Goal: Information Seeking & Learning: Learn about a topic

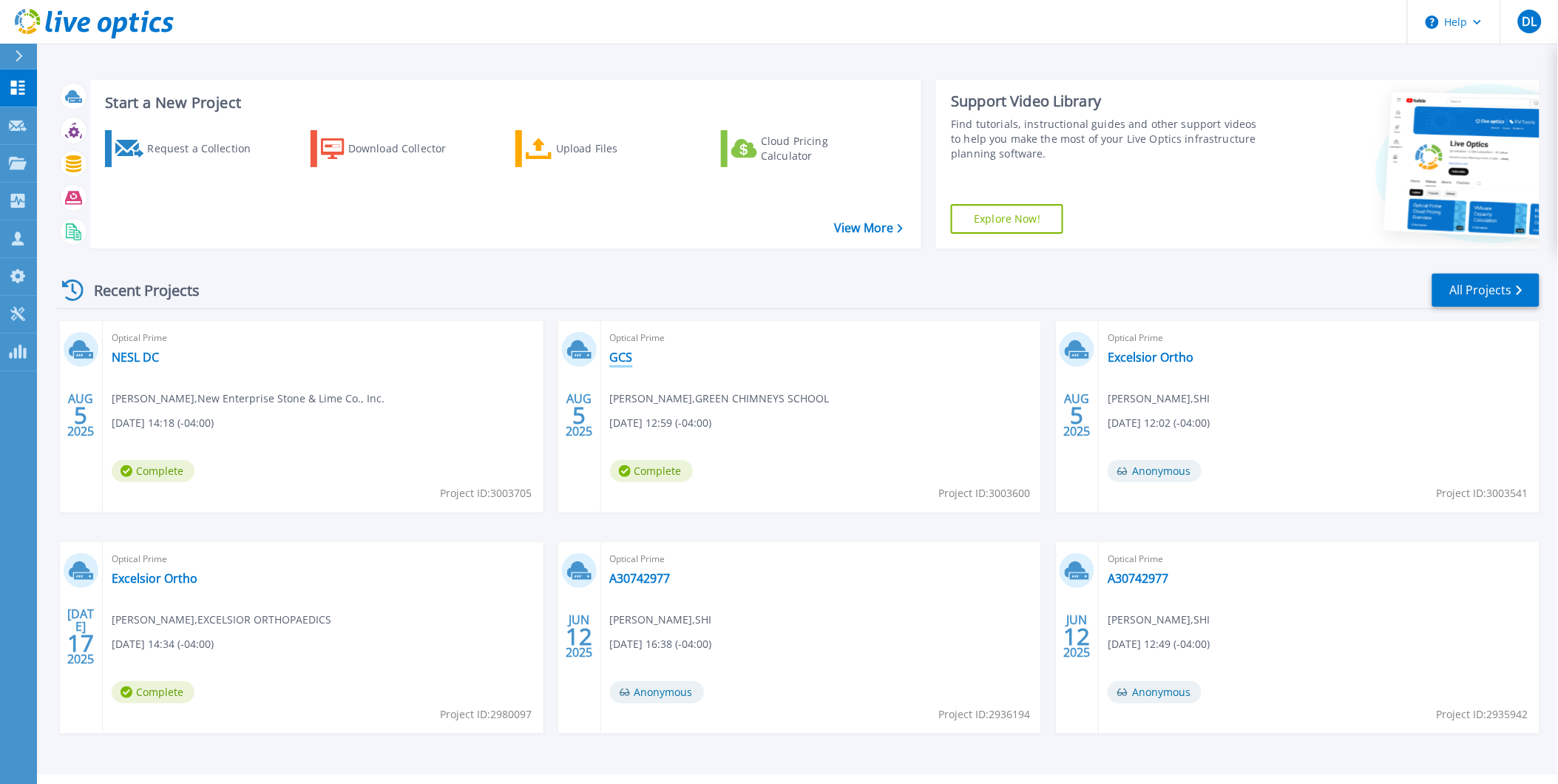
click at [623, 351] on link "GCS" at bounding box center [621, 357] width 23 height 15
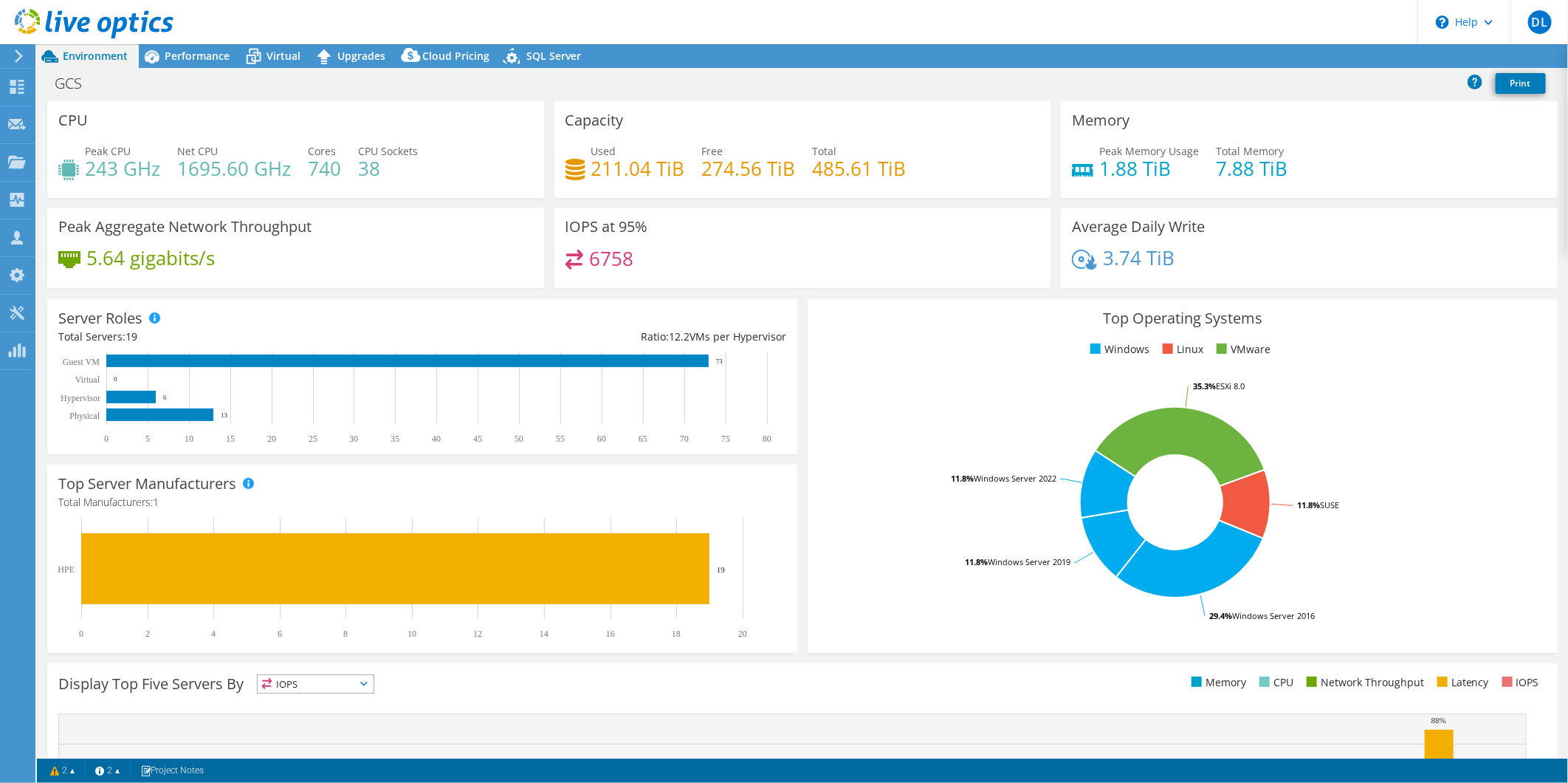
select select "USD"
click at [198, 53] on span "Performance" at bounding box center [196, 56] width 65 height 14
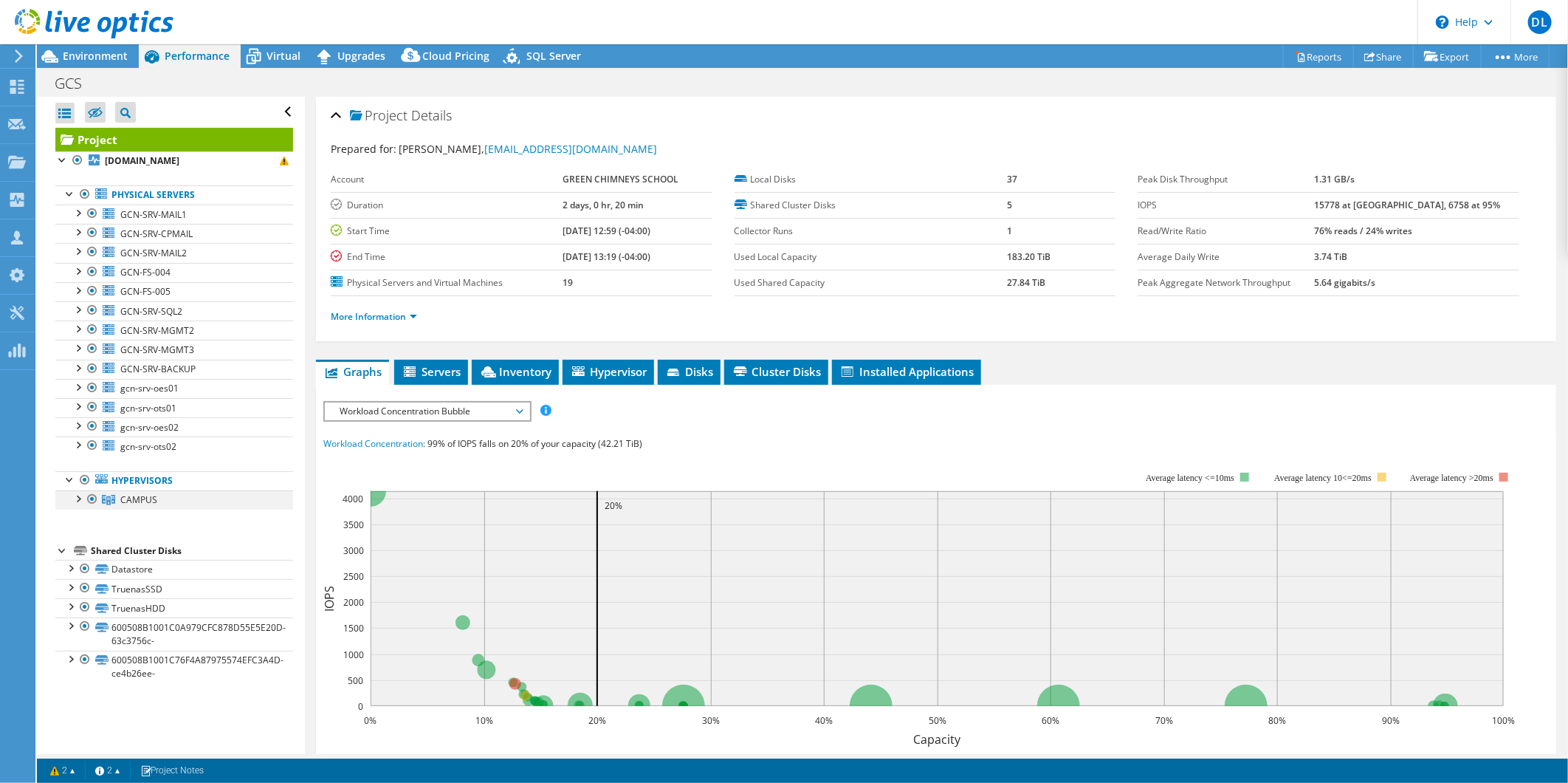
click at [81, 504] on div at bounding box center [77, 497] width 15 height 15
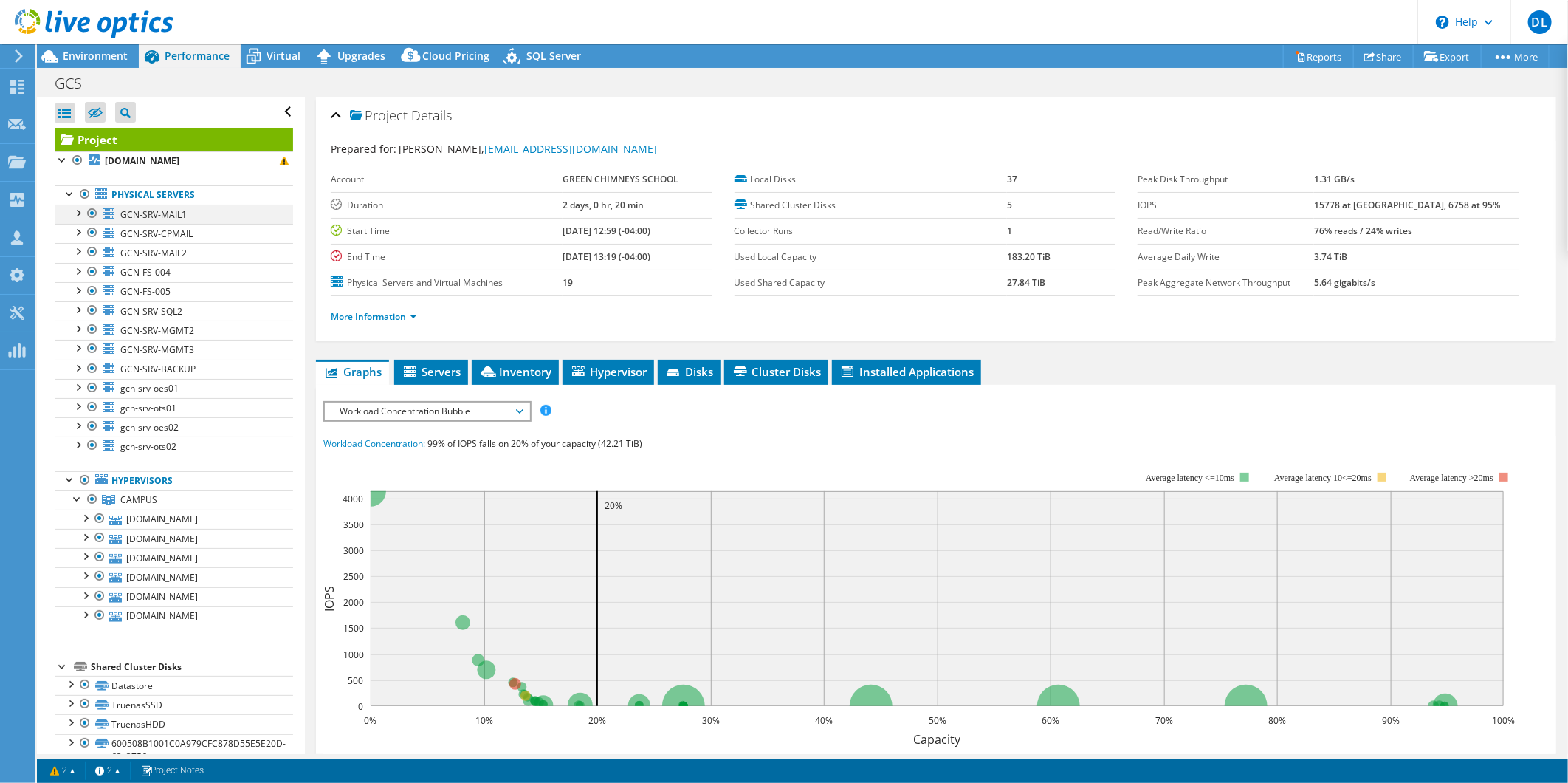
click at [77, 212] on div at bounding box center [77, 211] width 15 height 15
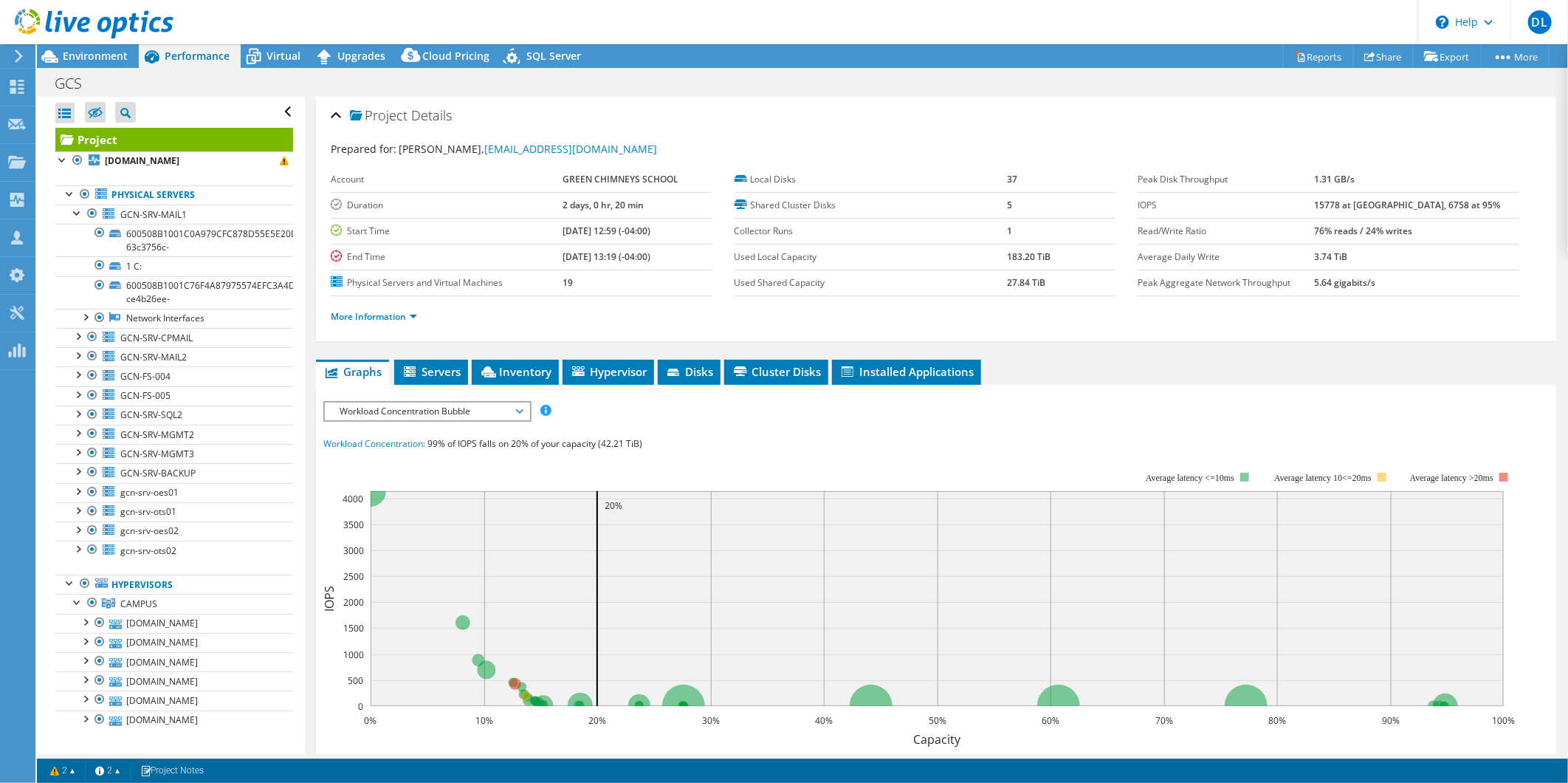
click at [431, 347] on div "Project Details Prepared for: Jay Singh, jsingh@greenchimneys.org Account GREEN…" at bounding box center [936, 572] width 1263 height 953
click at [440, 368] on span "Servers" at bounding box center [431, 371] width 59 height 15
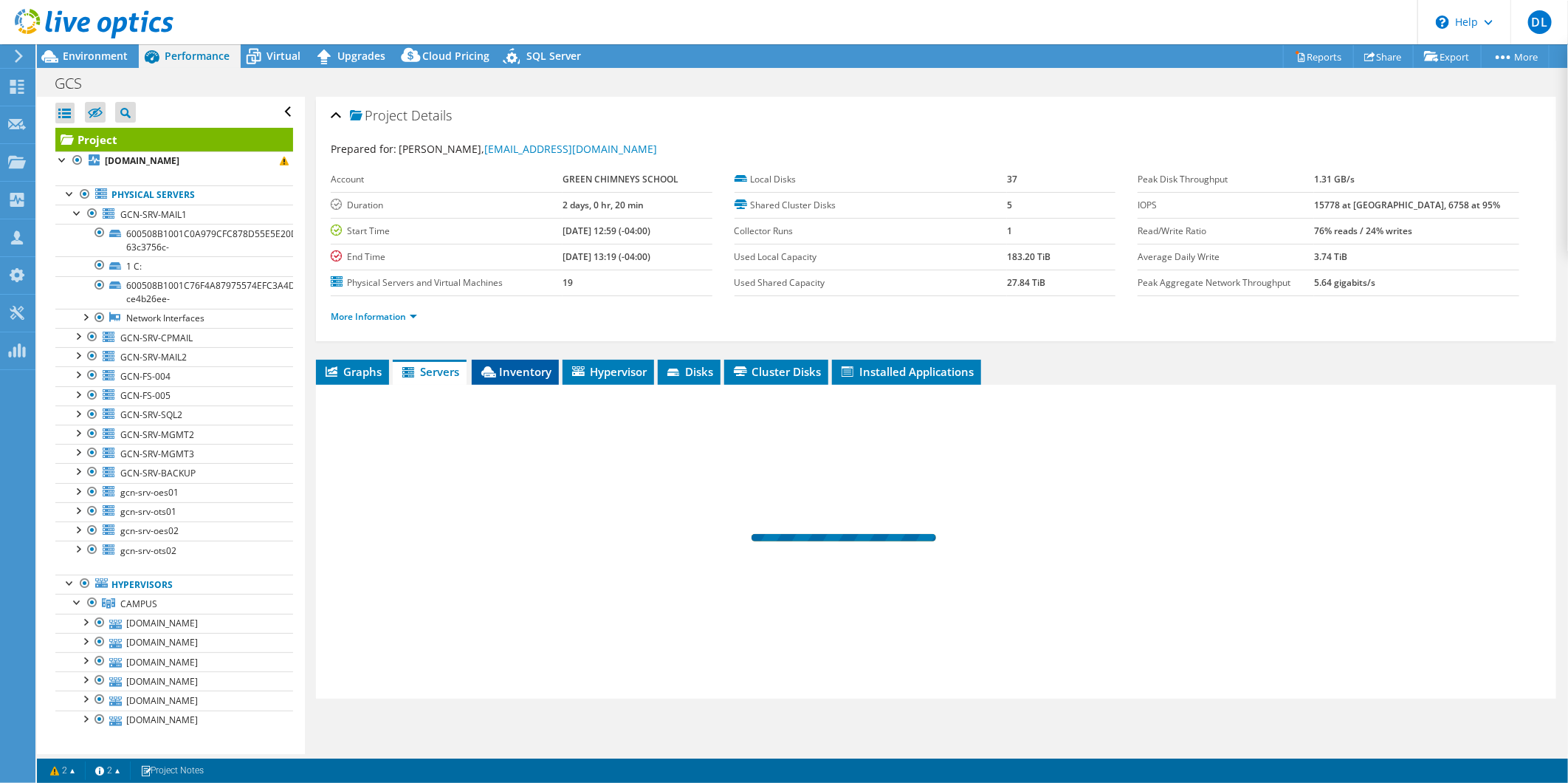
click at [534, 364] on span "Inventory" at bounding box center [516, 371] width 73 height 15
click at [622, 362] on li "Hypervisor" at bounding box center [608, 372] width 91 height 25
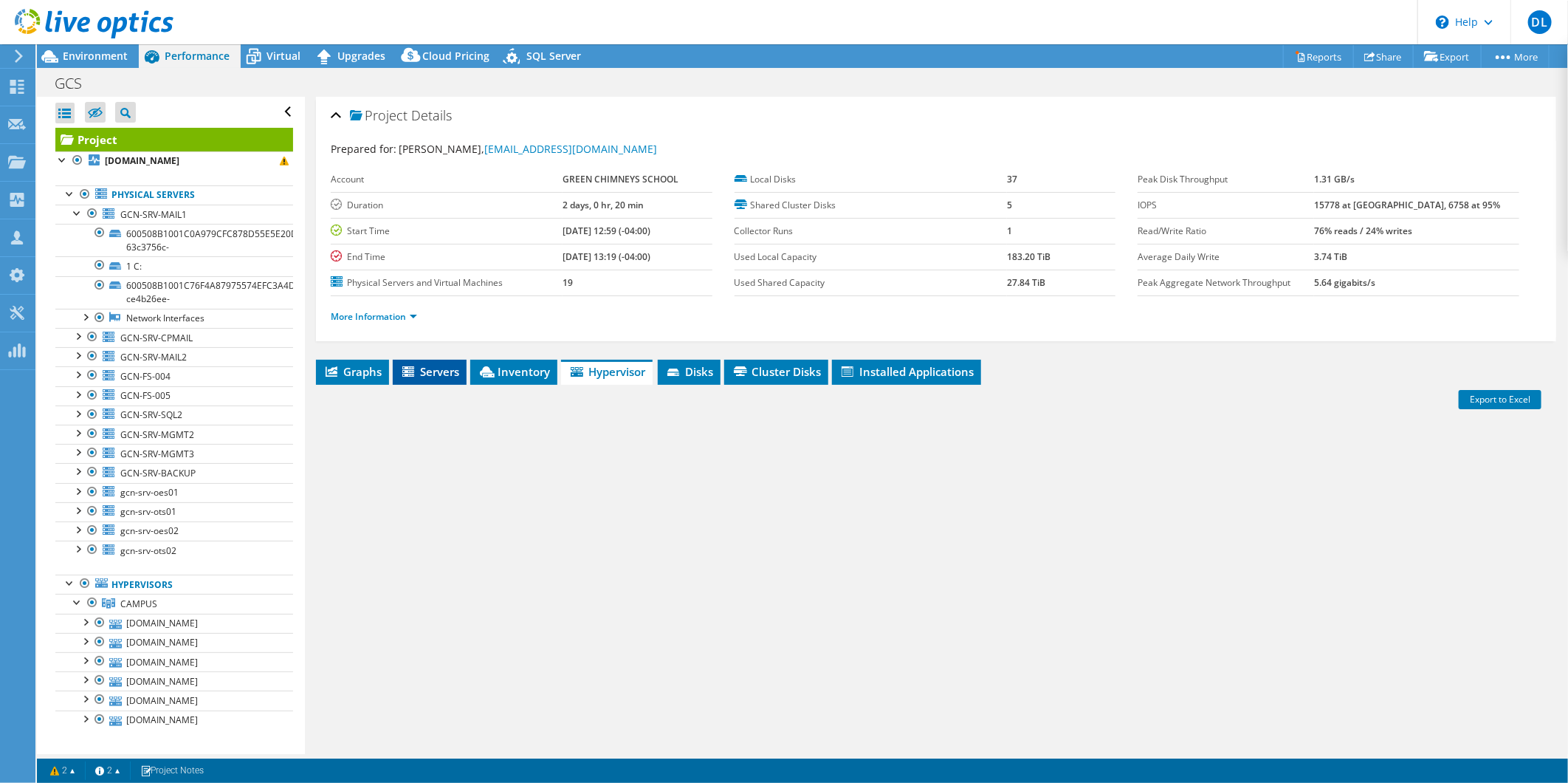
click at [430, 372] on span "Servers" at bounding box center [429, 371] width 59 height 15
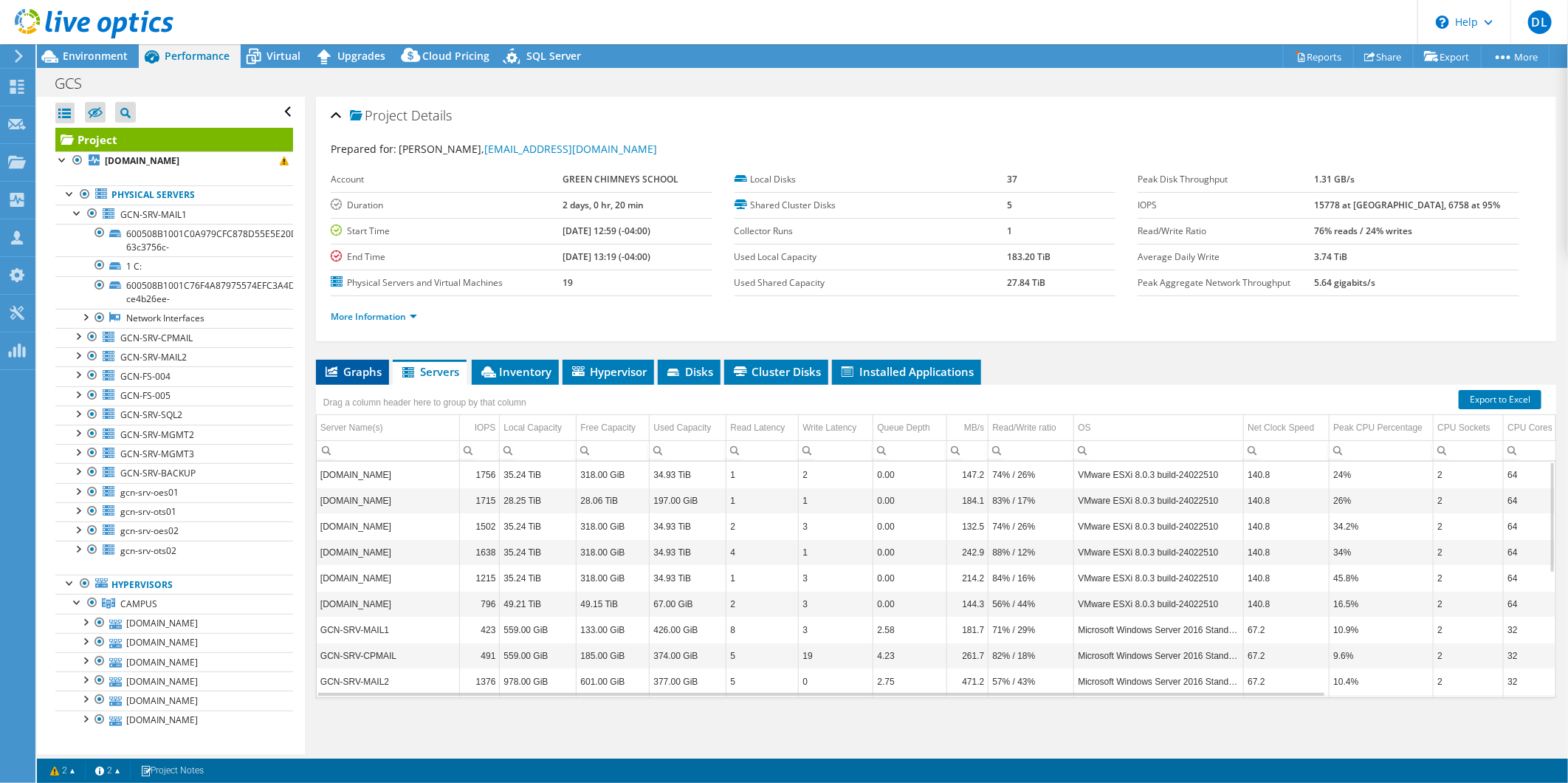
click at [352, 369] on span "Graphs" at bounding box center [353, 371] width 58 height 15
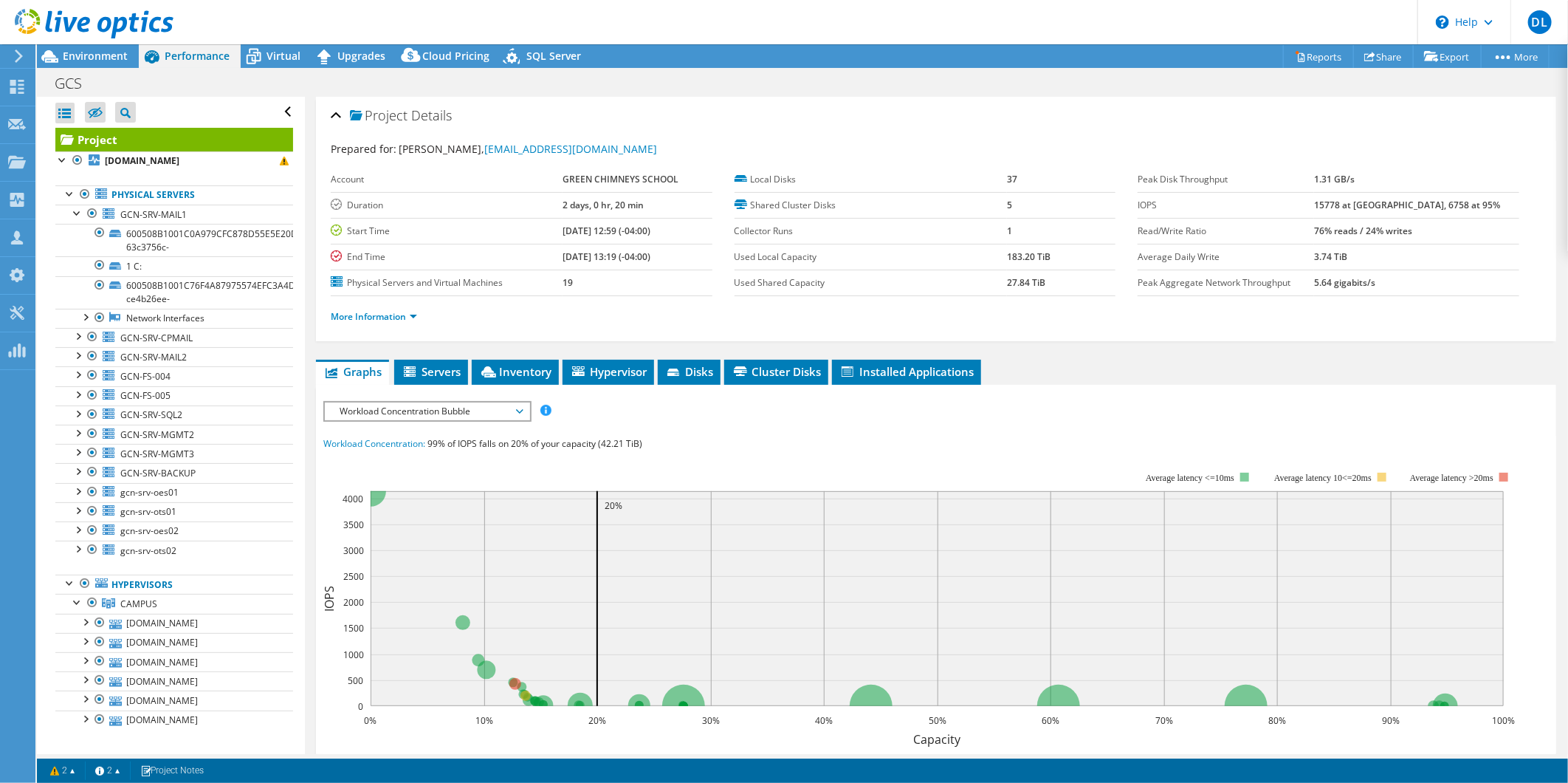
click at [462, 412] on span "Workload Concentration Bubble" at bounding box center [427, 411] width 189 height 18
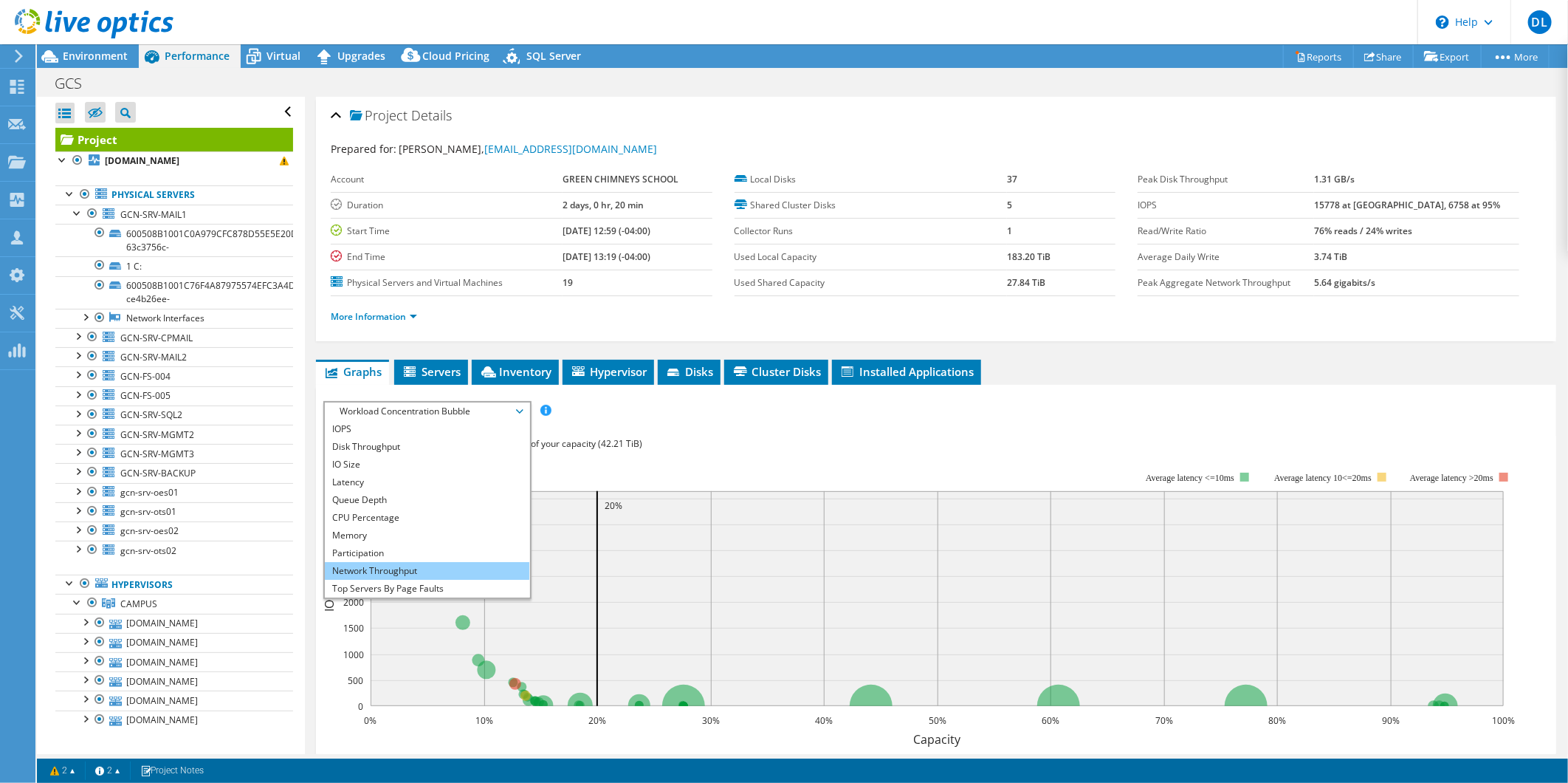
click at [421, 562] on li "Network Throughput" at bounding box center [427, 571] width 204 height 18
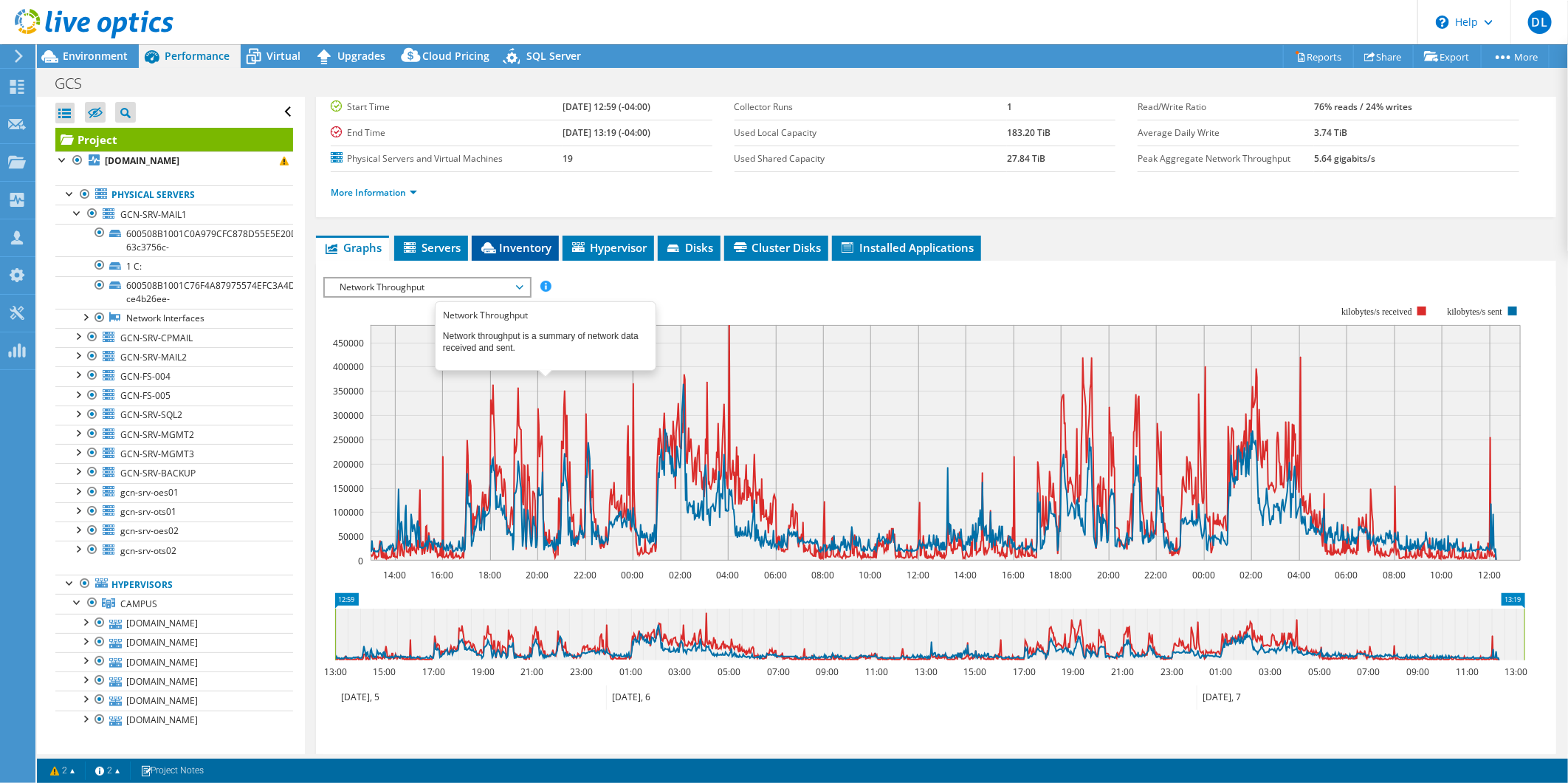
scroll to position [4, 0]
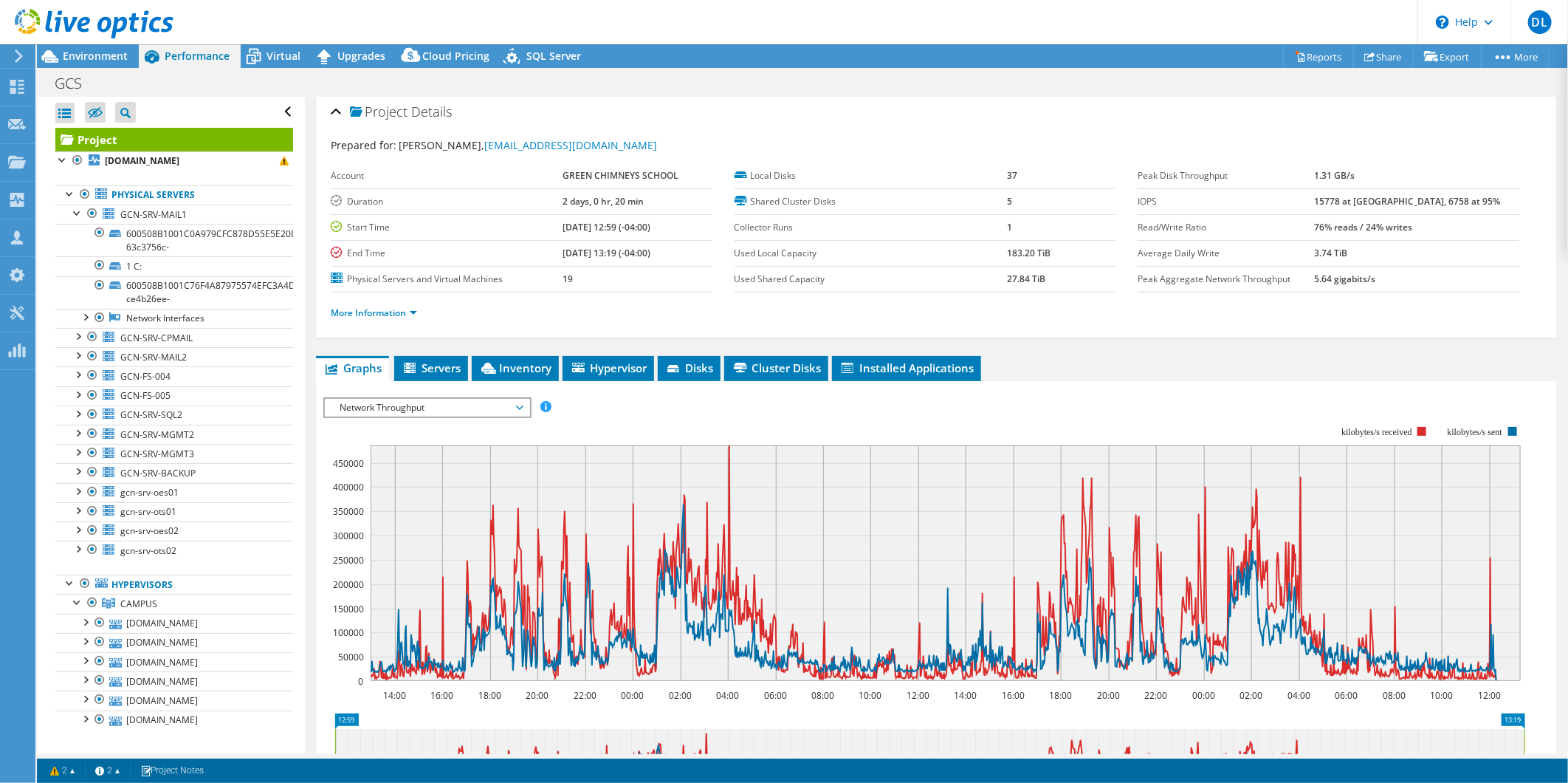
click at [462, 411] on span "Network Throughput" at bounding box center [427, 408] width 189 height 18
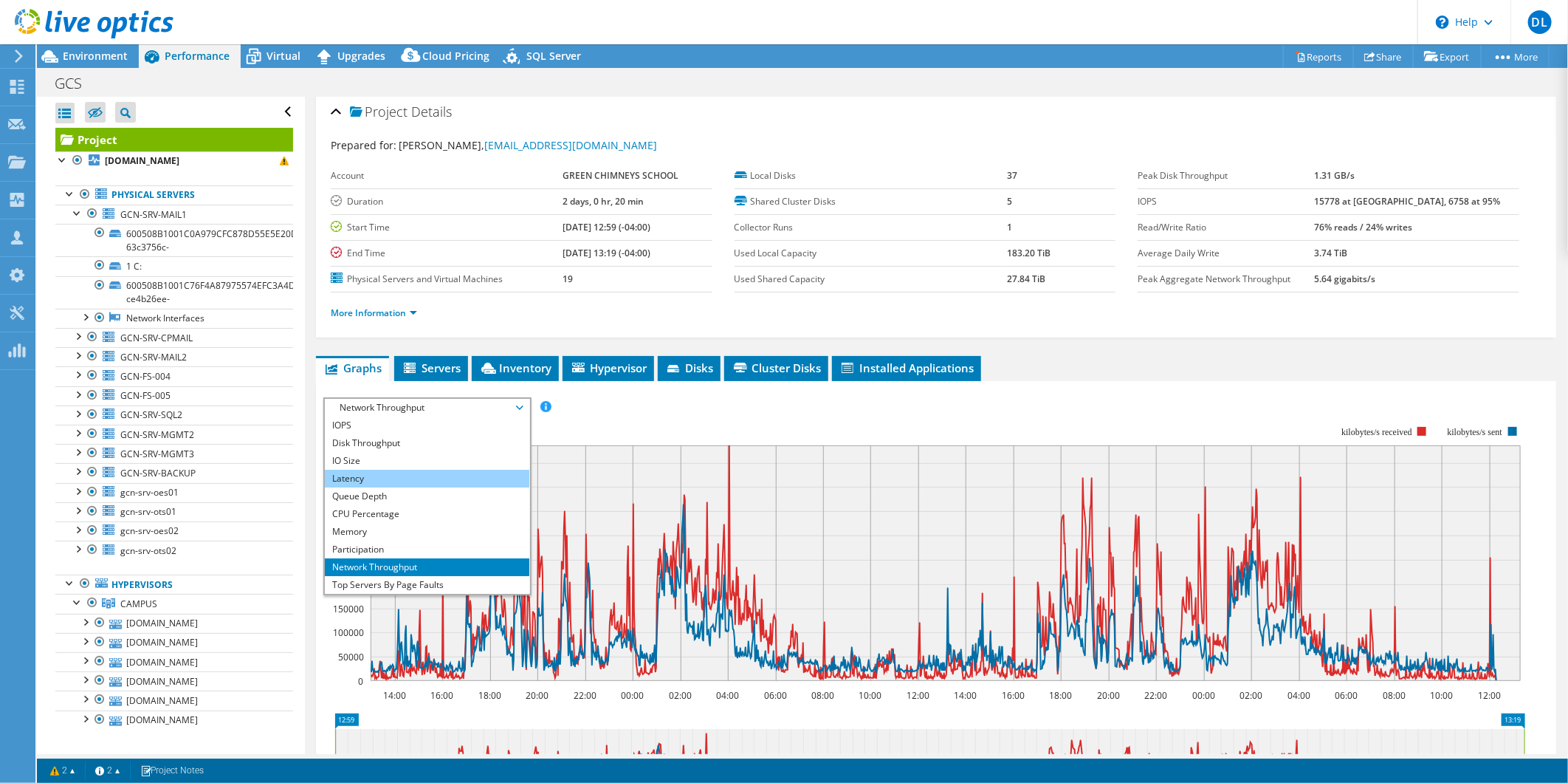
click at [413, 470] on li "Latency" at bounding box center [427, 479] width 204 height 18
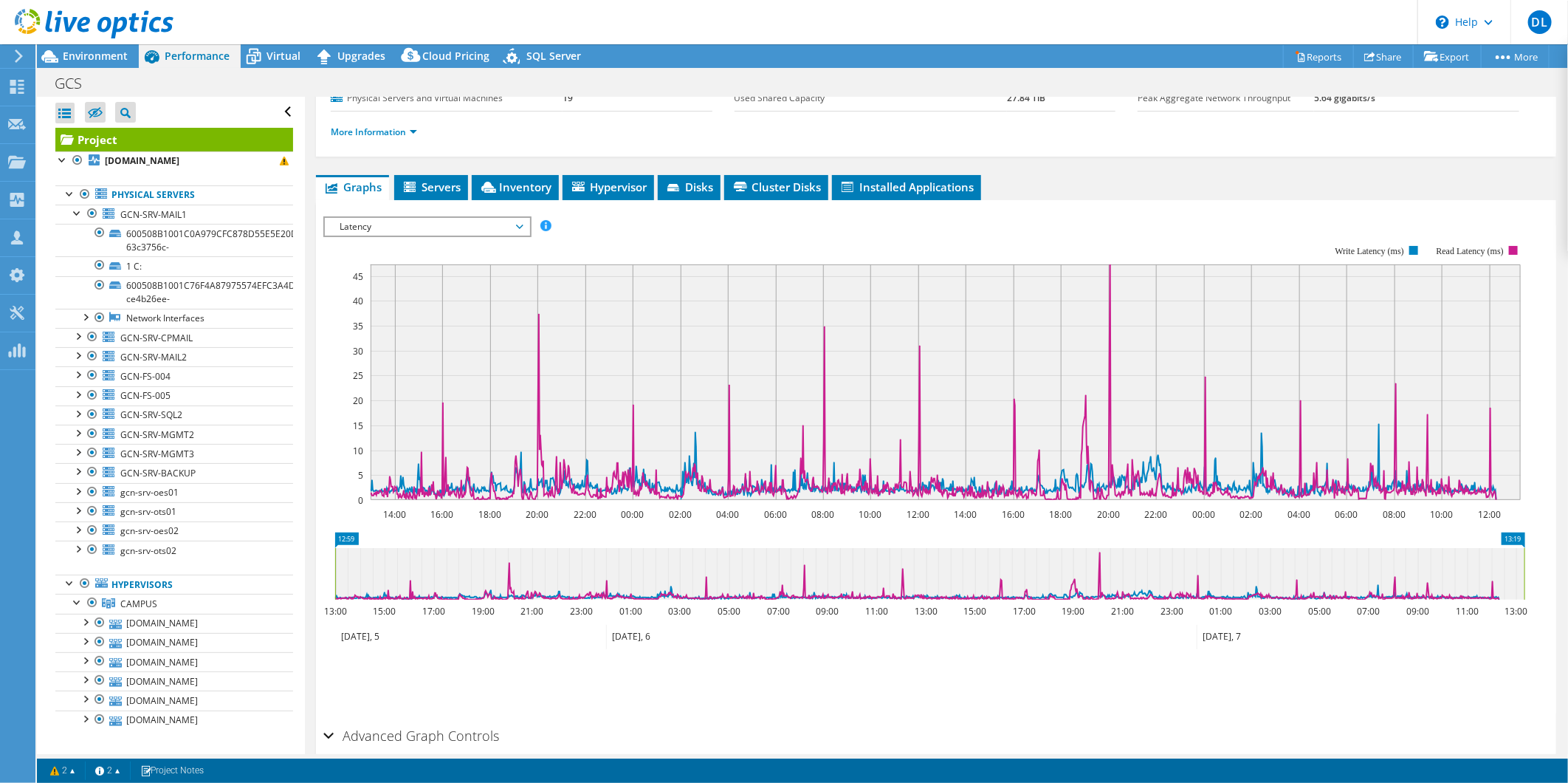
scroll to position [167, 0]
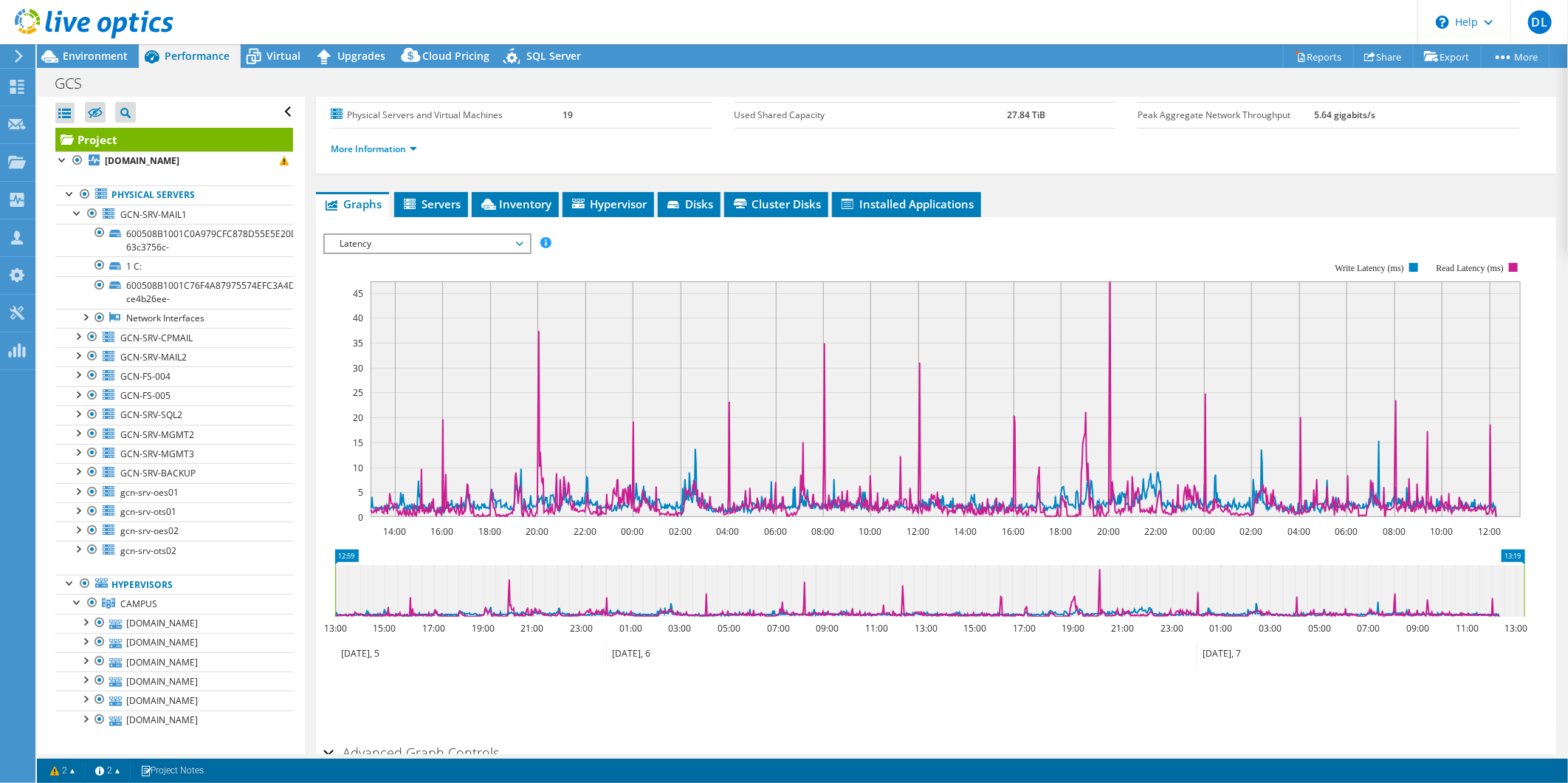
click at [421, 234] on span "Latency" at bounding box center [427, 243] width 189 height 18
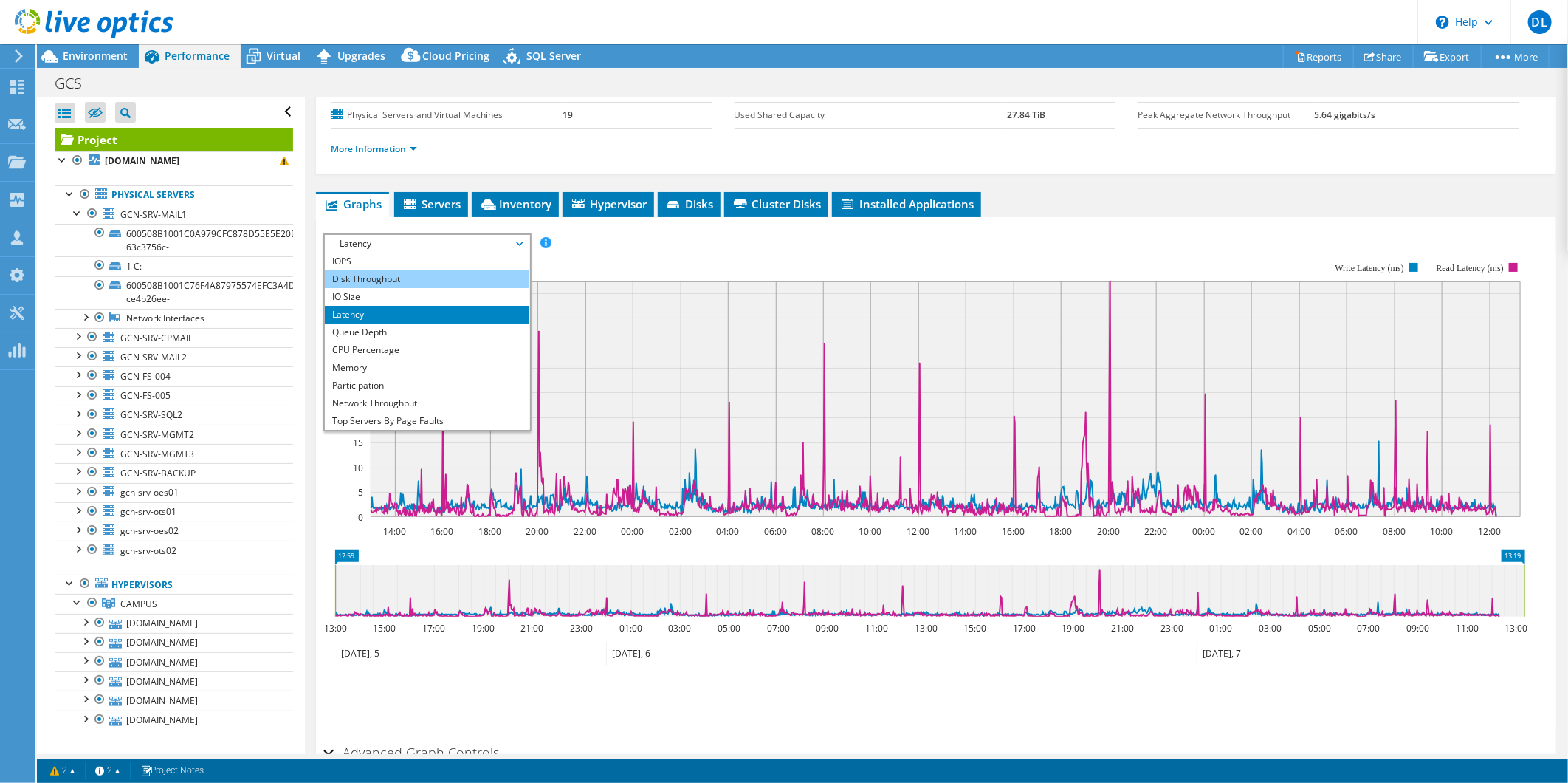
click at [404, 271] on li "Disk Throughput" at bounding box center [427, 279] width 204 height 18
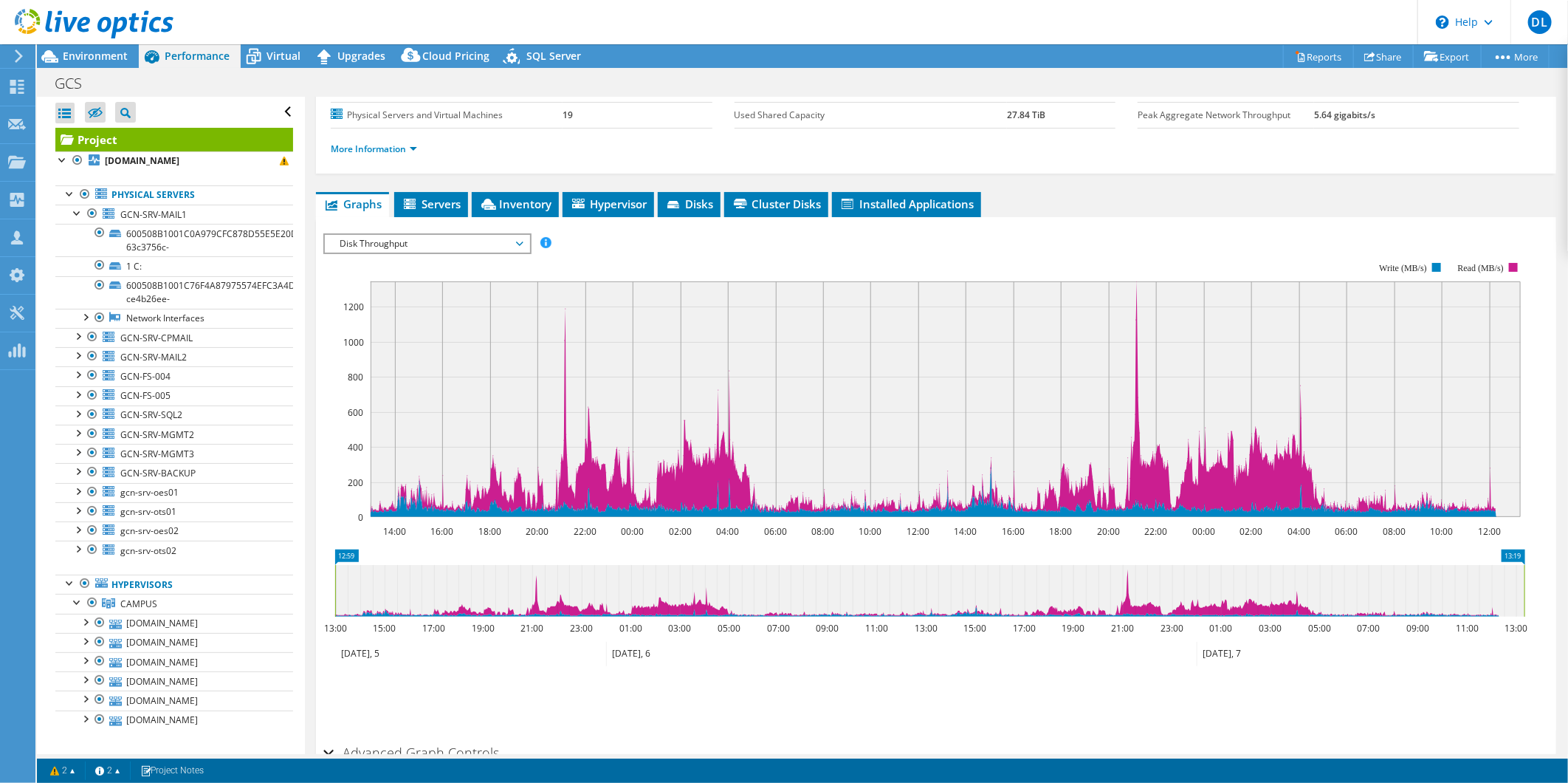
click at [373, 251] on rect at bounding box center [925, 390] width 1203 height 296
click at [378, 248] on span "Disk Throughput" at bounding box center [427, 243] width 189 height 18
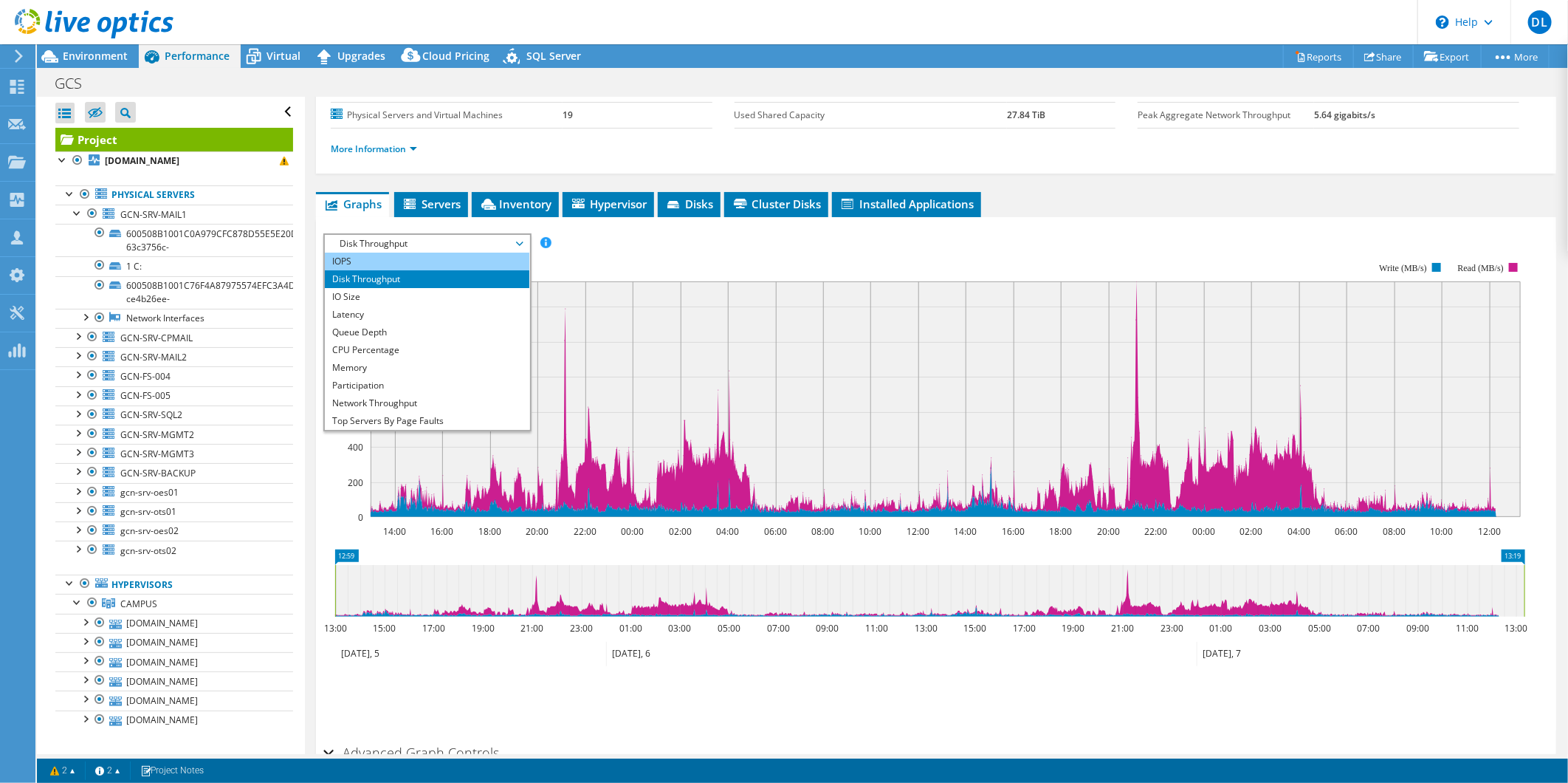
click at [410, 257] on li "IOPS" at bounding box center [427, 261] width 204 height 18
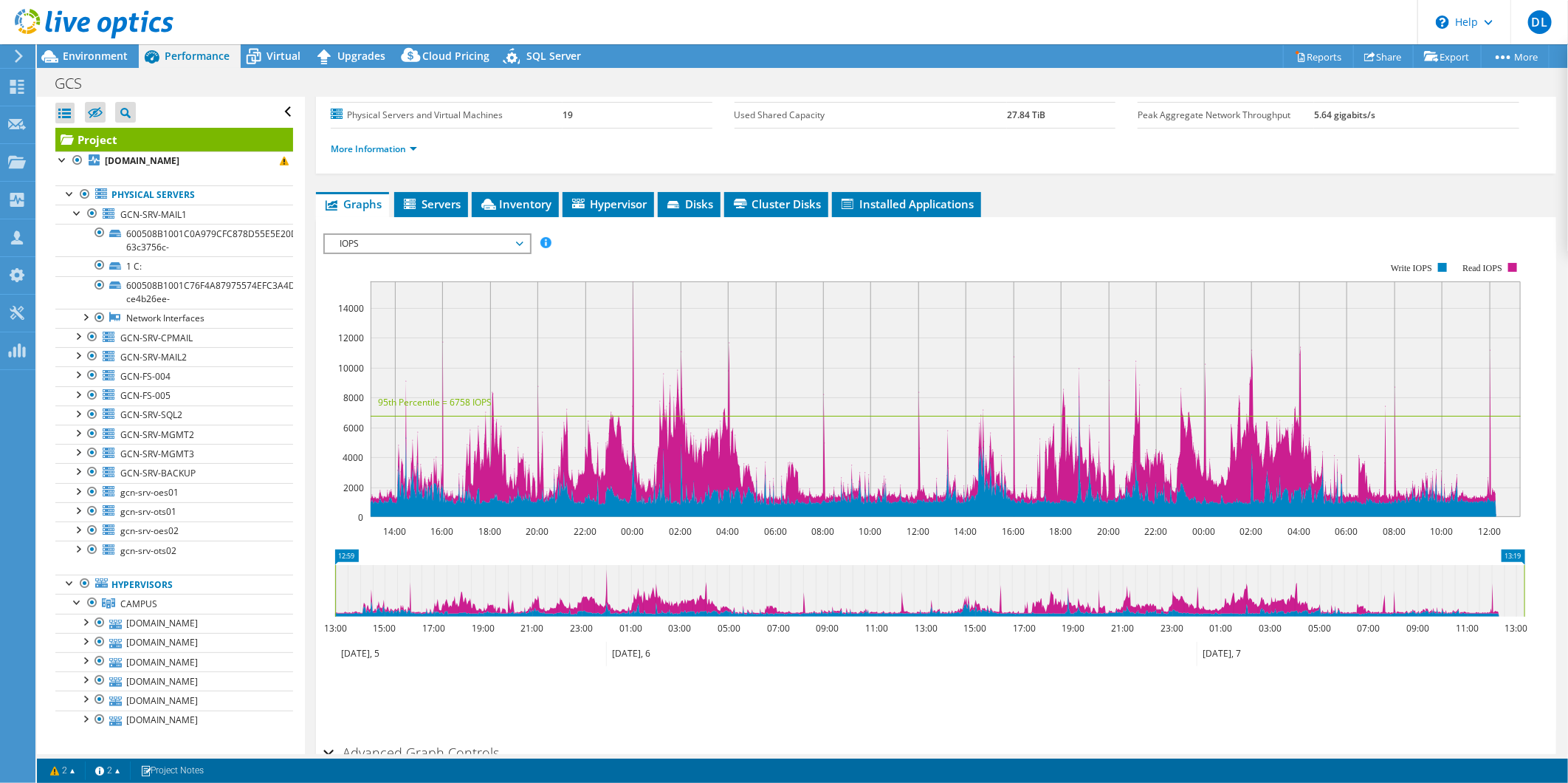
click at [428, 251] on rect at bounding box center [925, 390] width 1203 height 296
click at [428, 246] on span "IOPS" at bounding box center [427, 243] width 189 height 18
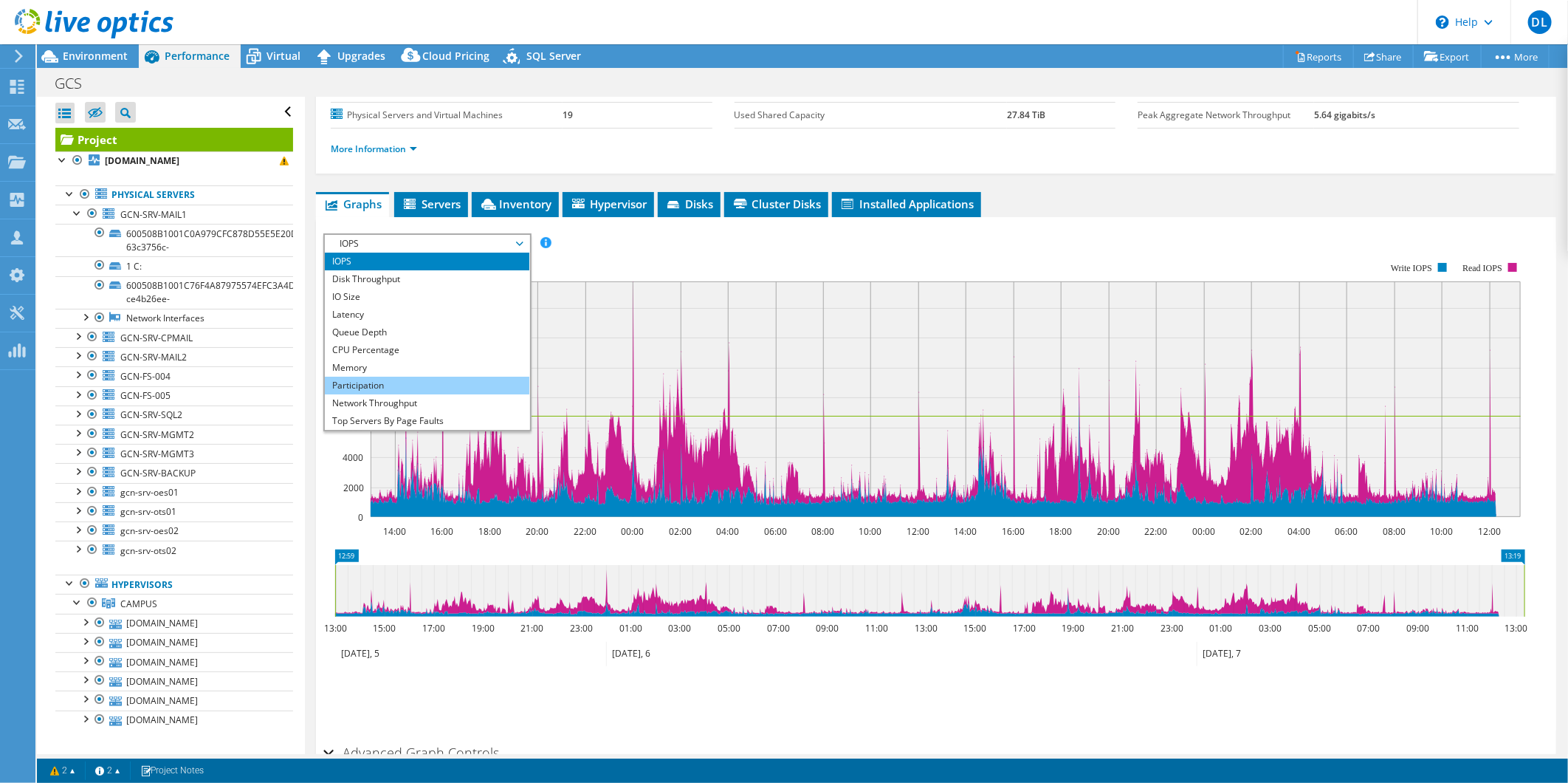
scroll to position [53, 0]
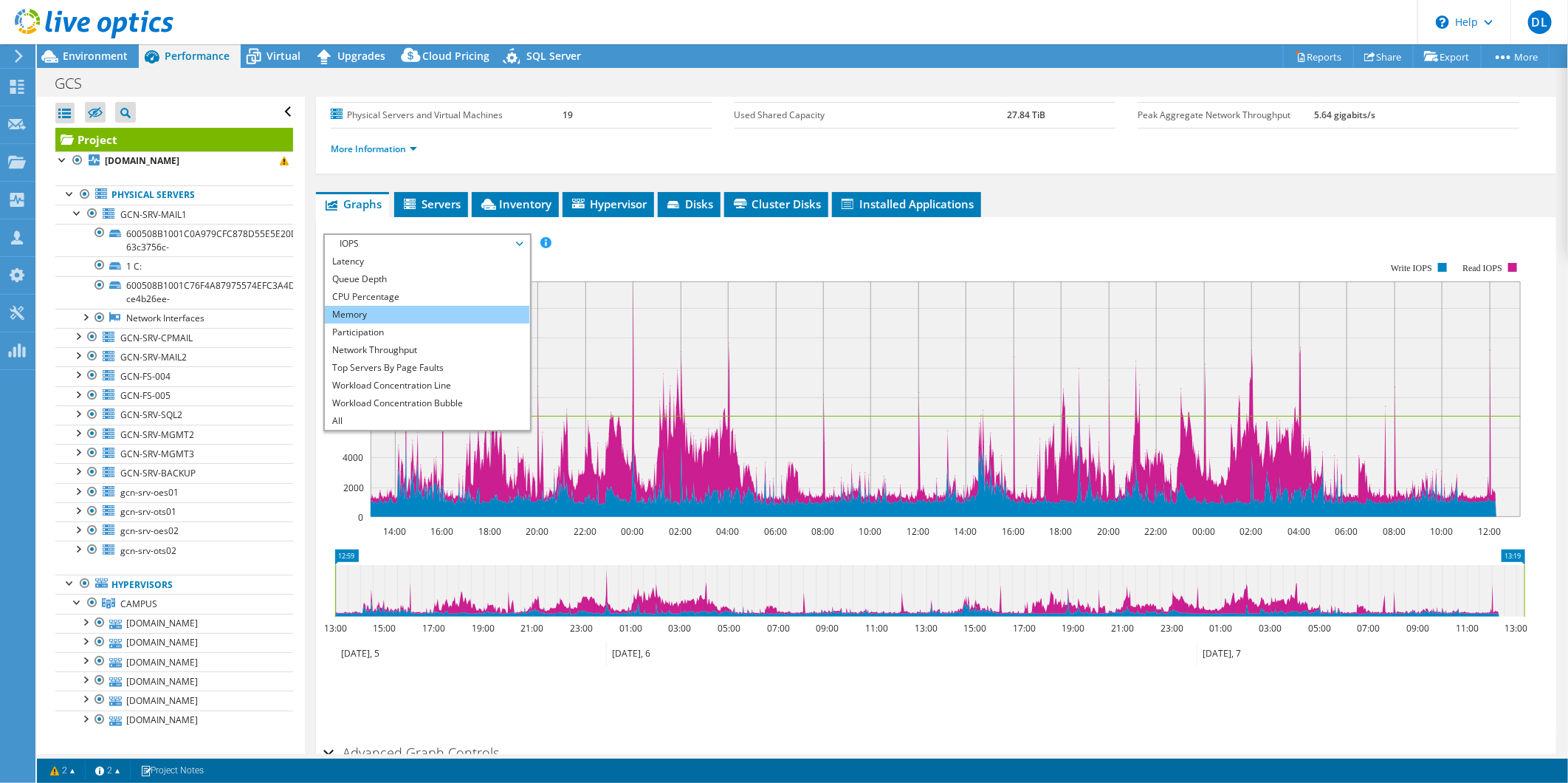
click at [388, 311] on li "Memory" at bounding box center [427, 314] width 204 height 18
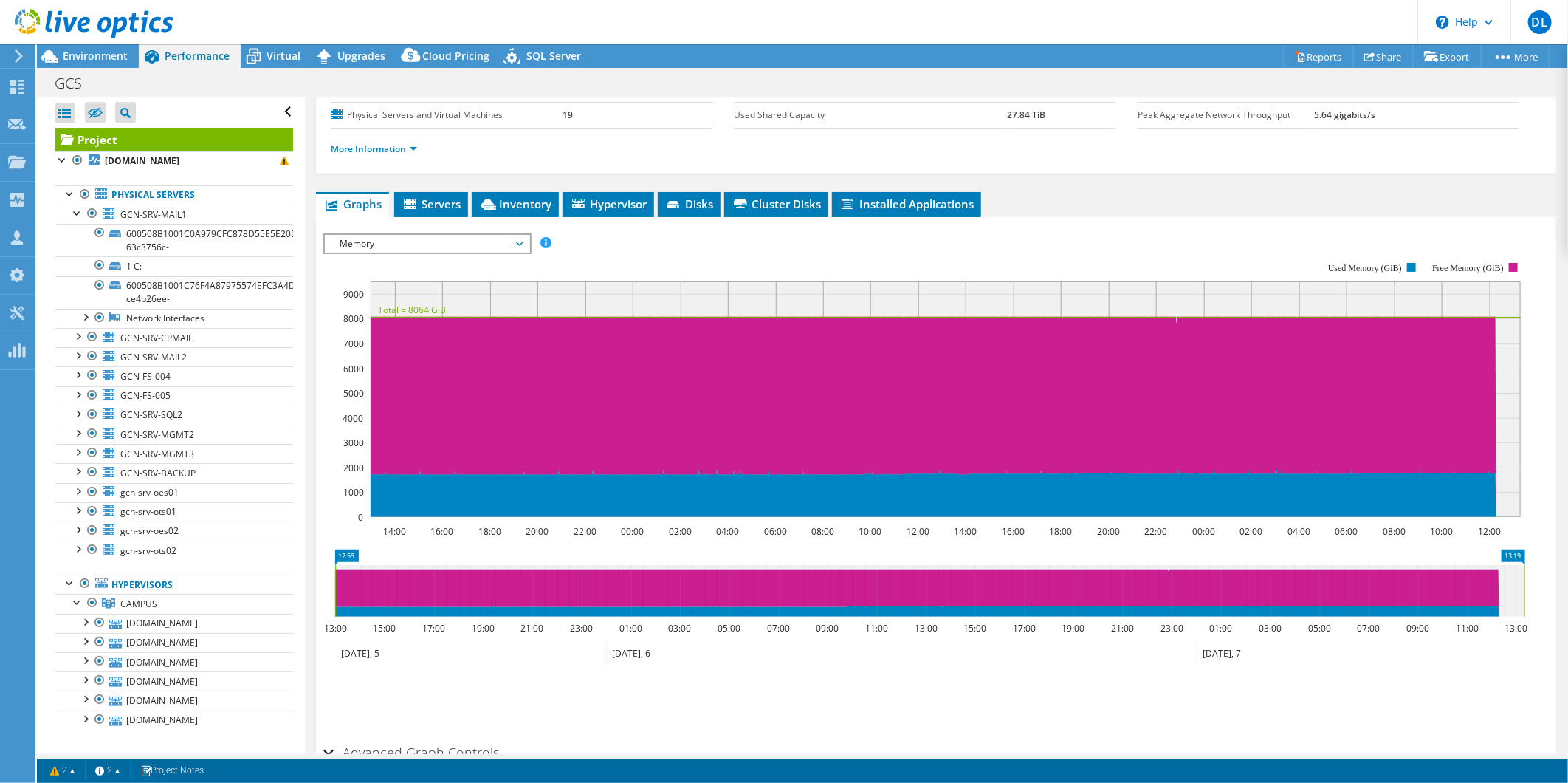
click at [377, 239] on span "Memory" at bounding box center [427, 243] width 189 height 18
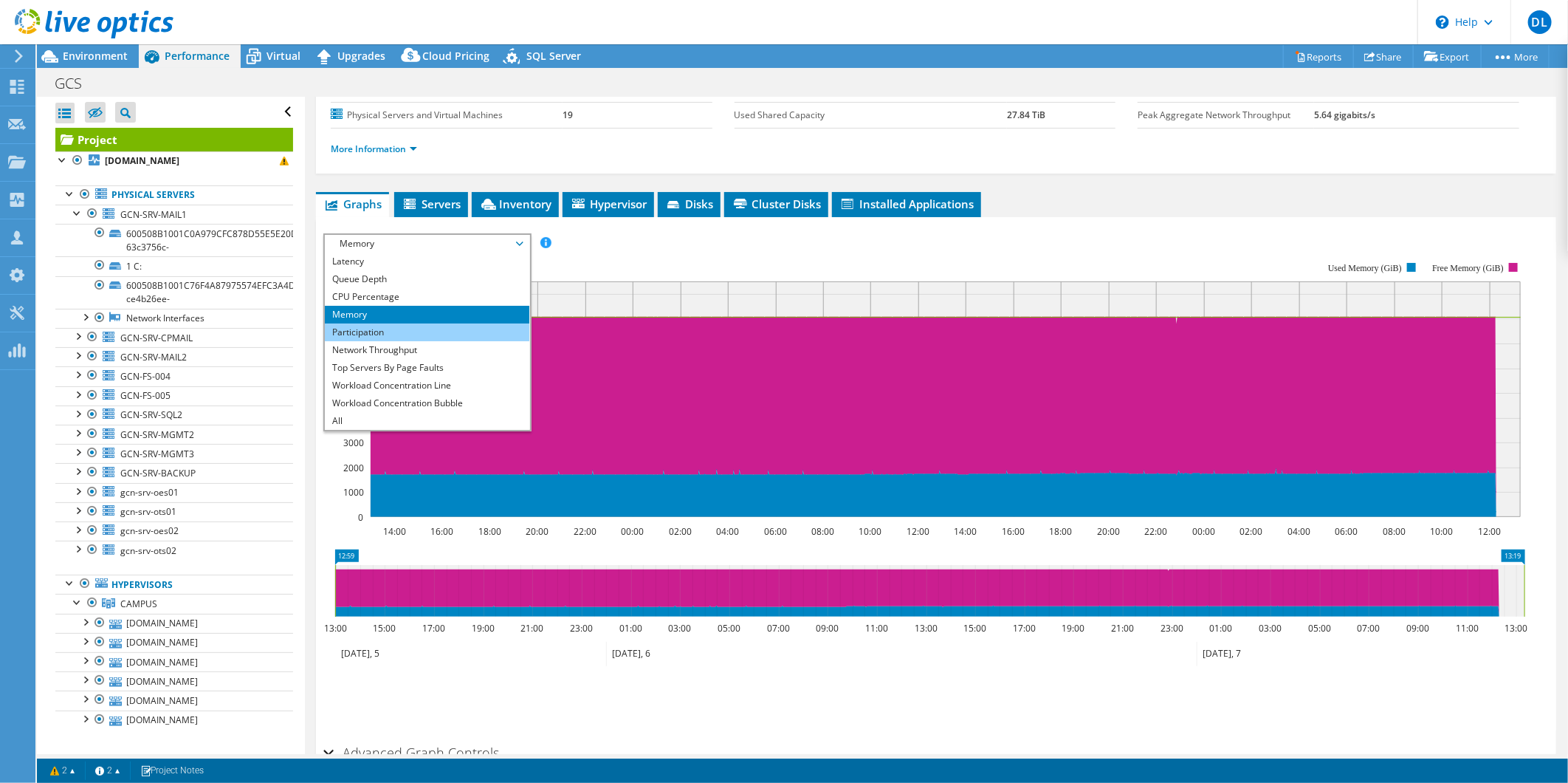
scroll to position [0, 0]
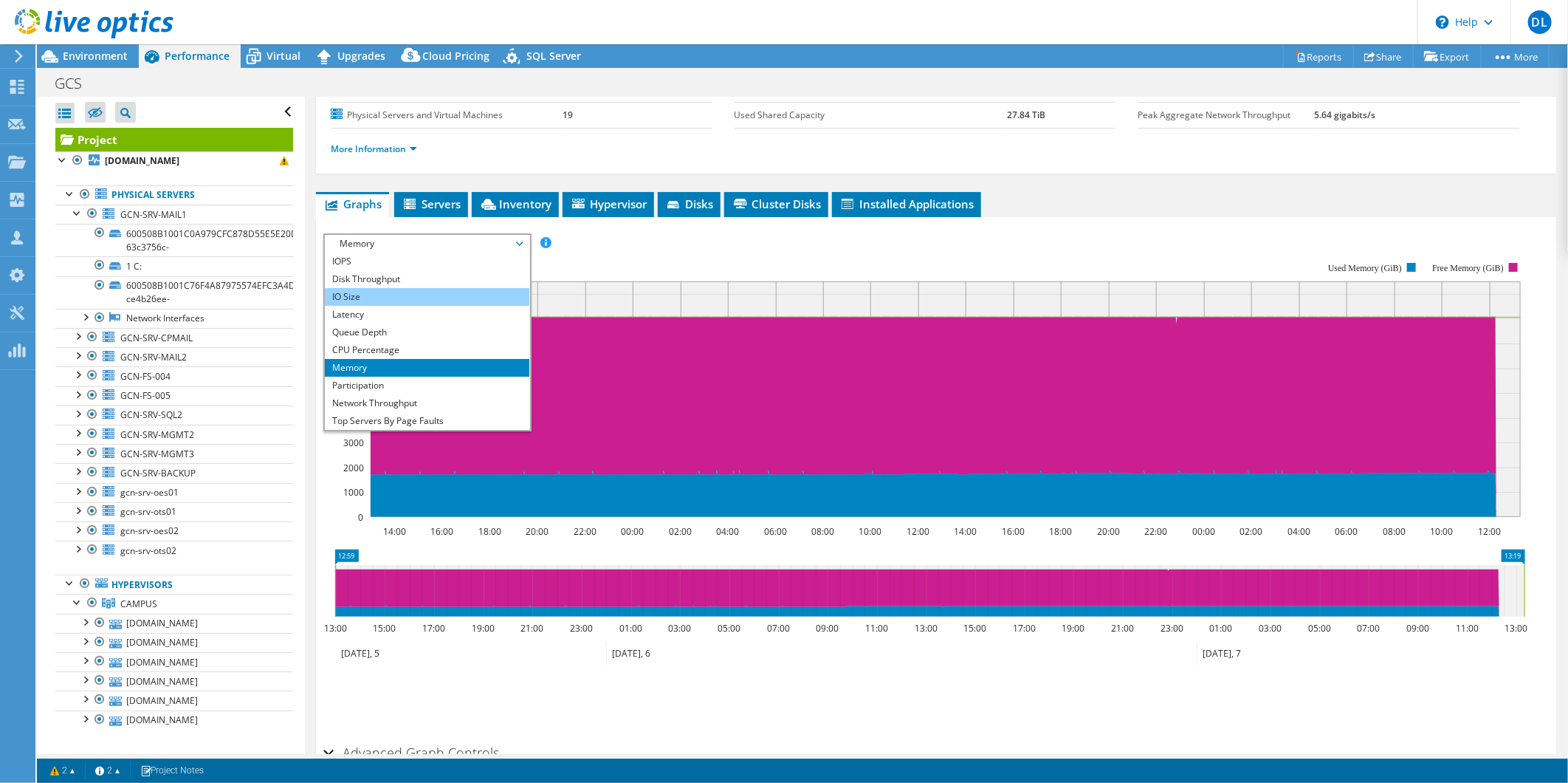
click at [404, 292] on li "IO Size" at bounding box center [427, 296] width 204 height 18
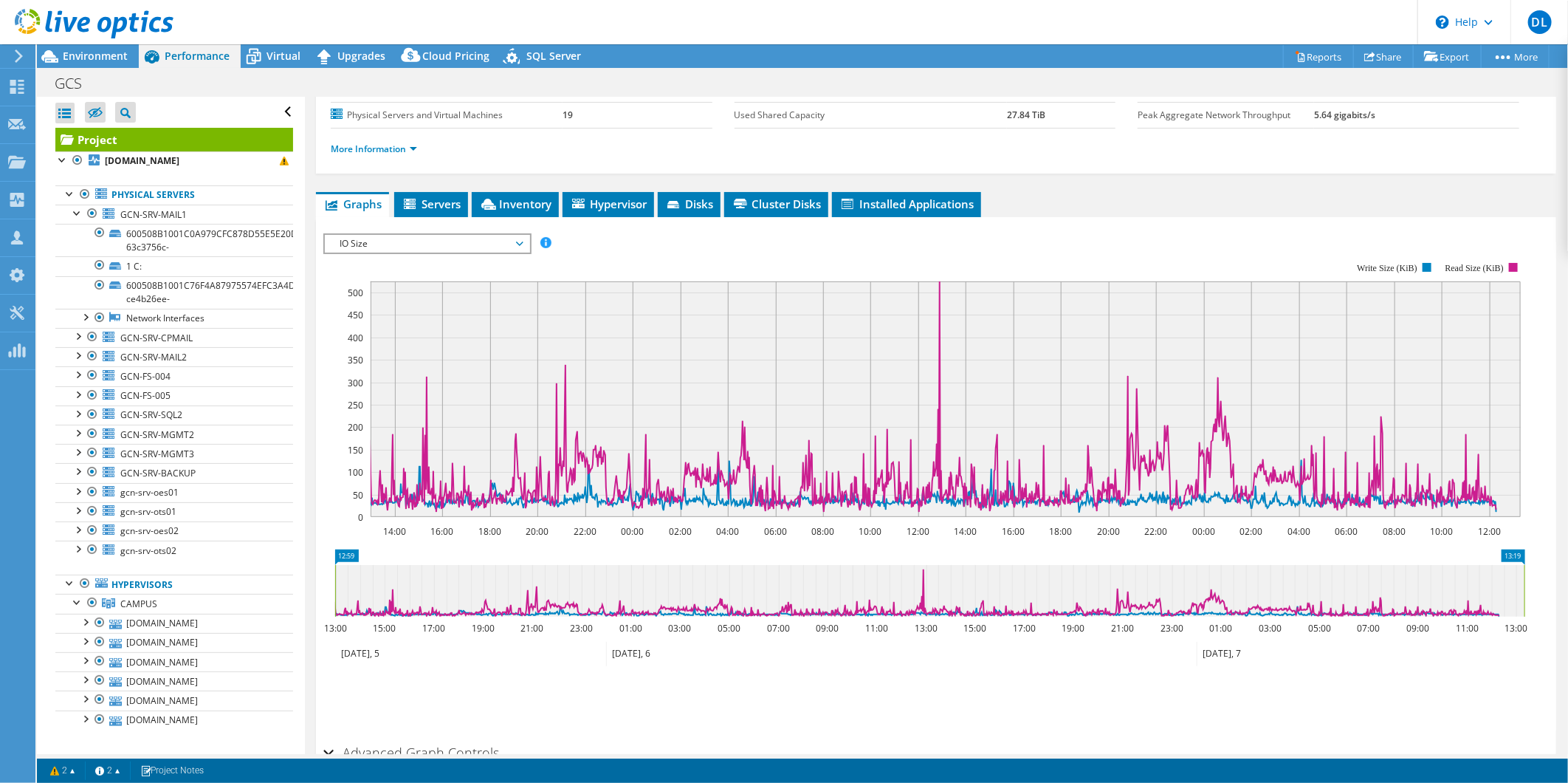
click at [341, 234] on span "IO Size" at bounding box center [427, 243] width 189 height 18
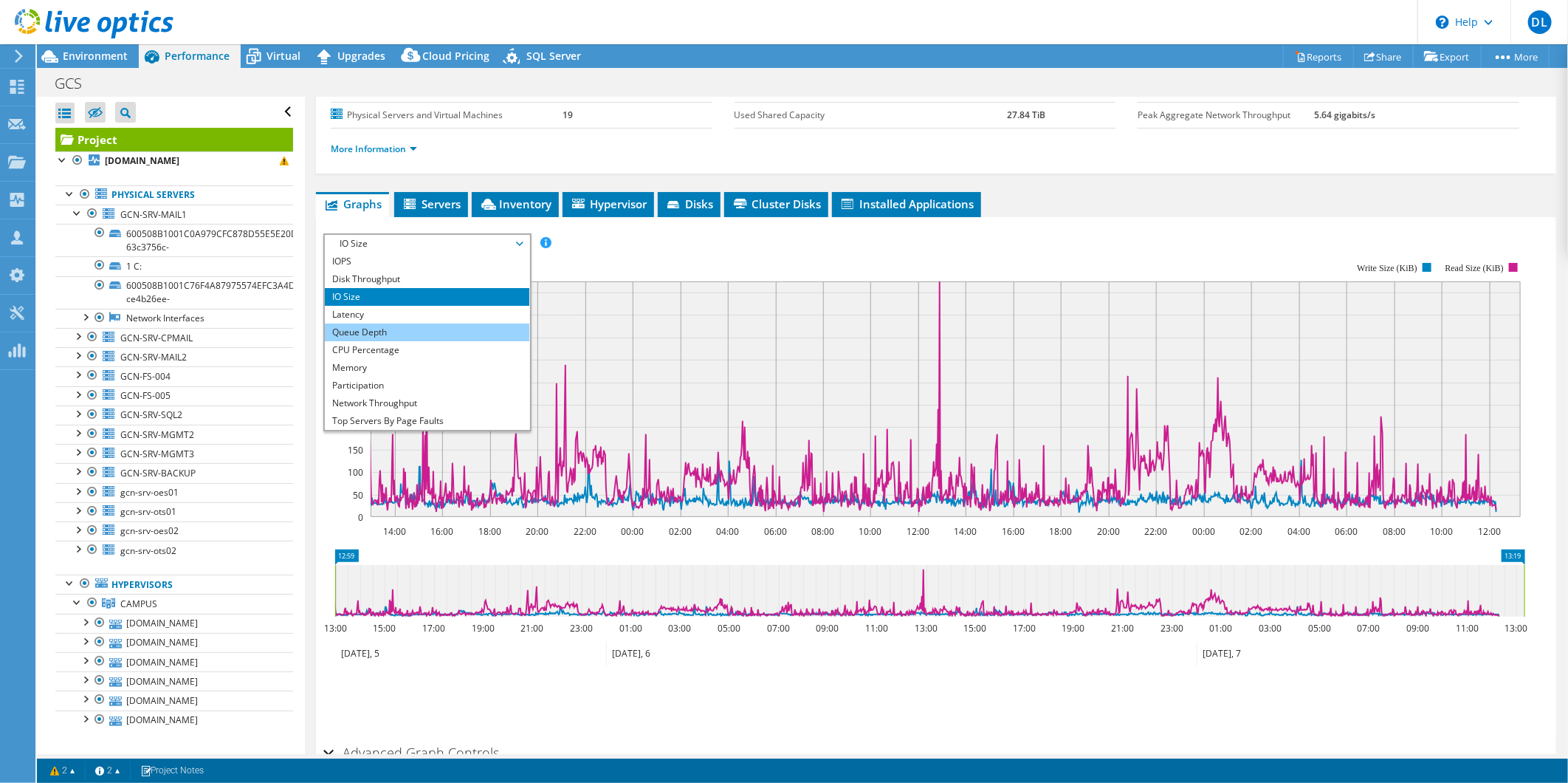
click at [388, 324] on li "Queue Depth" at bounding box center [427, 333] width 204 height 18
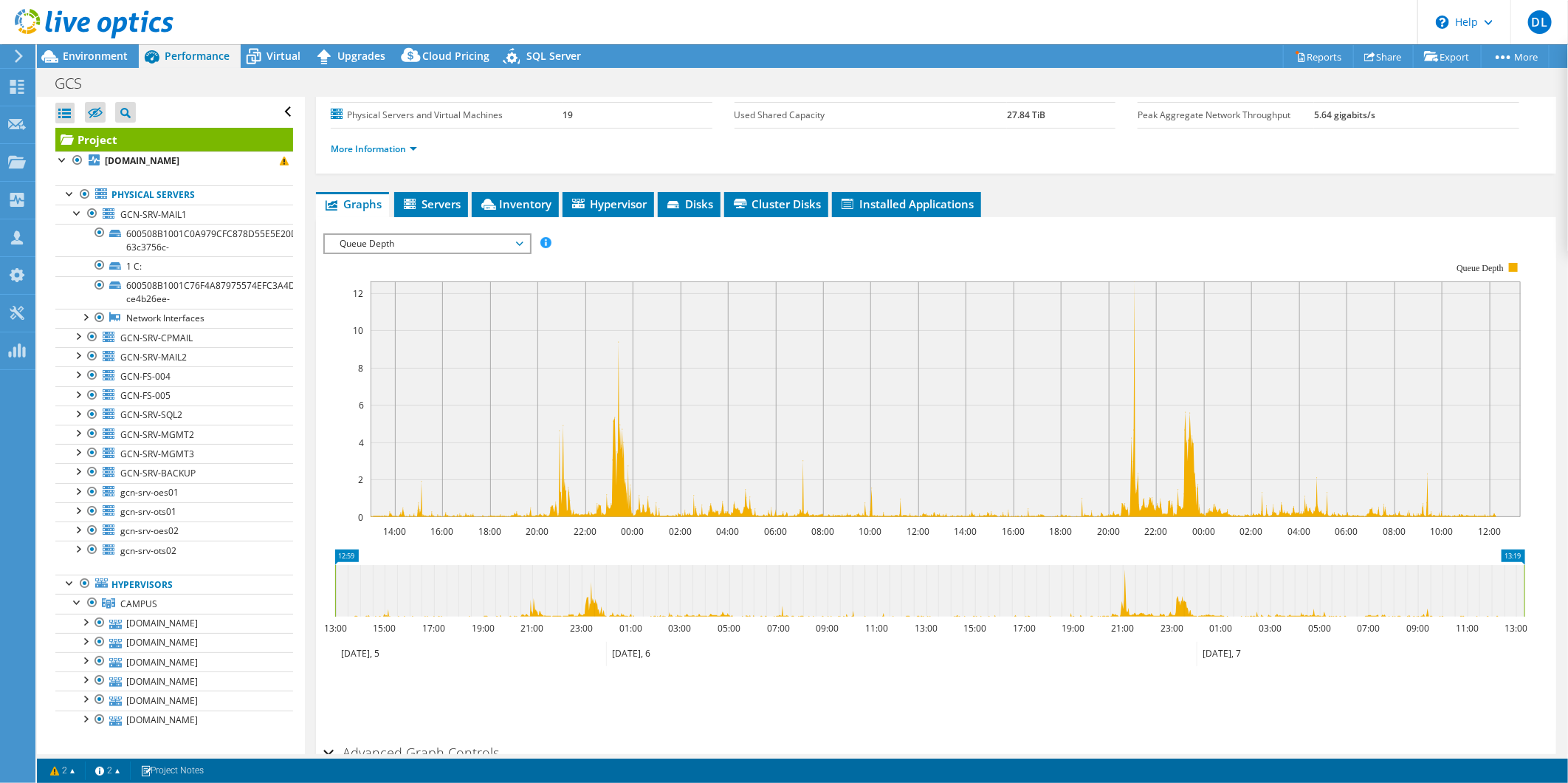
click at [386, 248] on span "Queue Depth" at bounding box center [427, 243] width 189 height 18
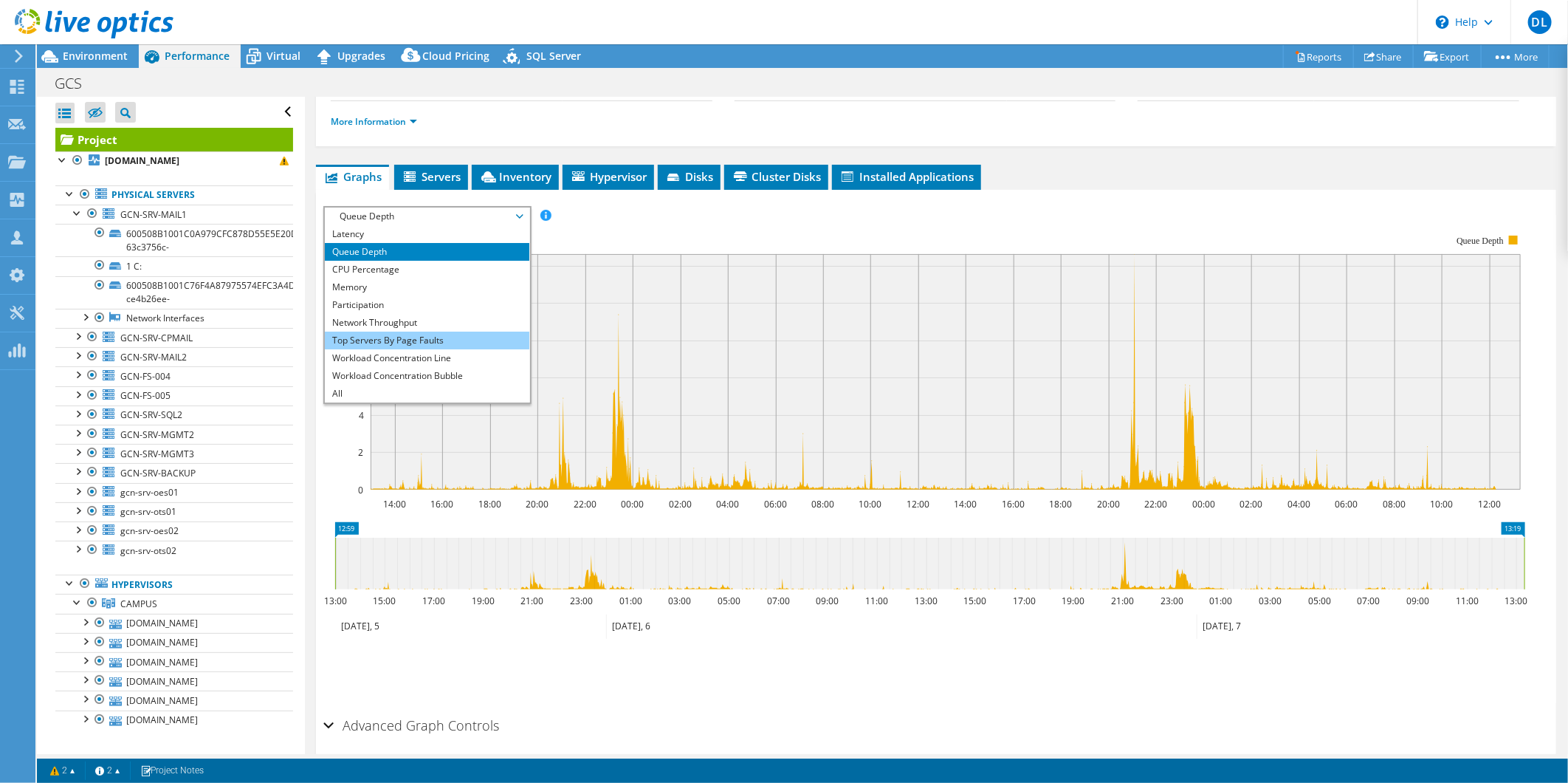
scroll to position [167, 0]
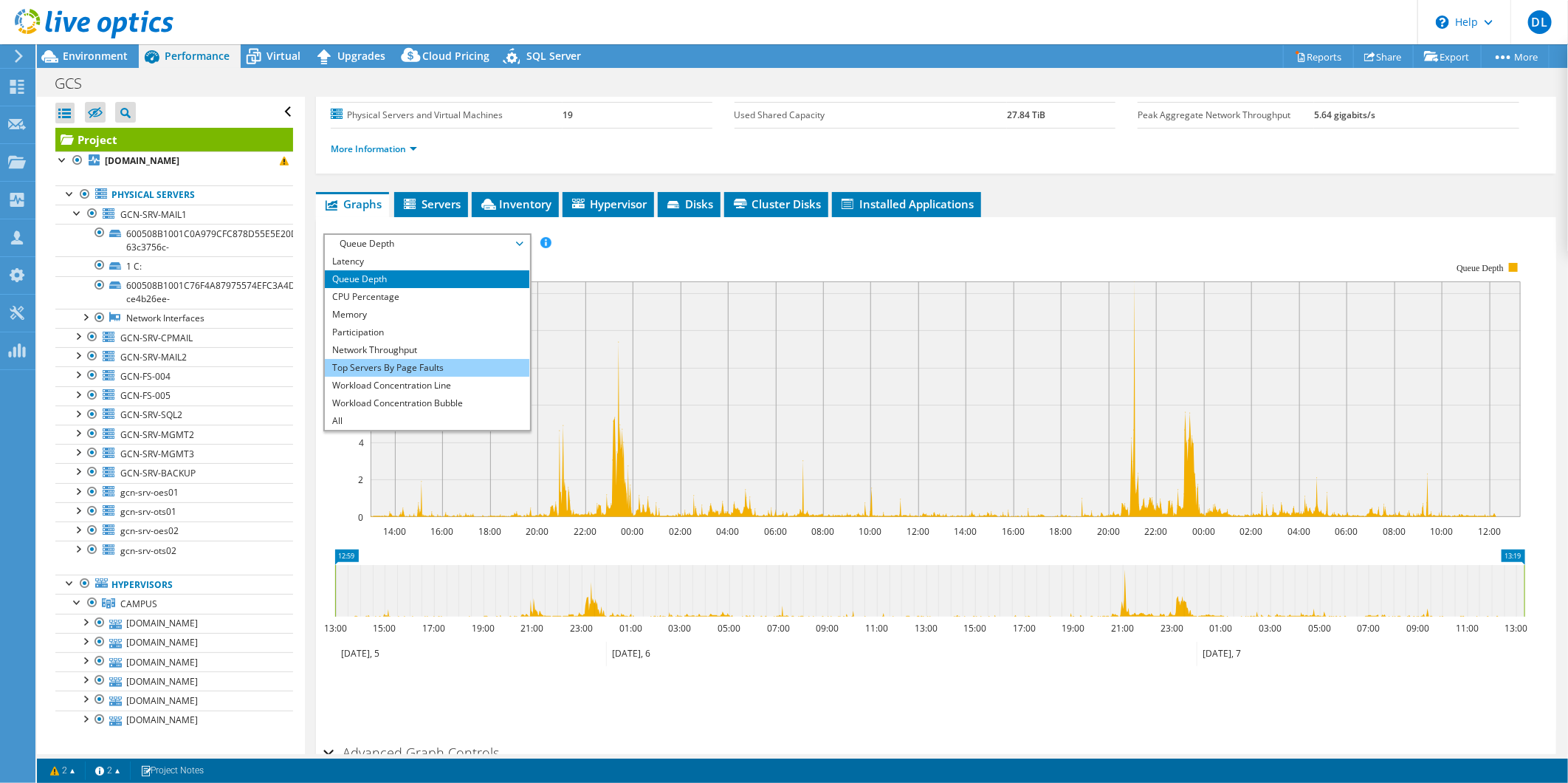
click at [435, 365] on li "Top Servers By Page Faults" at bounding box center [427, 368] width 204 height 18
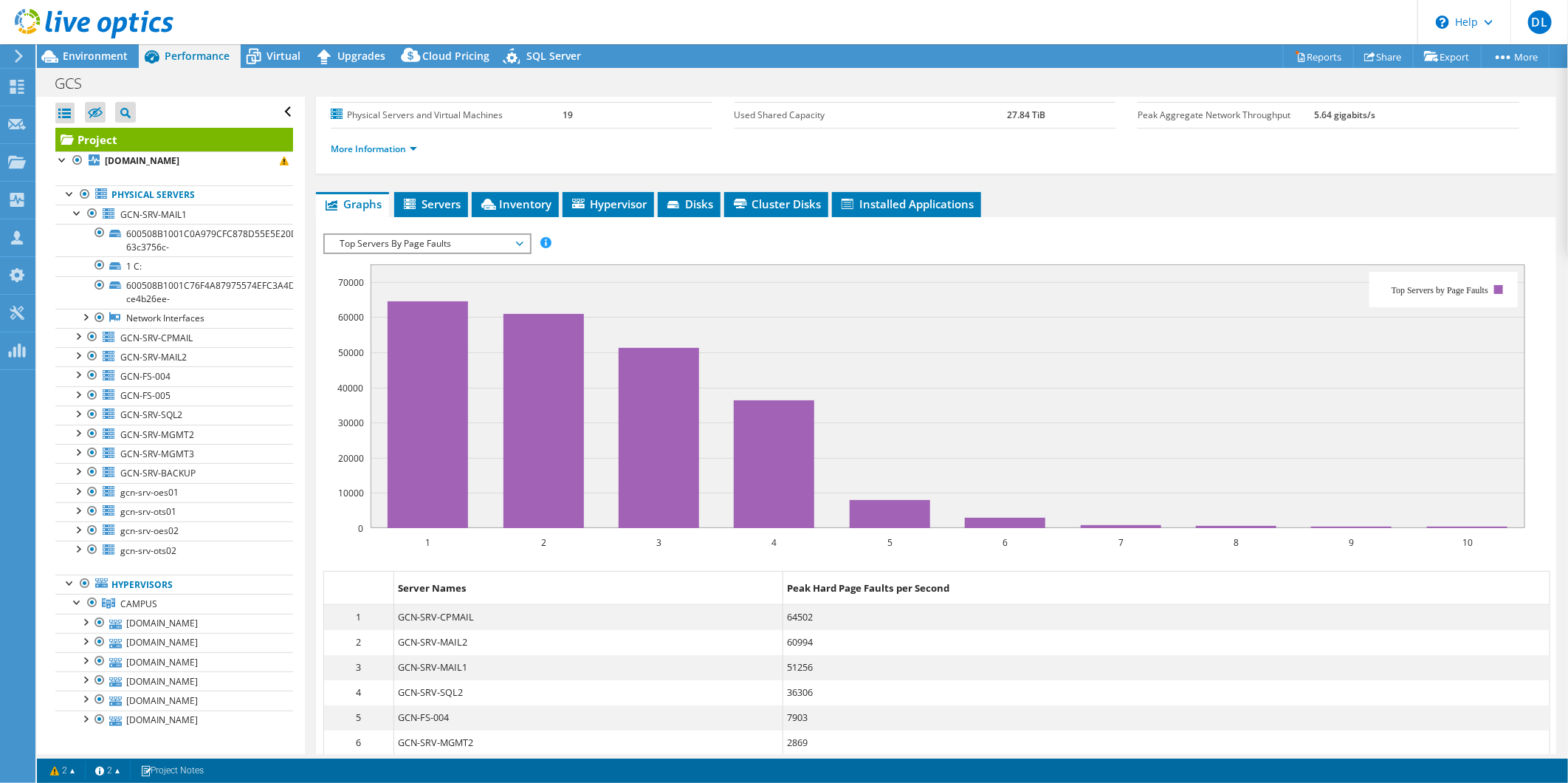
click at [466, 245] on span "Top Servers By Page Faults" at bounding box center [427, 243] width 189 height 18
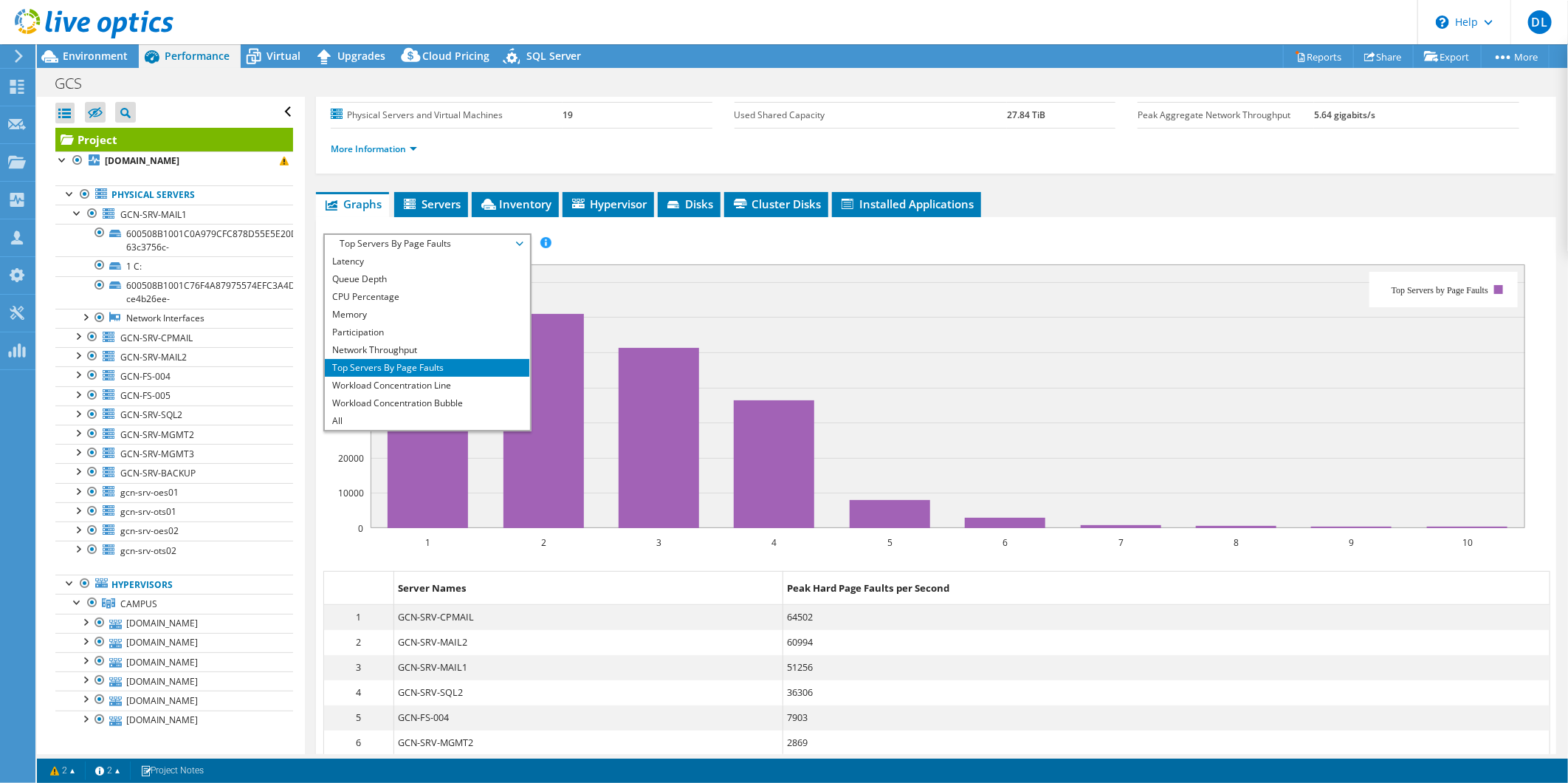
click at [632, 246] on div "IOPS Disk Throughput IO Size Latency Queue Depth CPU Percentage Memory Page Fau…" at bounding box center [936, 243] width 1226 height 20
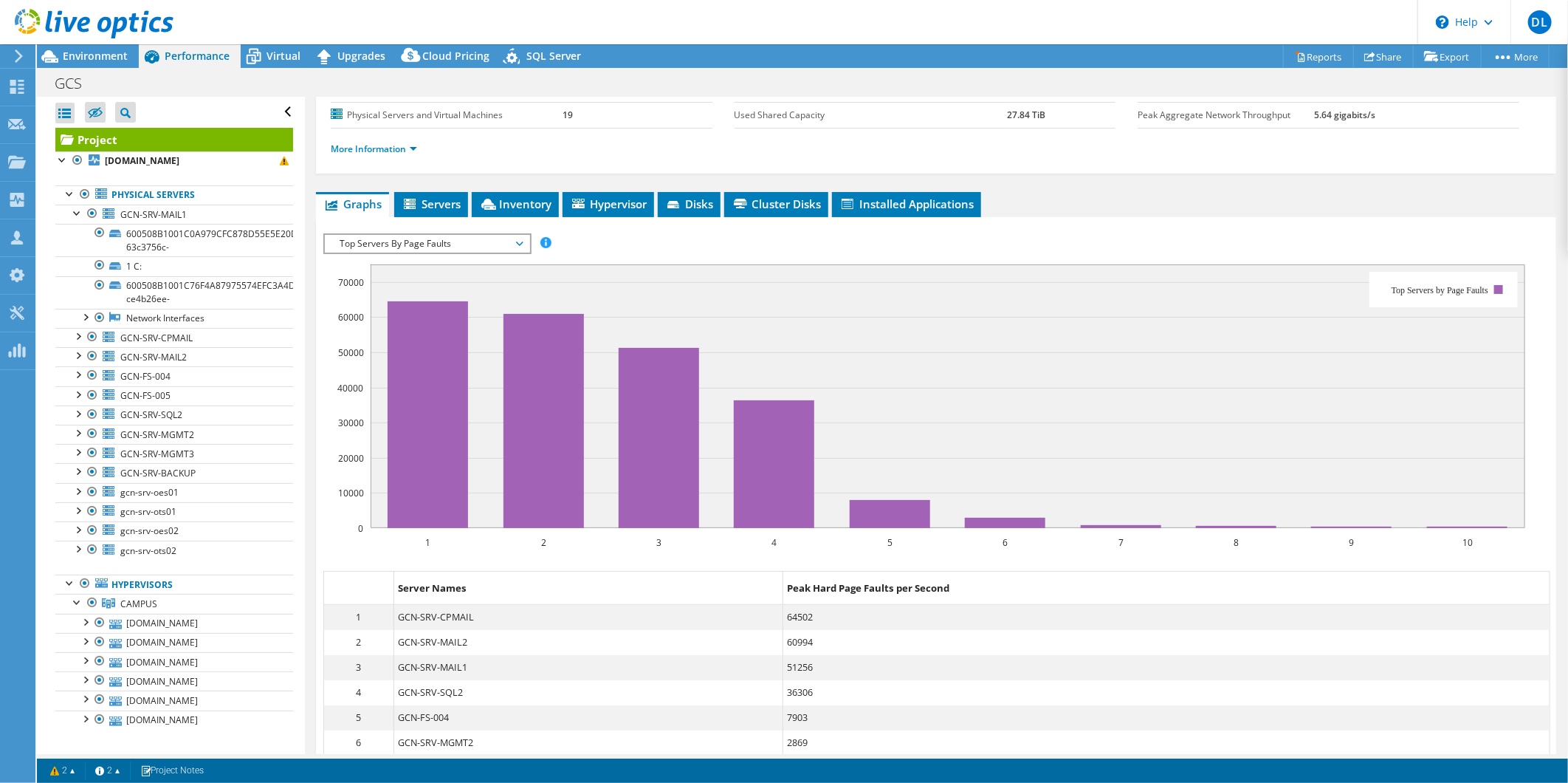
click at [399, 237] on span "Top Servers By Page Faults" at bounding box center [427, 243] width 189 height 18
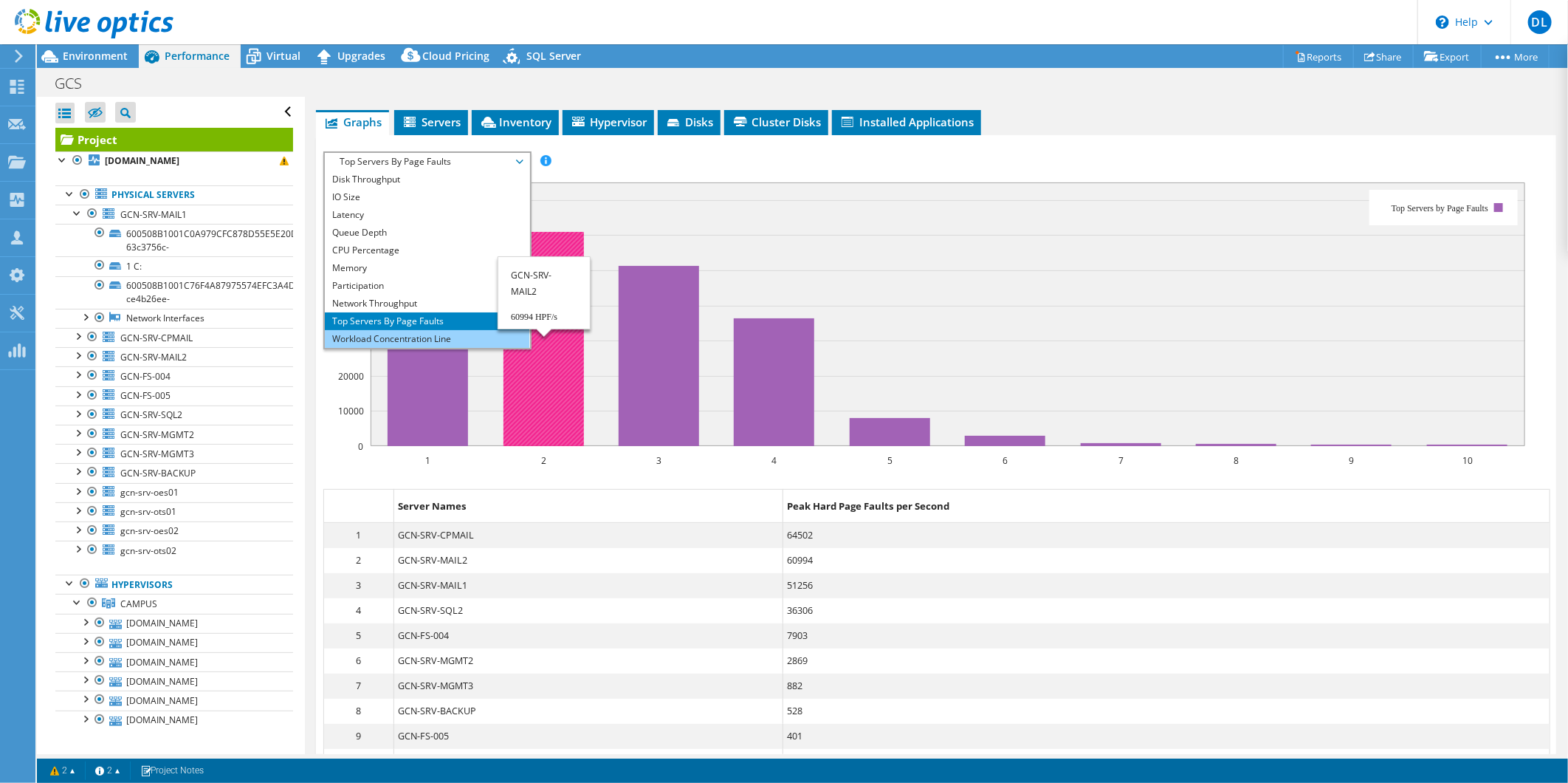
scroll to position [0, 0]
click at [430, 312] on li "Network Throughput" at bounding box center [427, 321] width 204 height 18
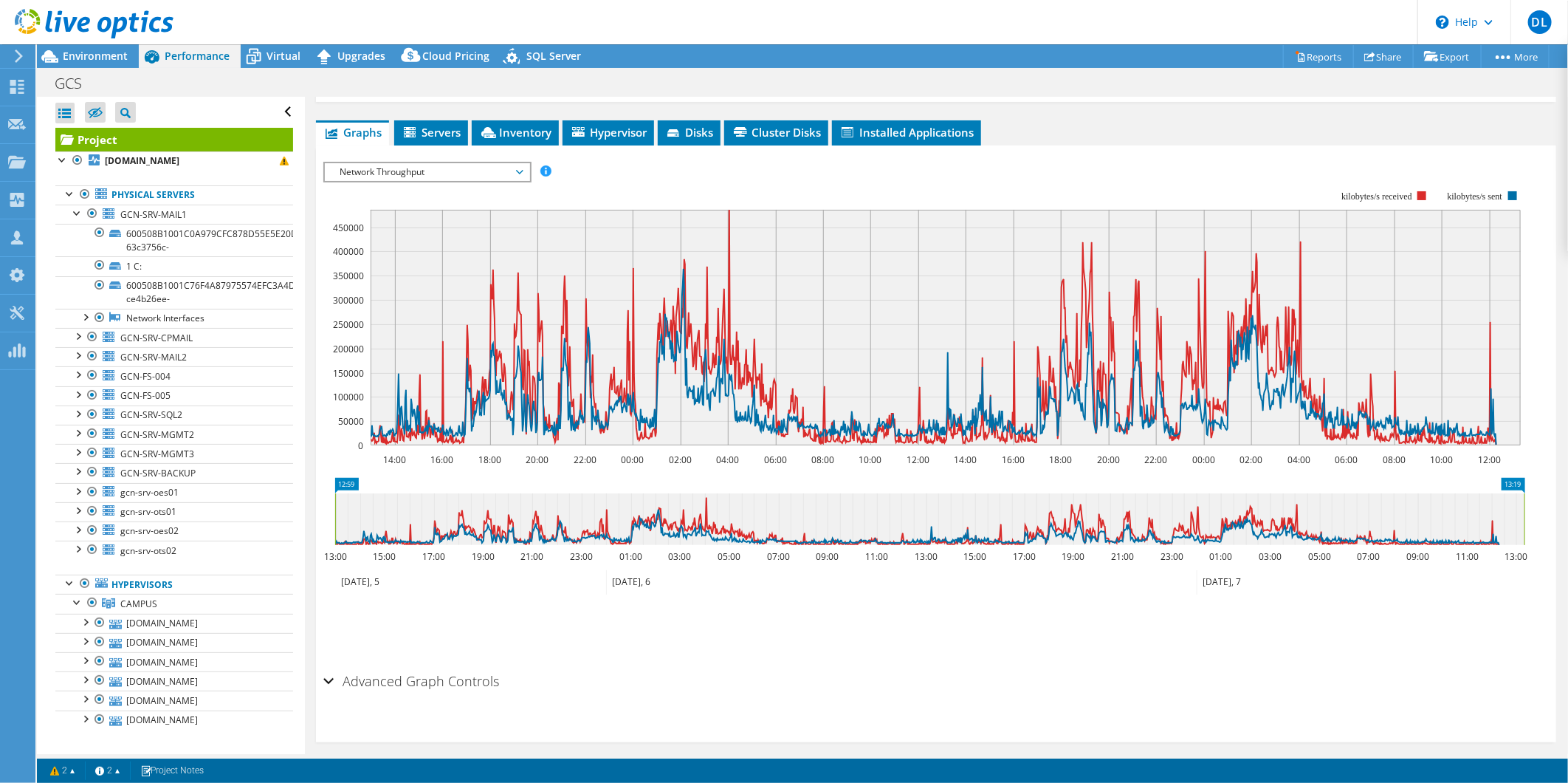
scroll to position [249, 0]
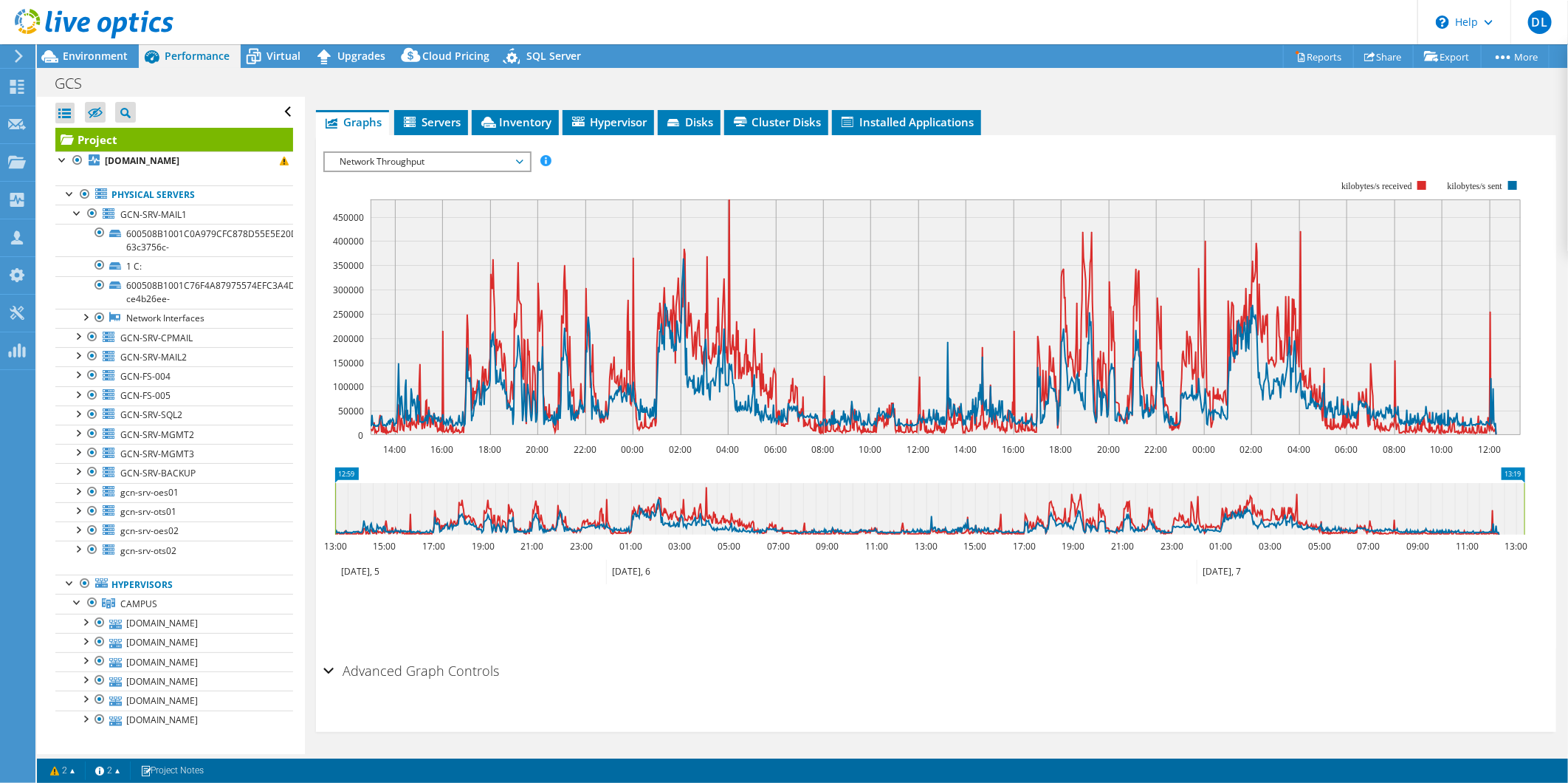
click at [377, 146] on div "IOPS Disk Throughput IO Size Latency Queue Depth CPU Percentage Memory Page Fau…" at bounding box center [936, 400] width 1226 height 511
click at [374, 156] on span "Network Throughput" at bounding box center [427, 162] width 189 height 18
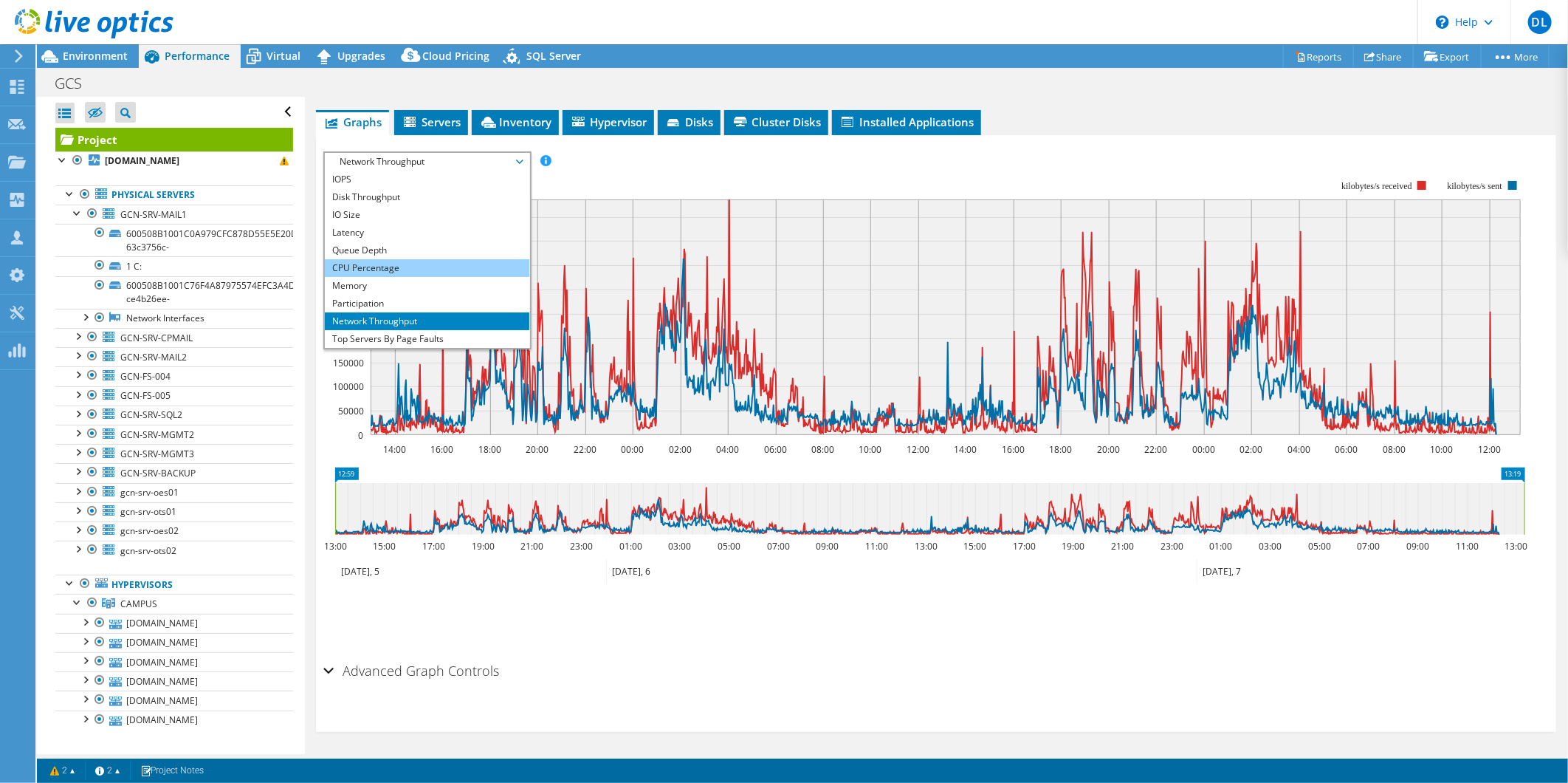
click at [381, 265] on li "CPU Percentage" at bounding box center [427, 268] width 204 height 18
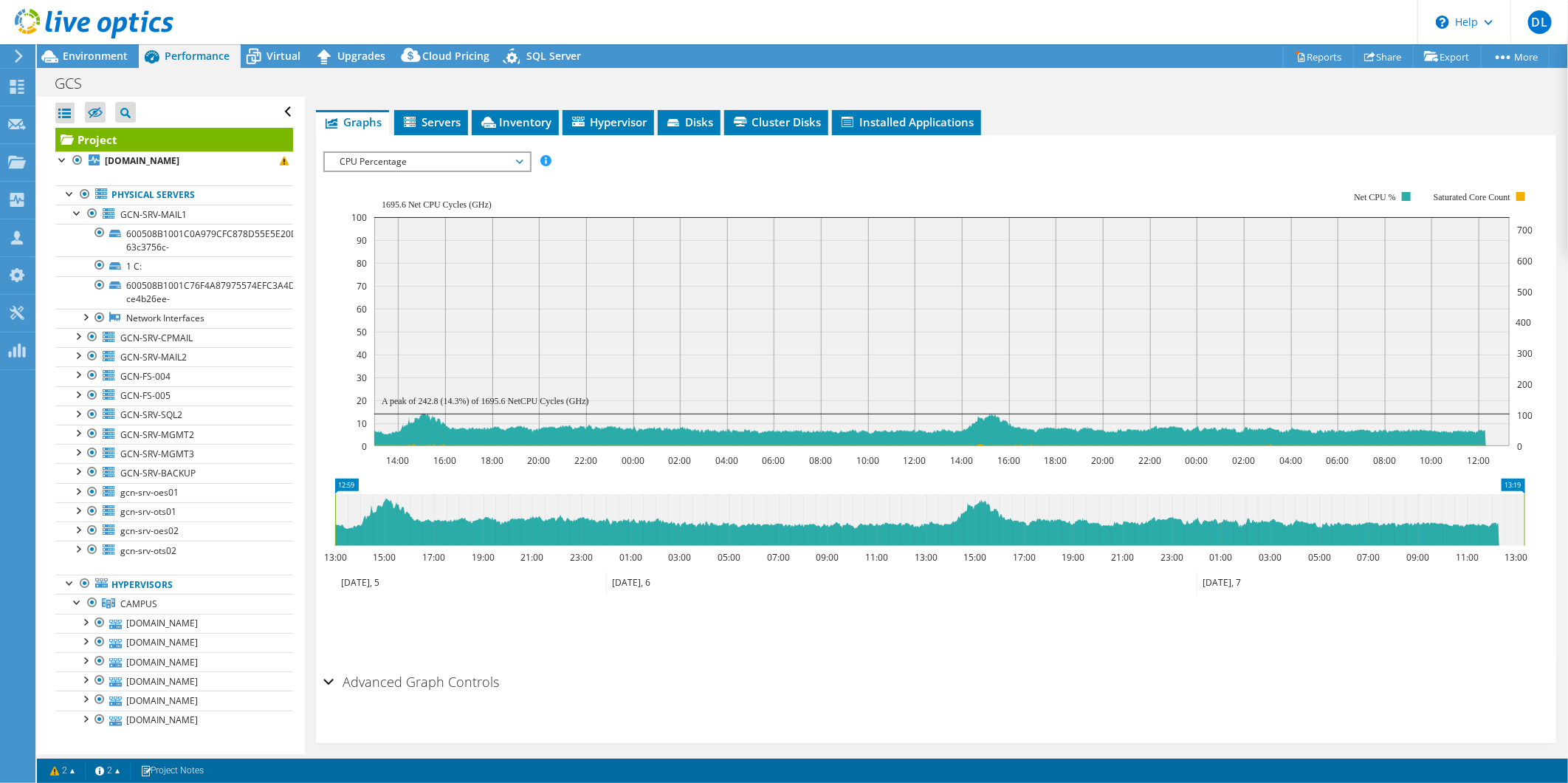
click at [434, 156] on span "CPU Percentage" at bounding box center [427, 162] width 189 height 18
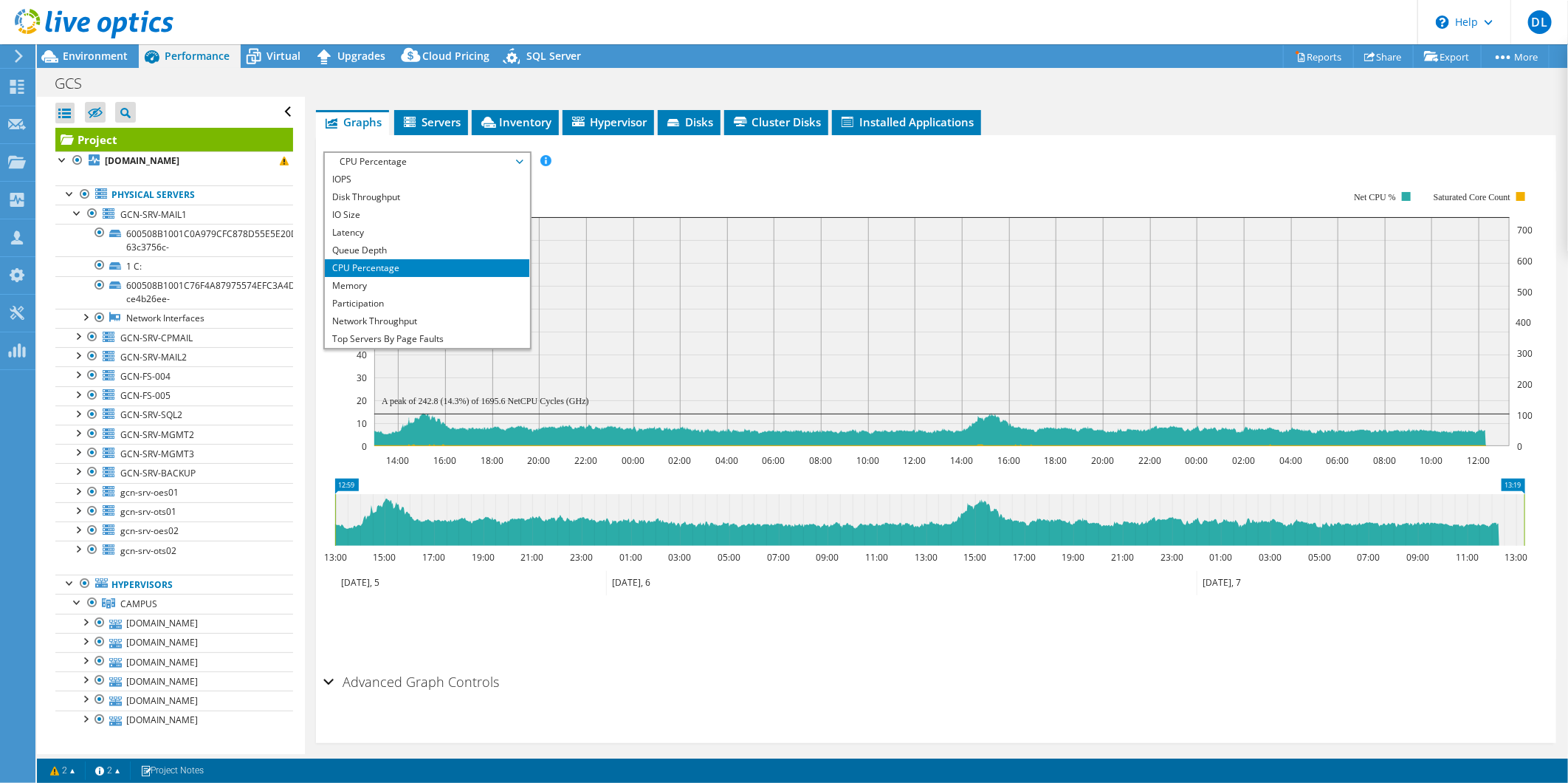
click at [740, 180] on rect at bounding box center [942, 319] width 1181 height 296
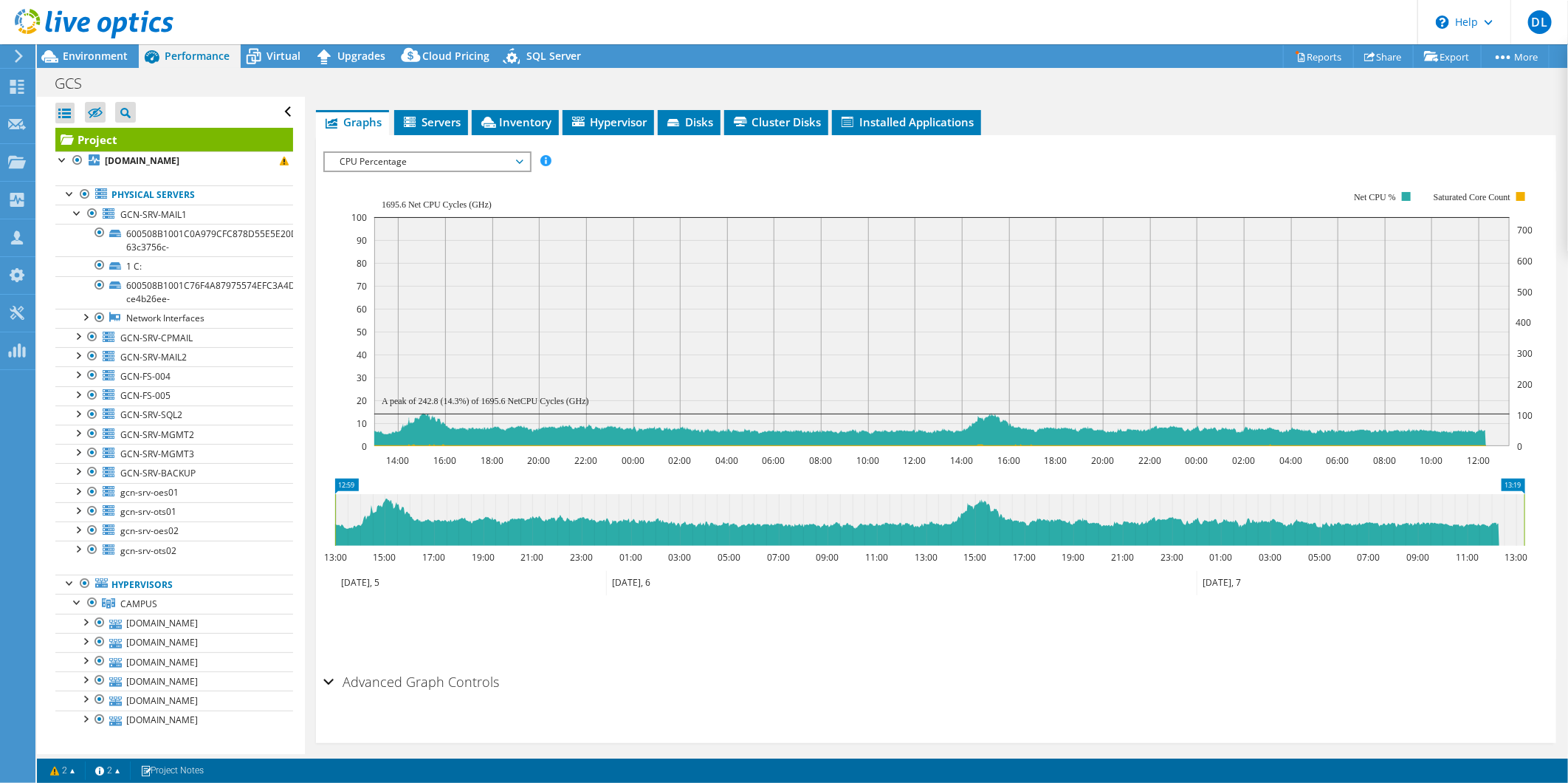
click at [452, 160] on span "CPU Percentage" at bounding box center [427, 162] width 189 height 18
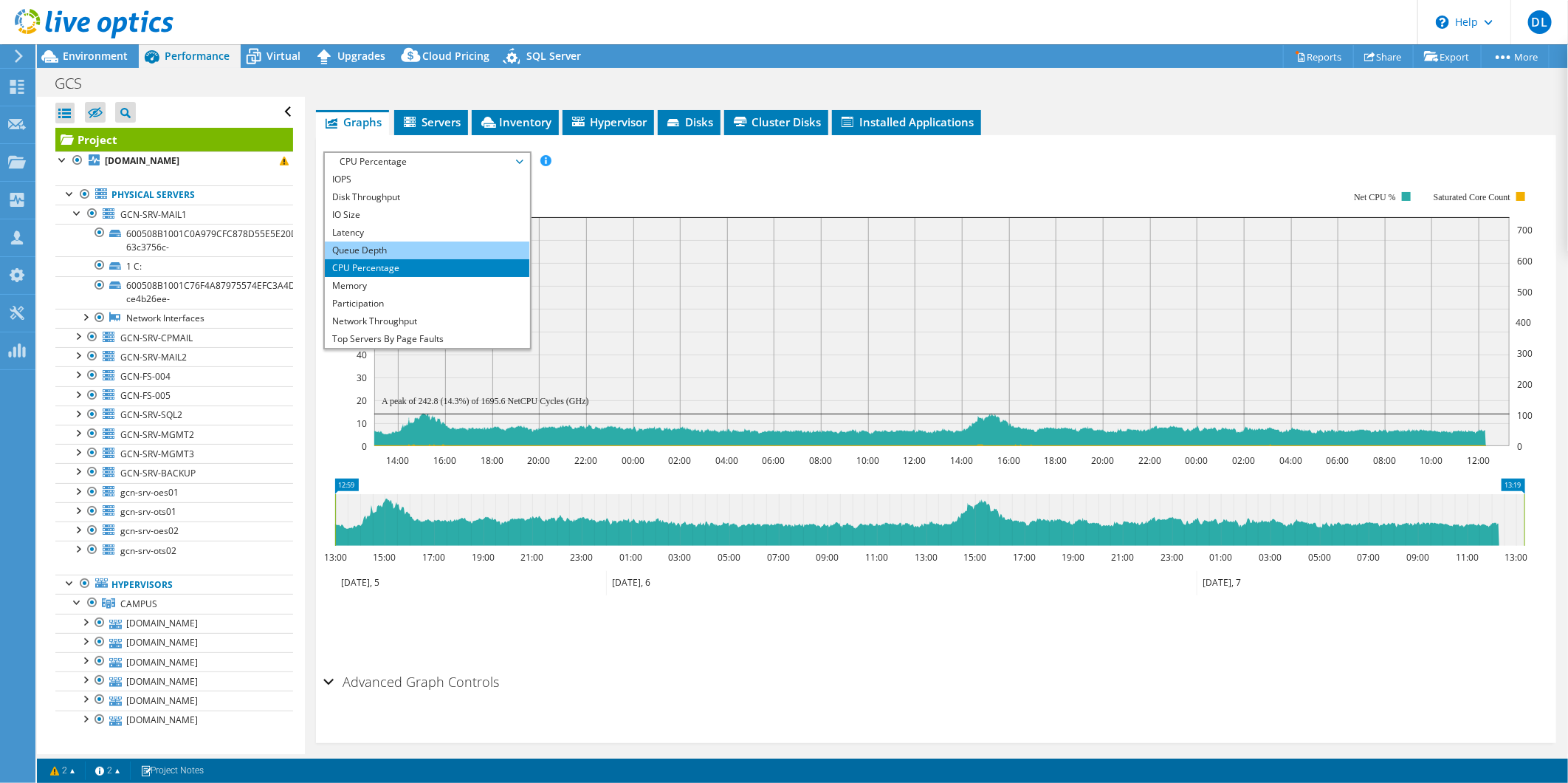
click at [408, 244] on li "Queue Depth" at bounding box center [427, 250] width 204 height 18
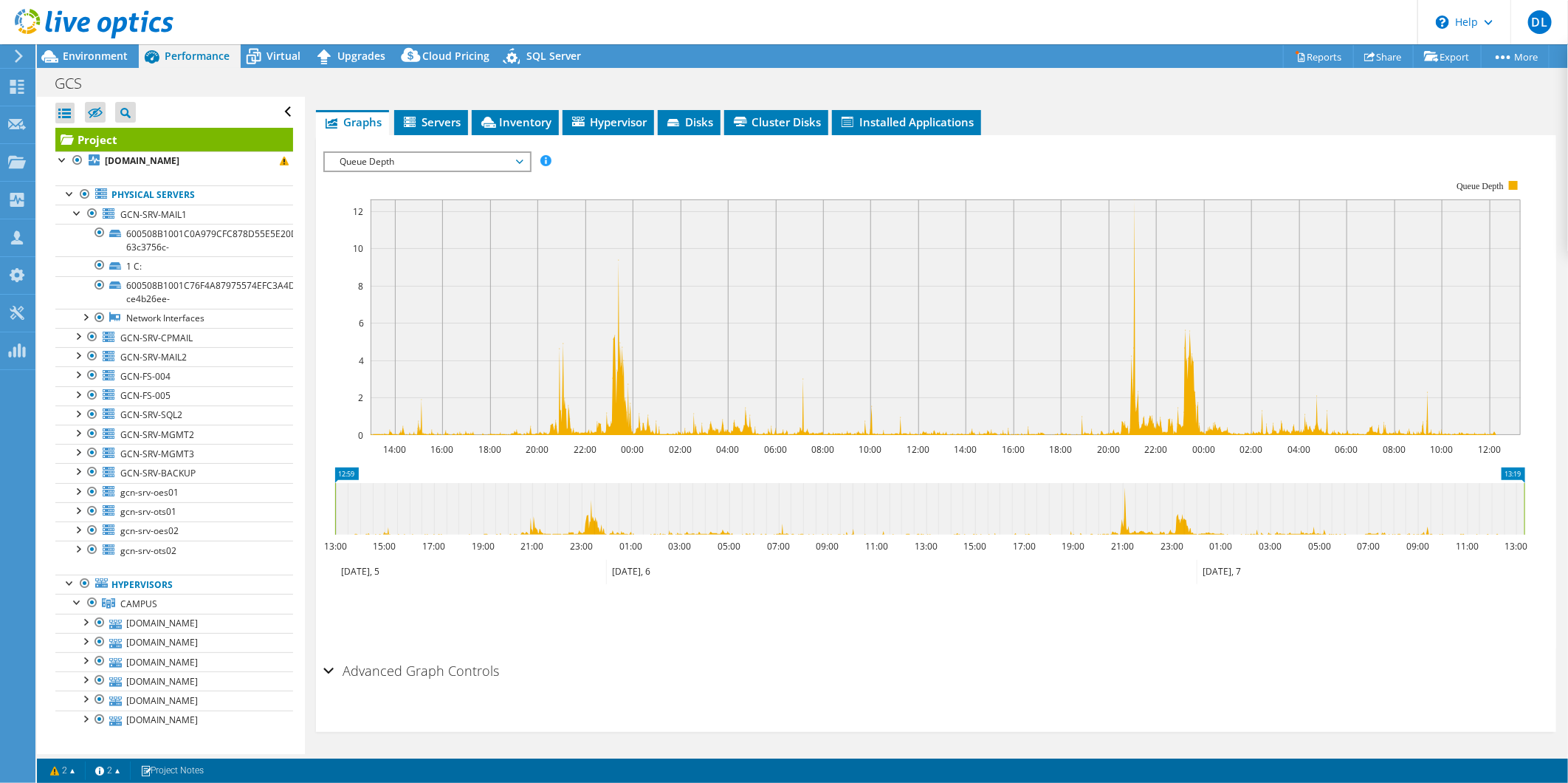
click at [454, 158] on span "Queue Depth" at bounding box center [427, 162] width 189 height 18
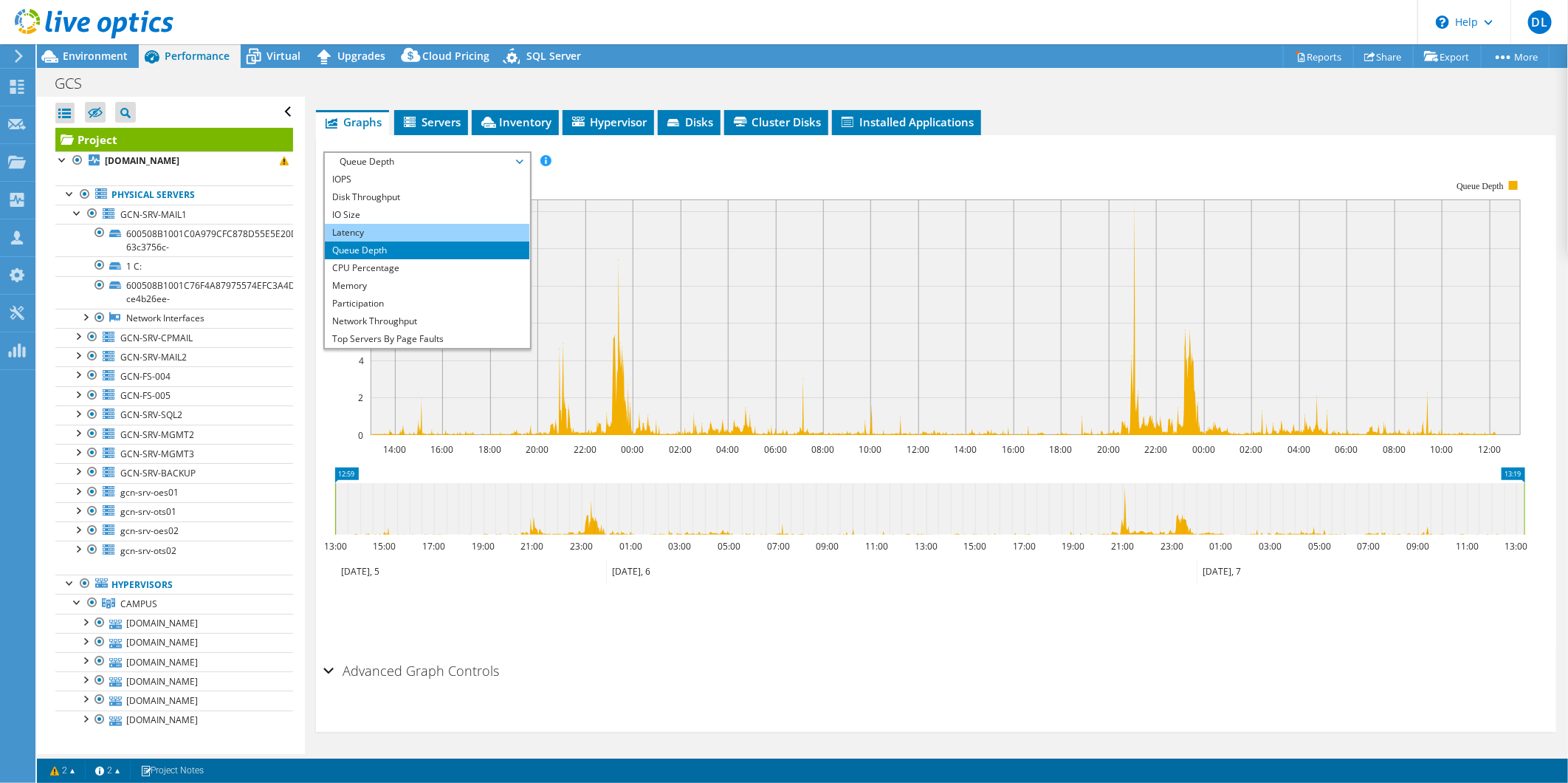
click at [403, 225] on li "Latency" at bounding box center [427, 233] width 204 height 18
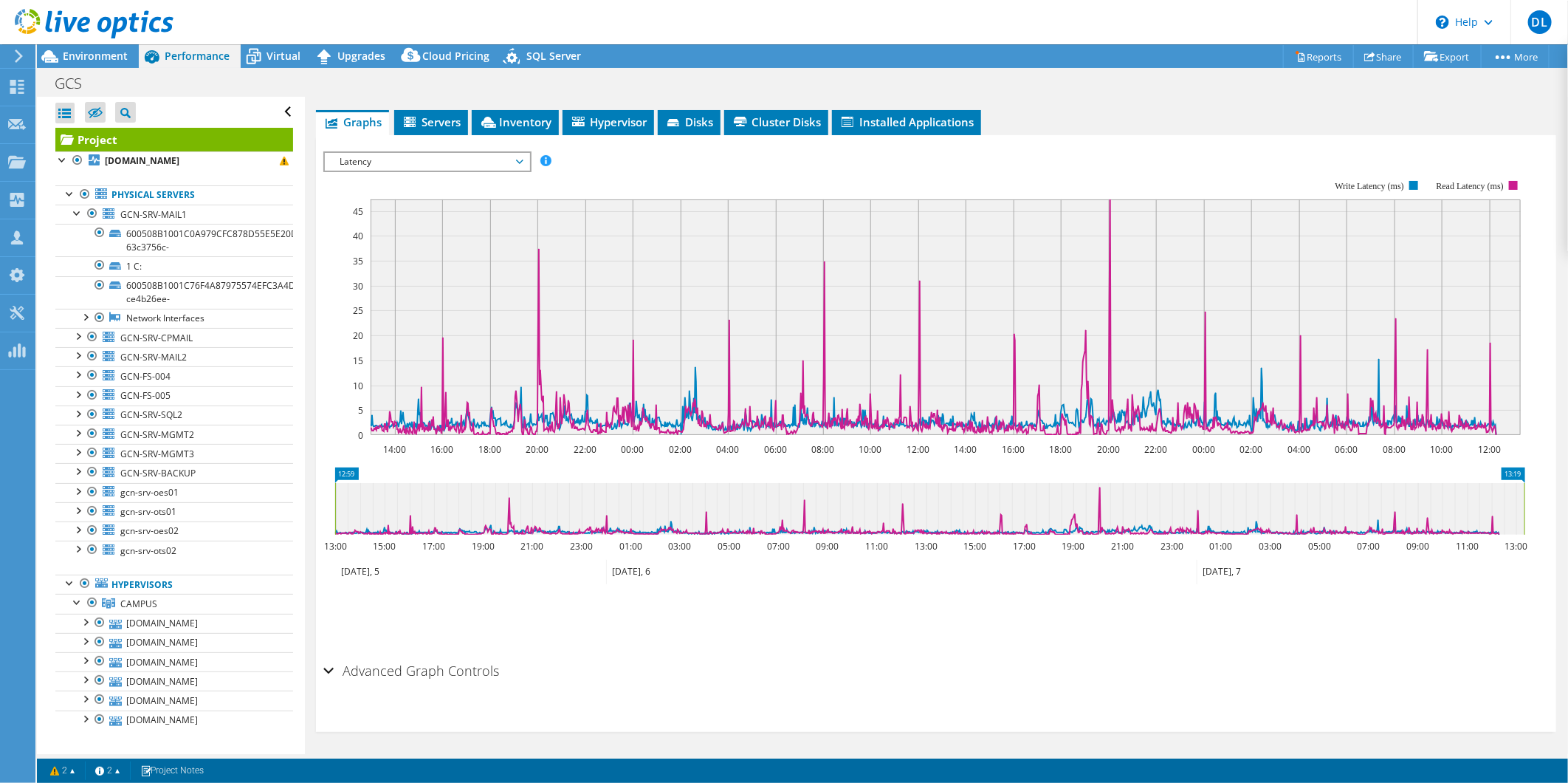
click at [417, 161] on span "Latency" at bounding box center [427, 162] width 189 height 18
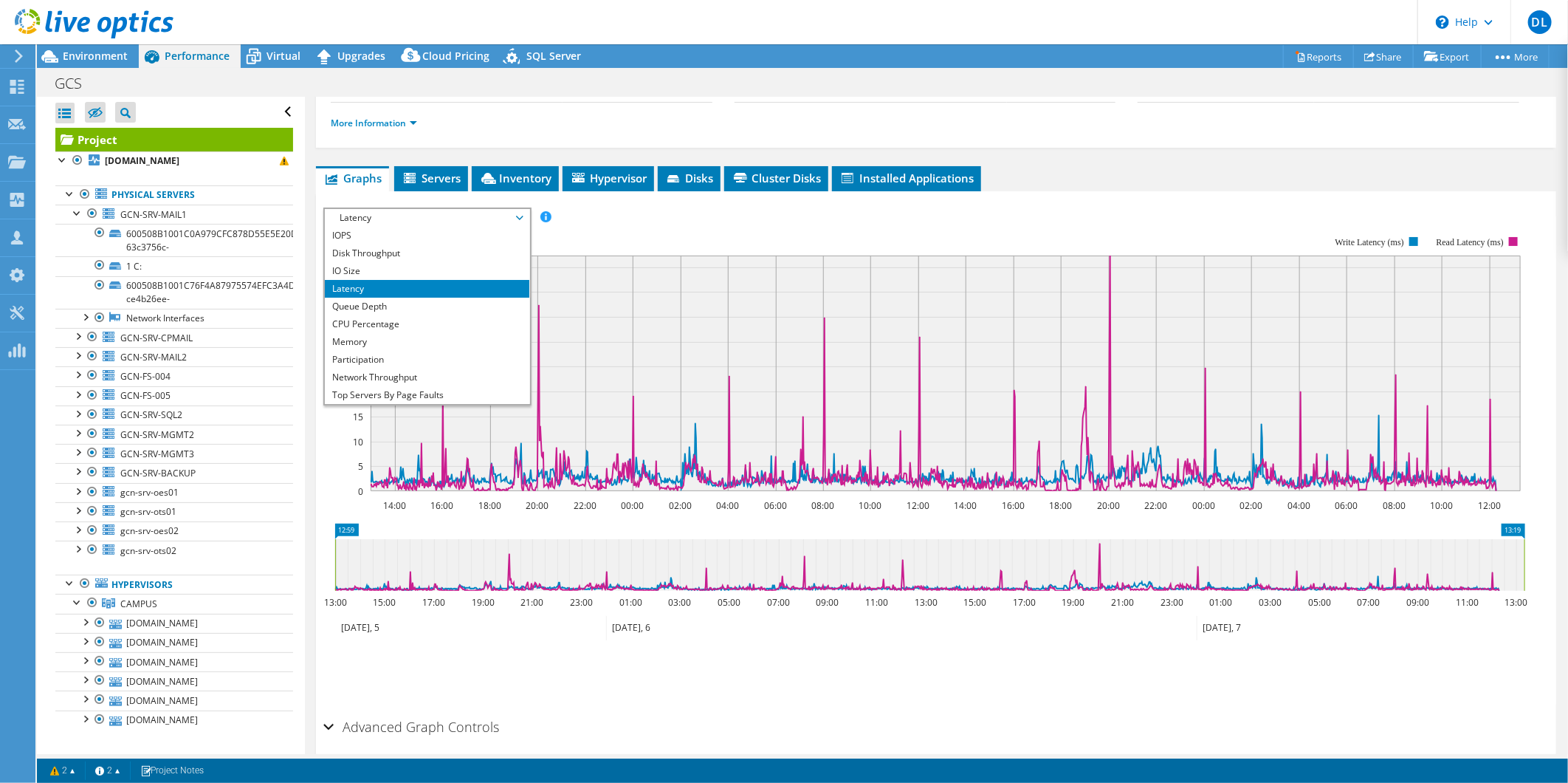
scroll to position [167, 0]
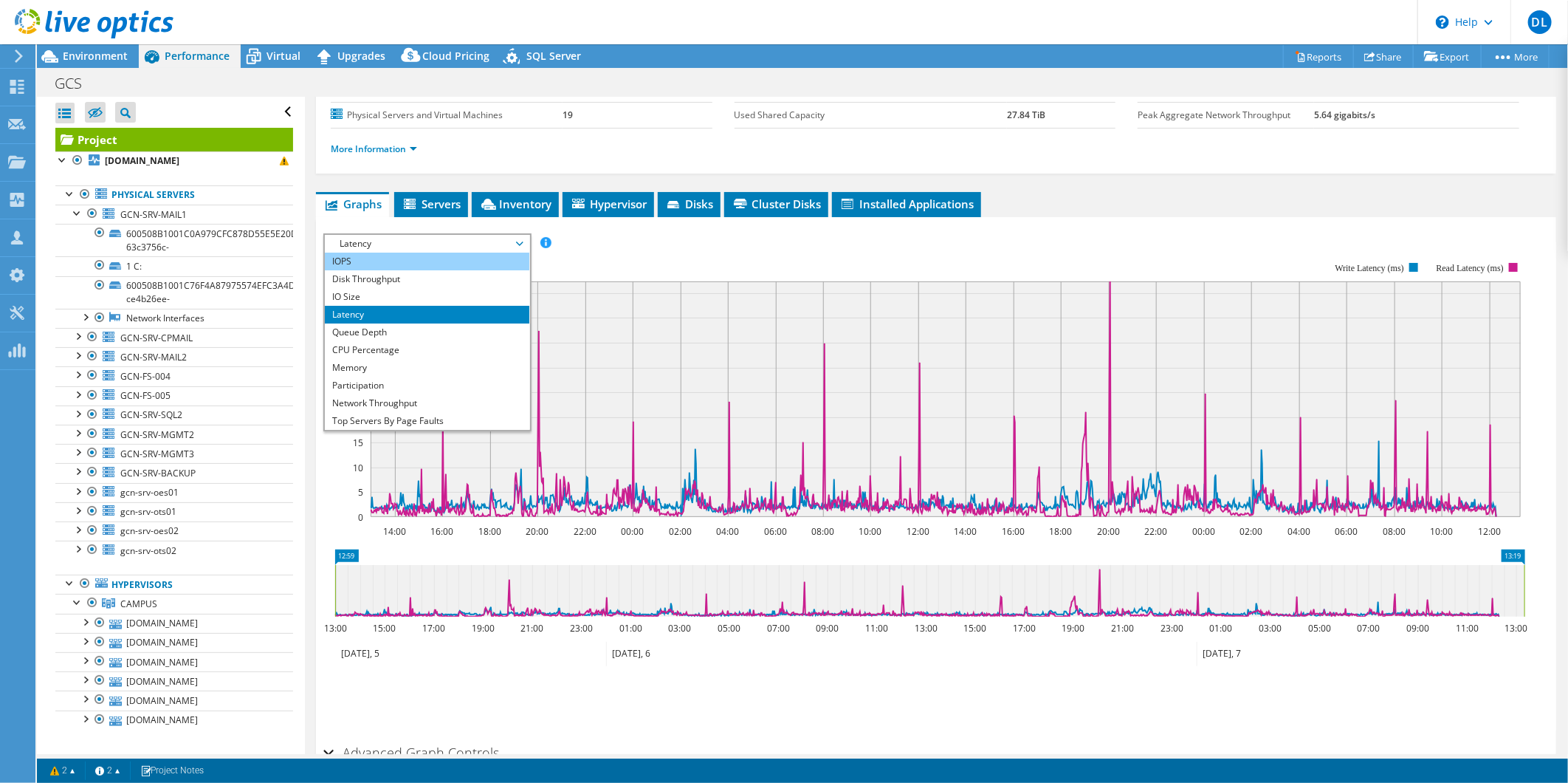
click at [392, 262] on li "IOPS" at bounding box center [427, 261] width 204 height 18
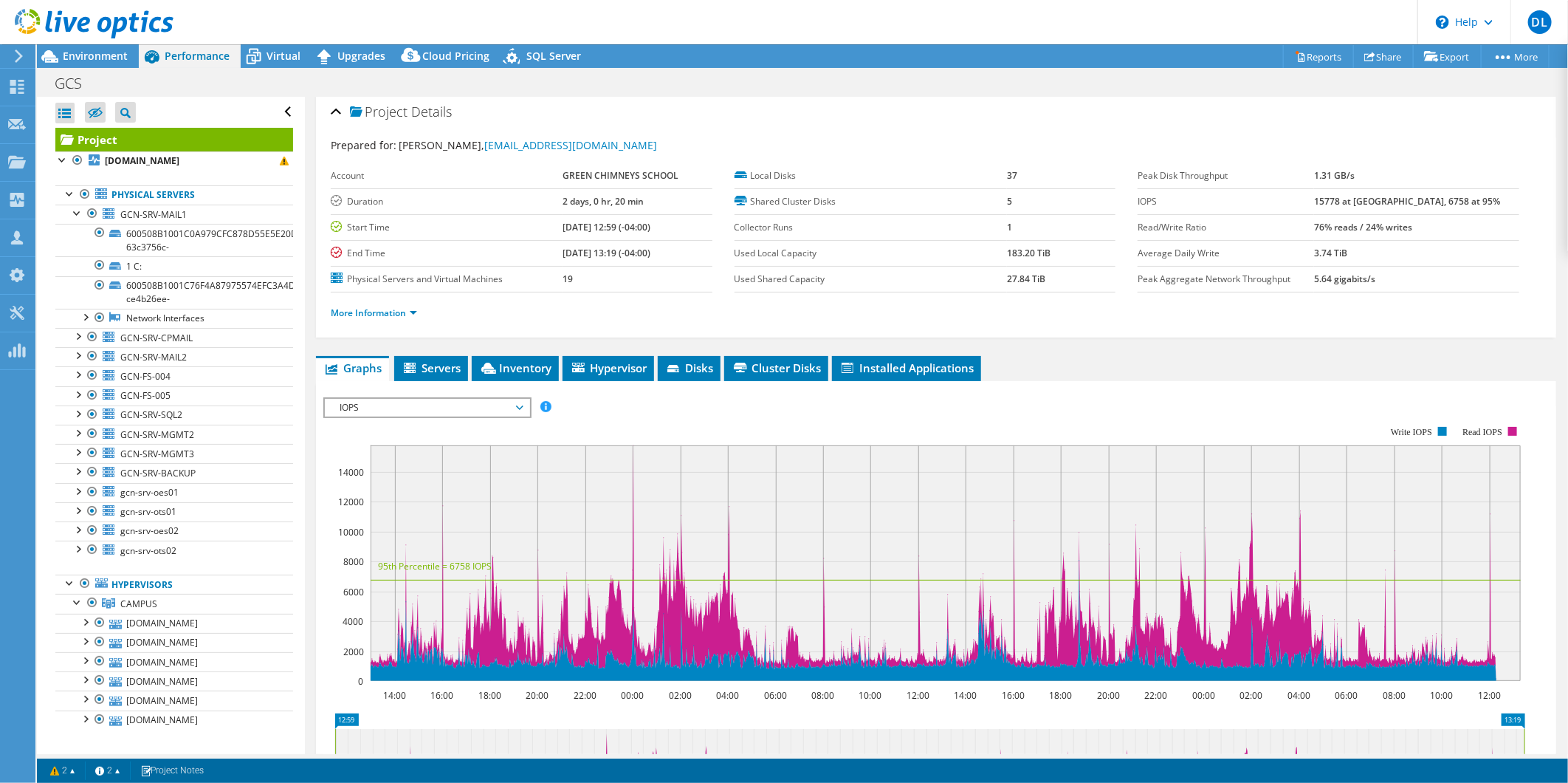
scroll to position [0, 0]
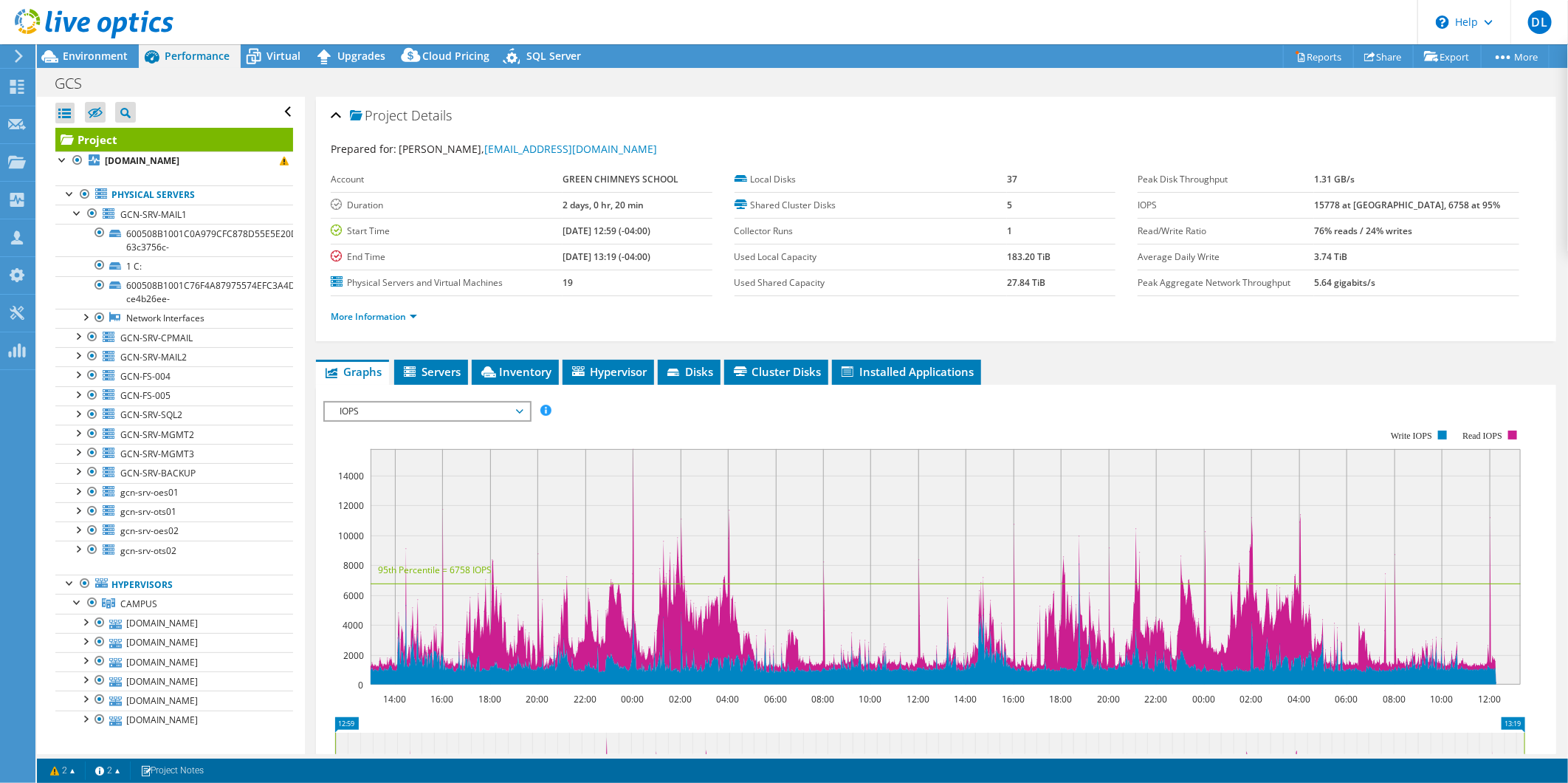
click at [82, 47] on div at bounding box center [87, 25] width 173 height 50
click at [81, 50] on span "Environment" at bounding box center [95, 56] width 65 height 14
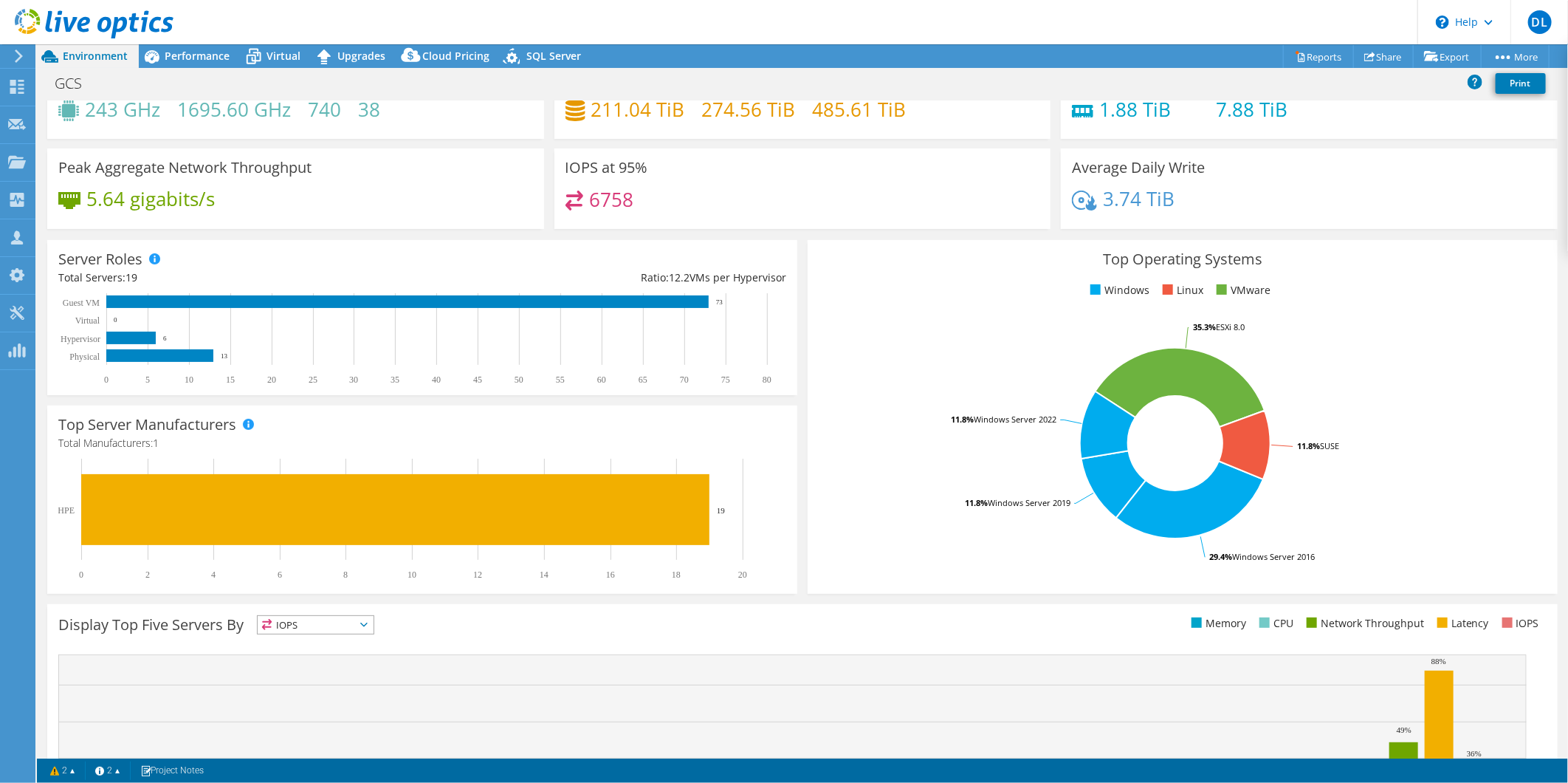
scroll to position [82, 0]
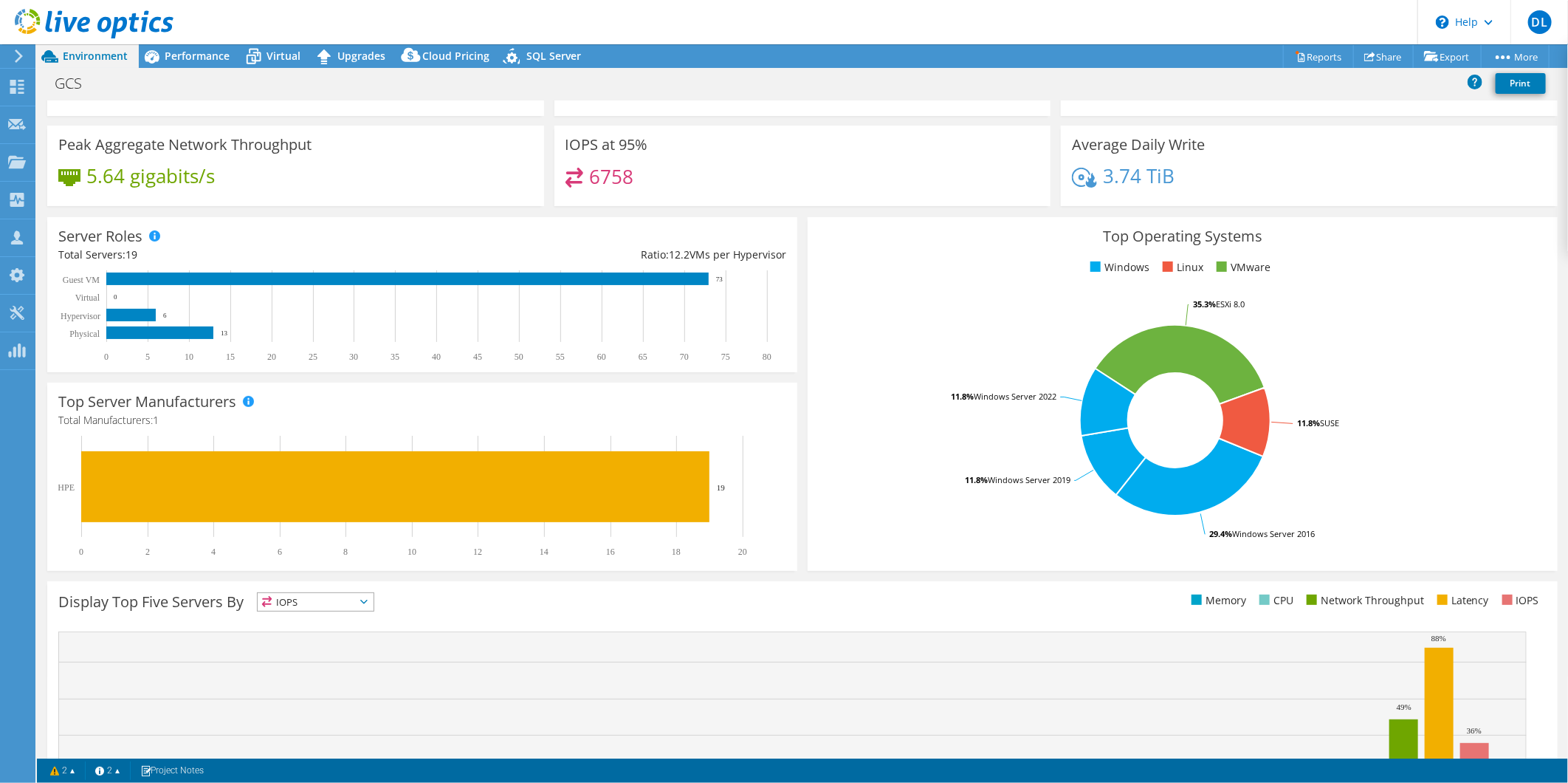
click at [983, 86] on div "GCS Print" at bounding box center [803, 82] width 1532 height 27
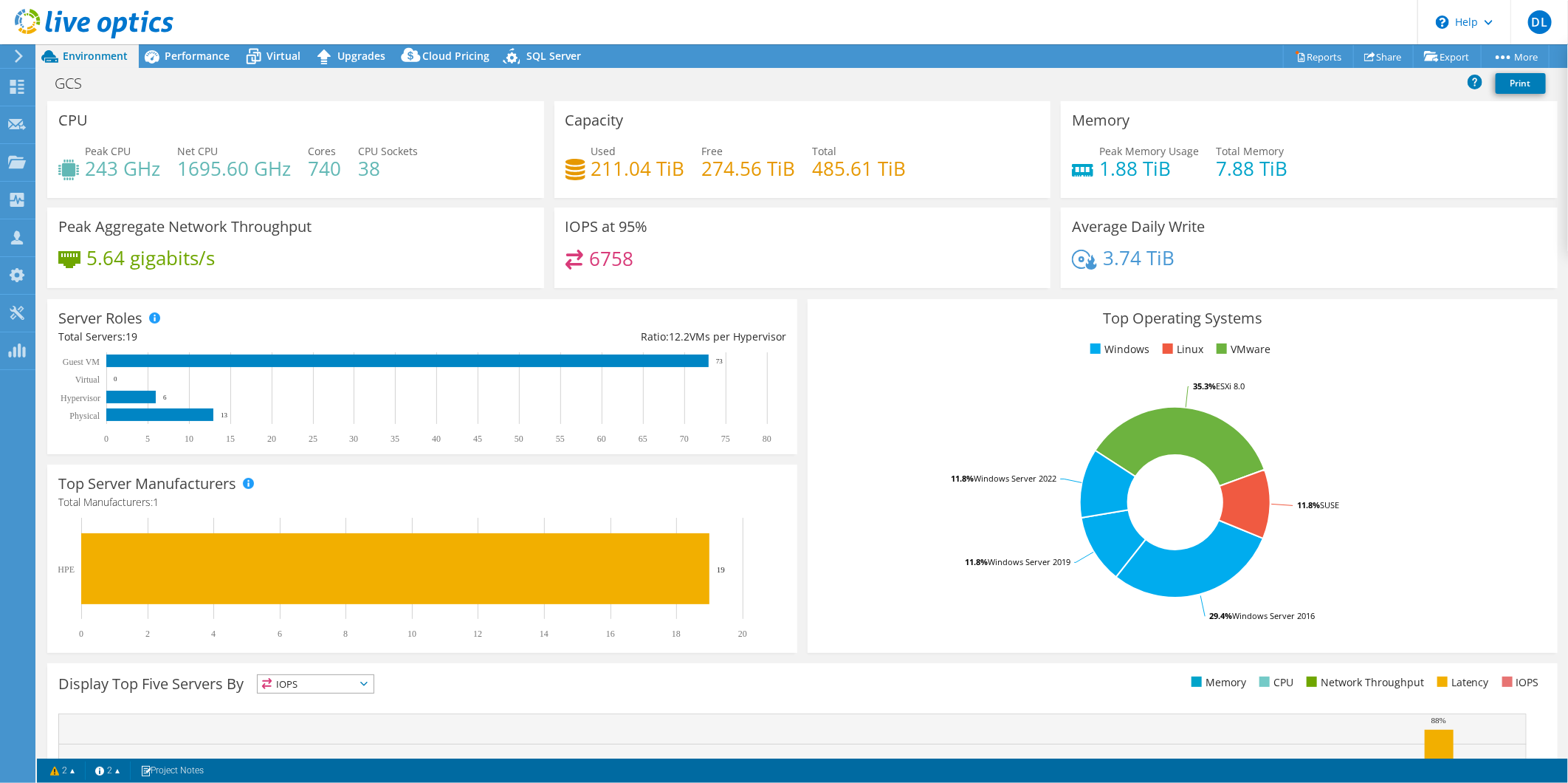
scroll to position [202, 0]
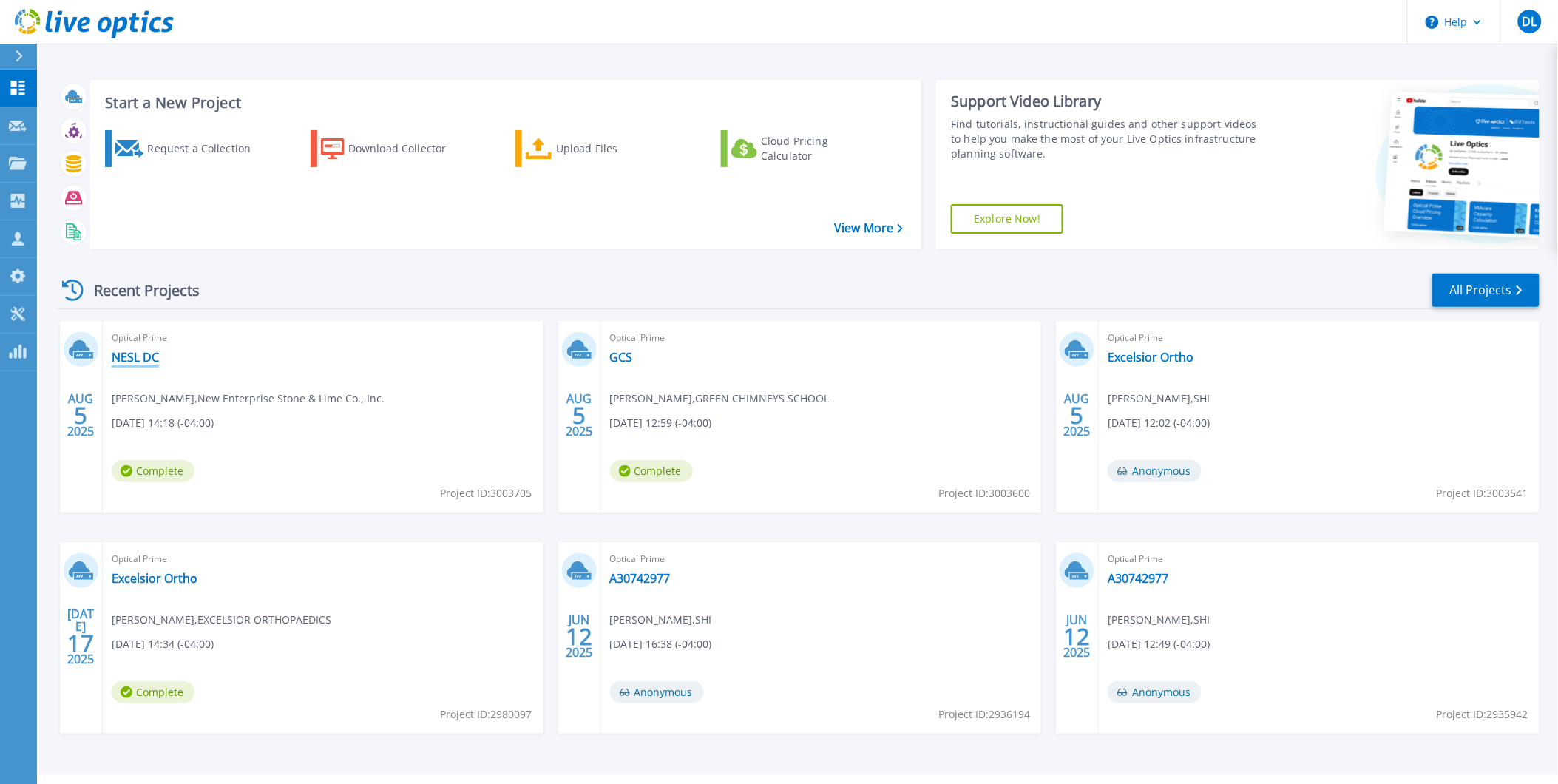
click at [131, 358] on link "NESL DC" at bounding box center [135, 357] width 47 height 15
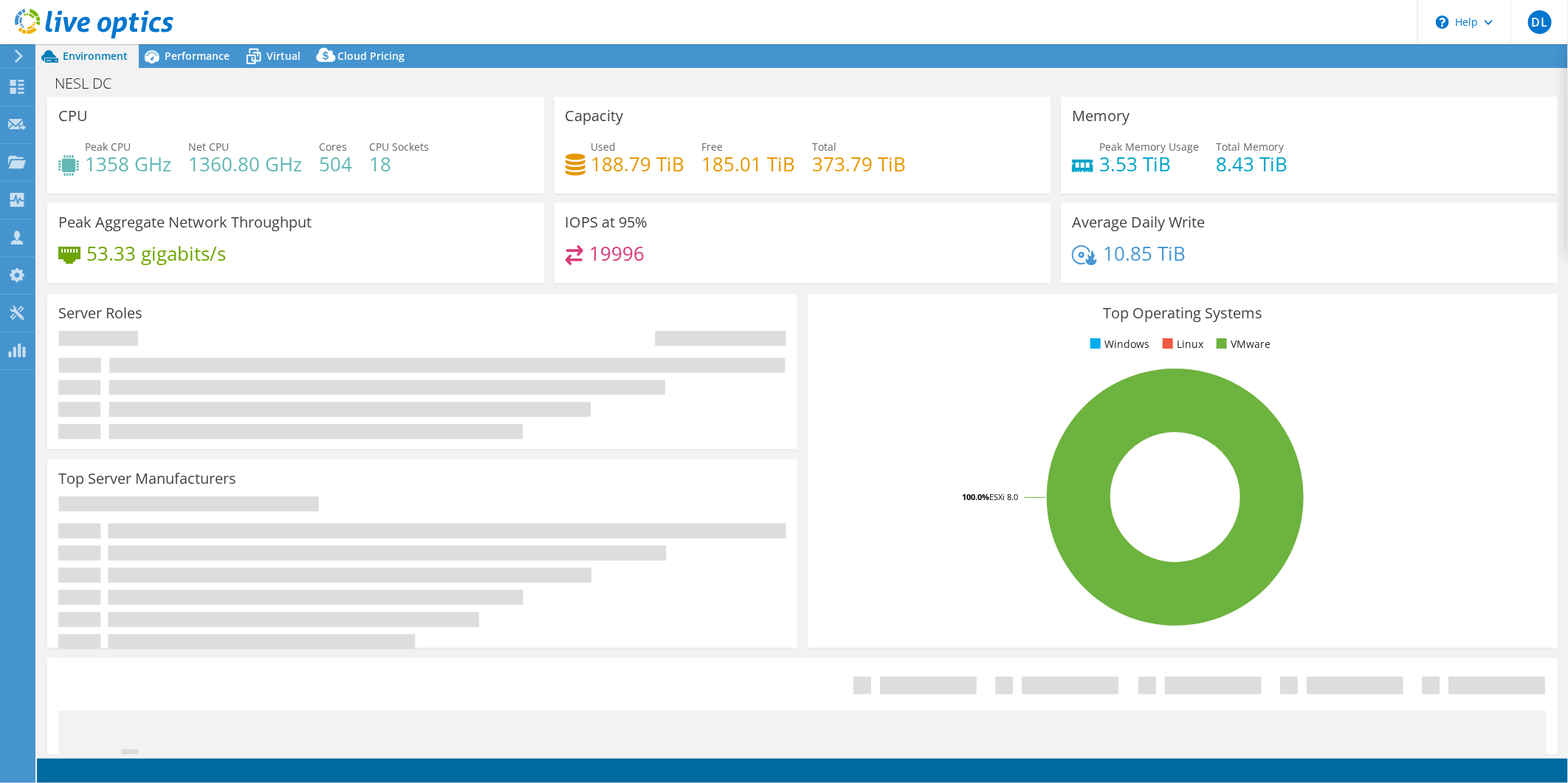
select select "USD"
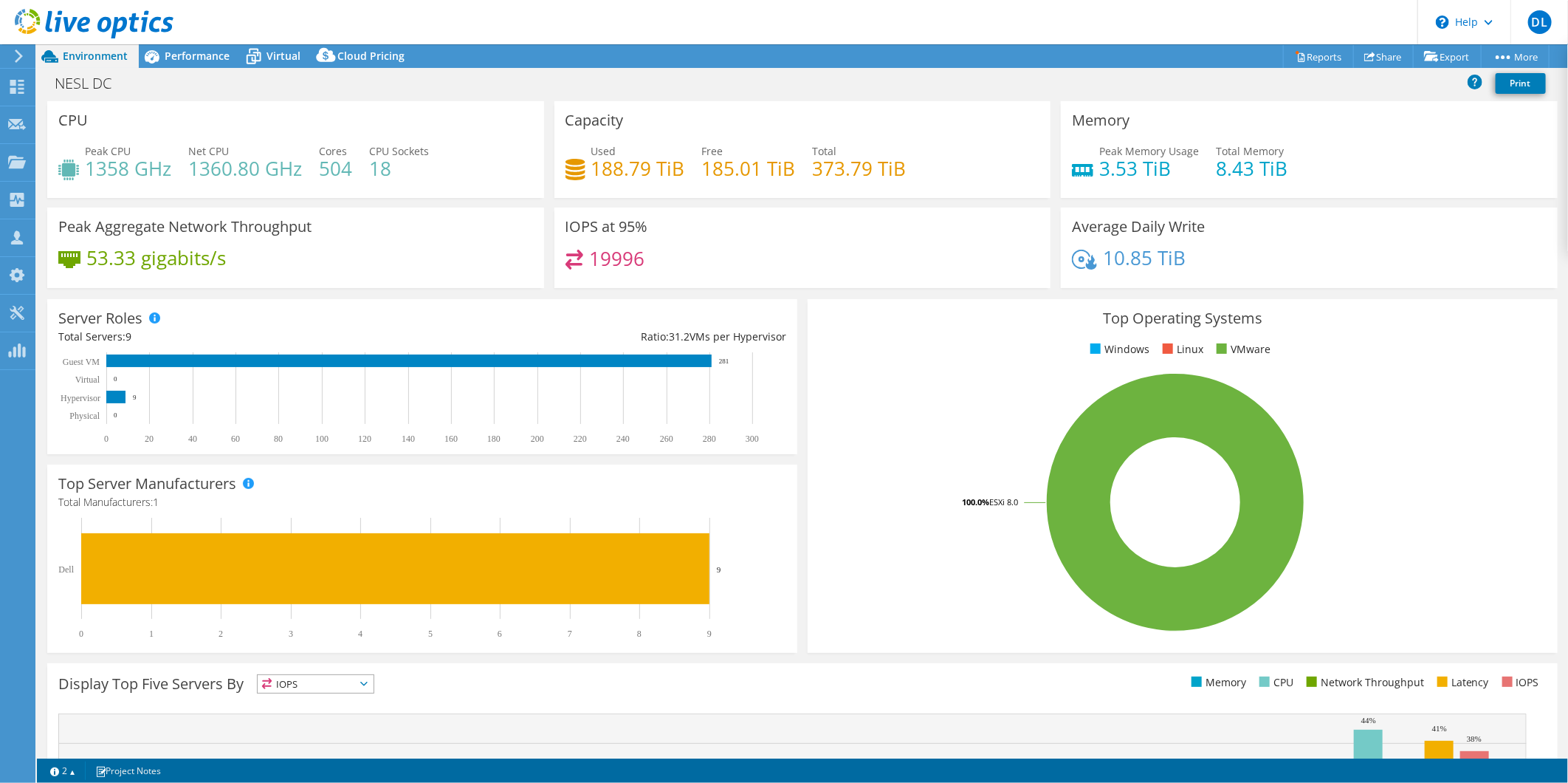
drag, startPoint x: 410, startPoint y: 167, endPoint x: 394, endPoint y: 167, distance: 16.0
click at [394, 167] on h4 "18" at bounding box center [399, 168] width 60 height 16
drag, startPoint x: 378, startPoint y: 168, endPoint x: 404, endPoint y: 175, distance: 26.9
click at [404, 175] on h4 "18" at bounding box center [399, 168] width 60 height 16
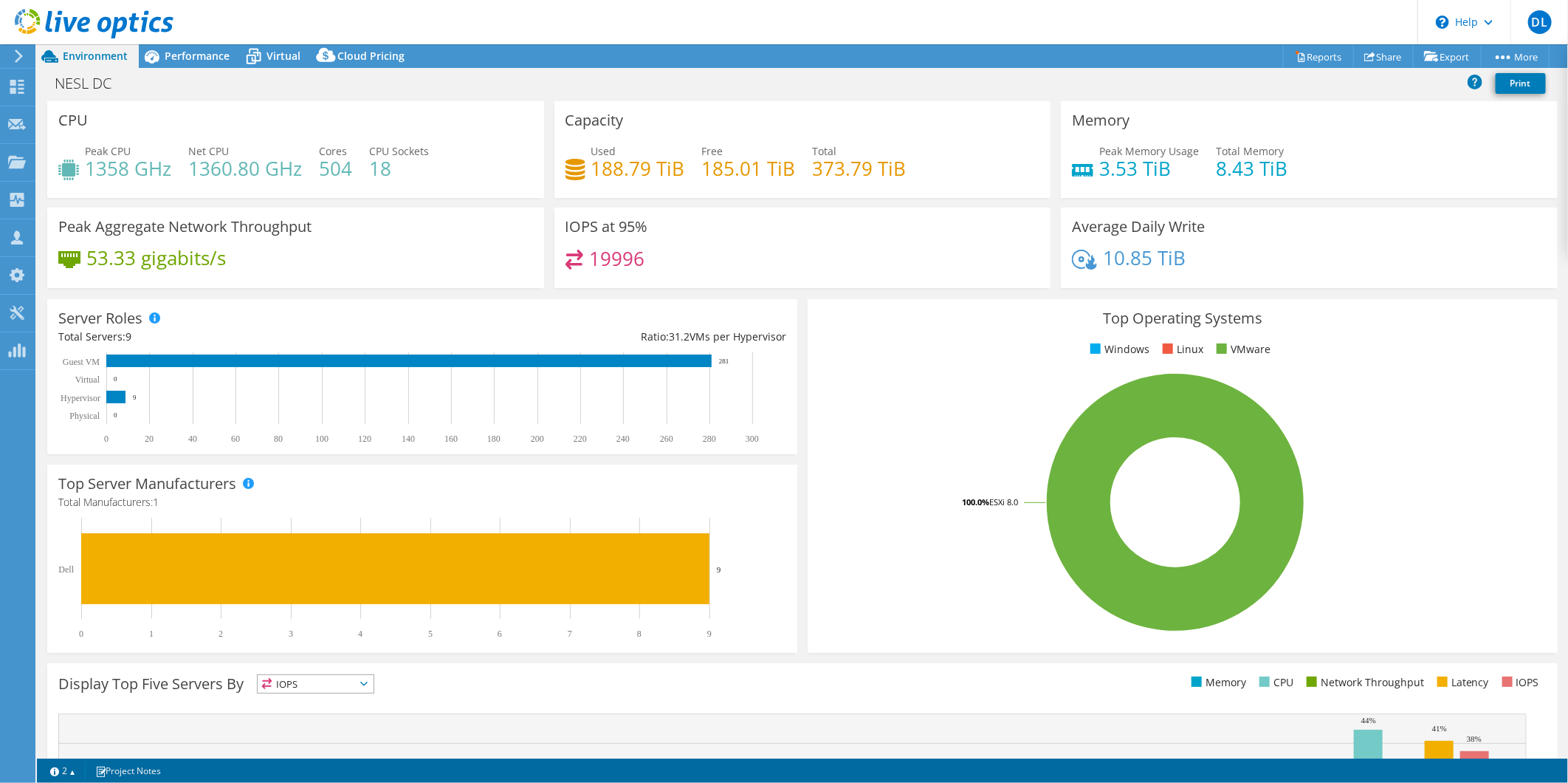
click at [404, 175] on h4 "18" at bounding box center [399, 168] width 60 height 16
click at [201, 56] on span "Performance" at bounding box center [196, 56] width 65 height 14
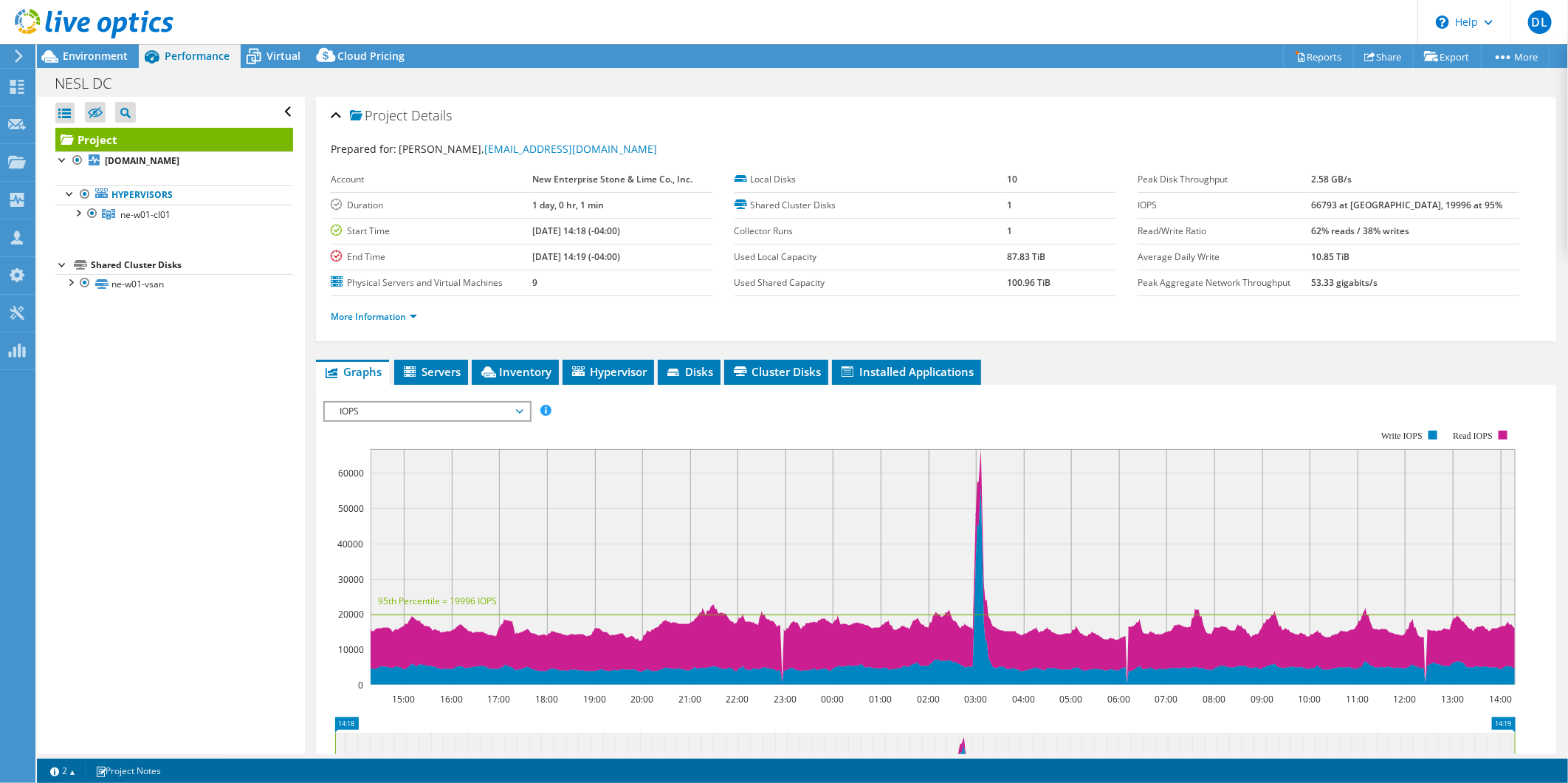
click at [391, 403] on span "IOPS" at bounding box center [427, 411] width 189 height 18
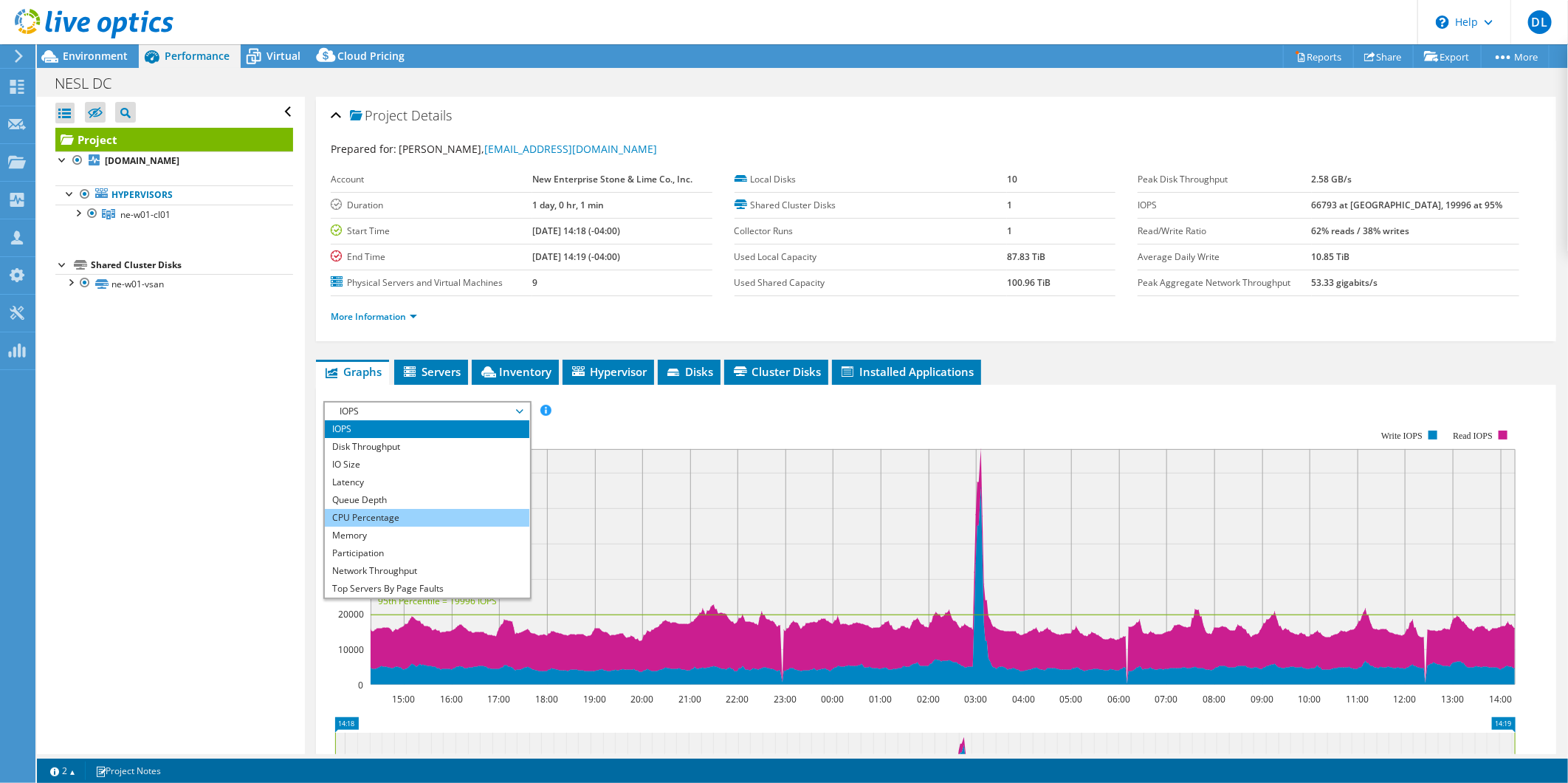
click at [396, 519] on li "CPU Percentage" at bounding box center [427, 518] width 204 height 18
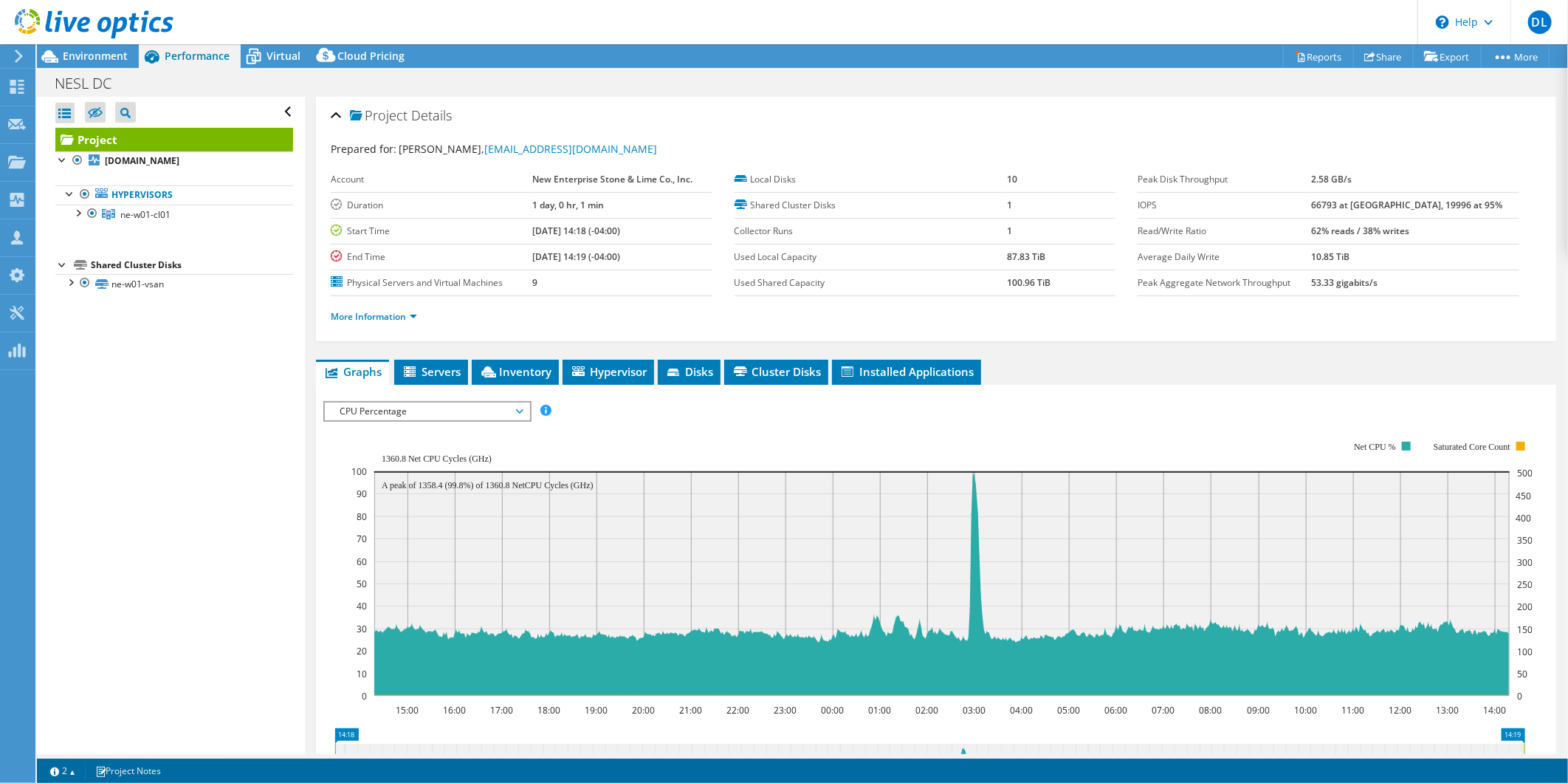
click at [123, 46] on div at bounding box center [87, 25] width 173 height 50
click at [116, 57] on span "Environment" at bounding box center [95, 56] width 65 height 14
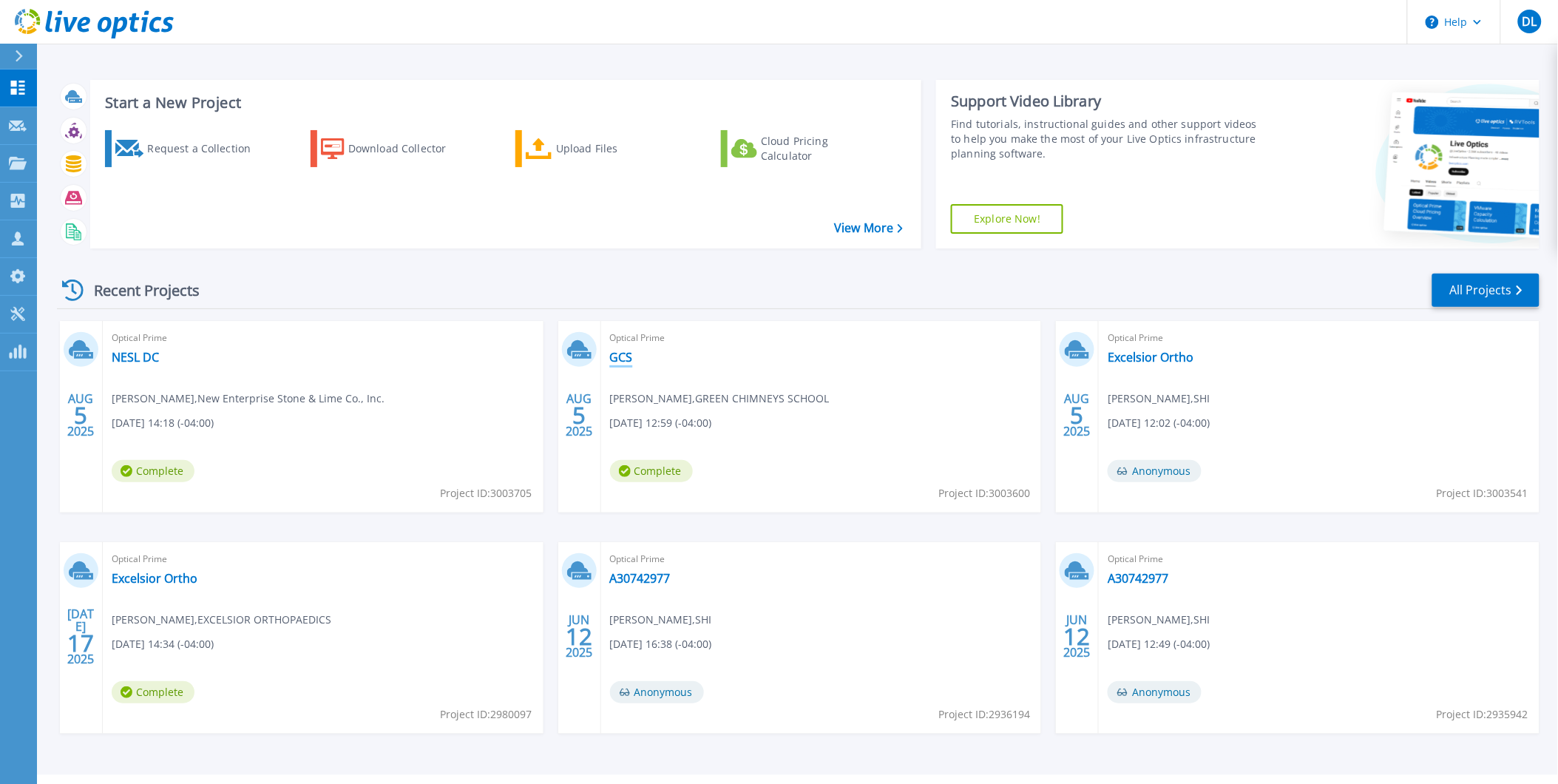
click at [627, 351] on link "GCS" at bounding box center [621, 357] width 23 height 15
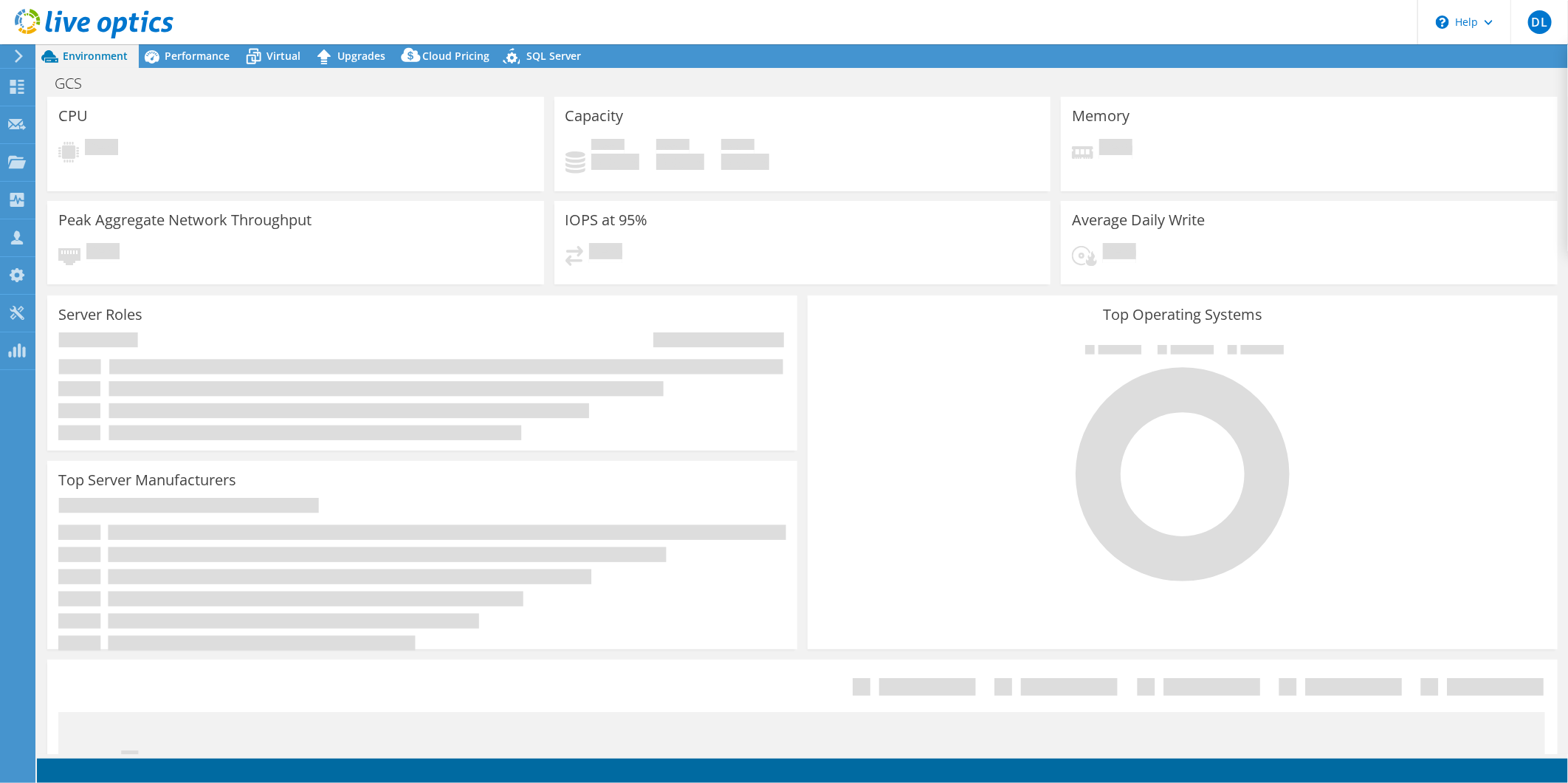
select select "USD"
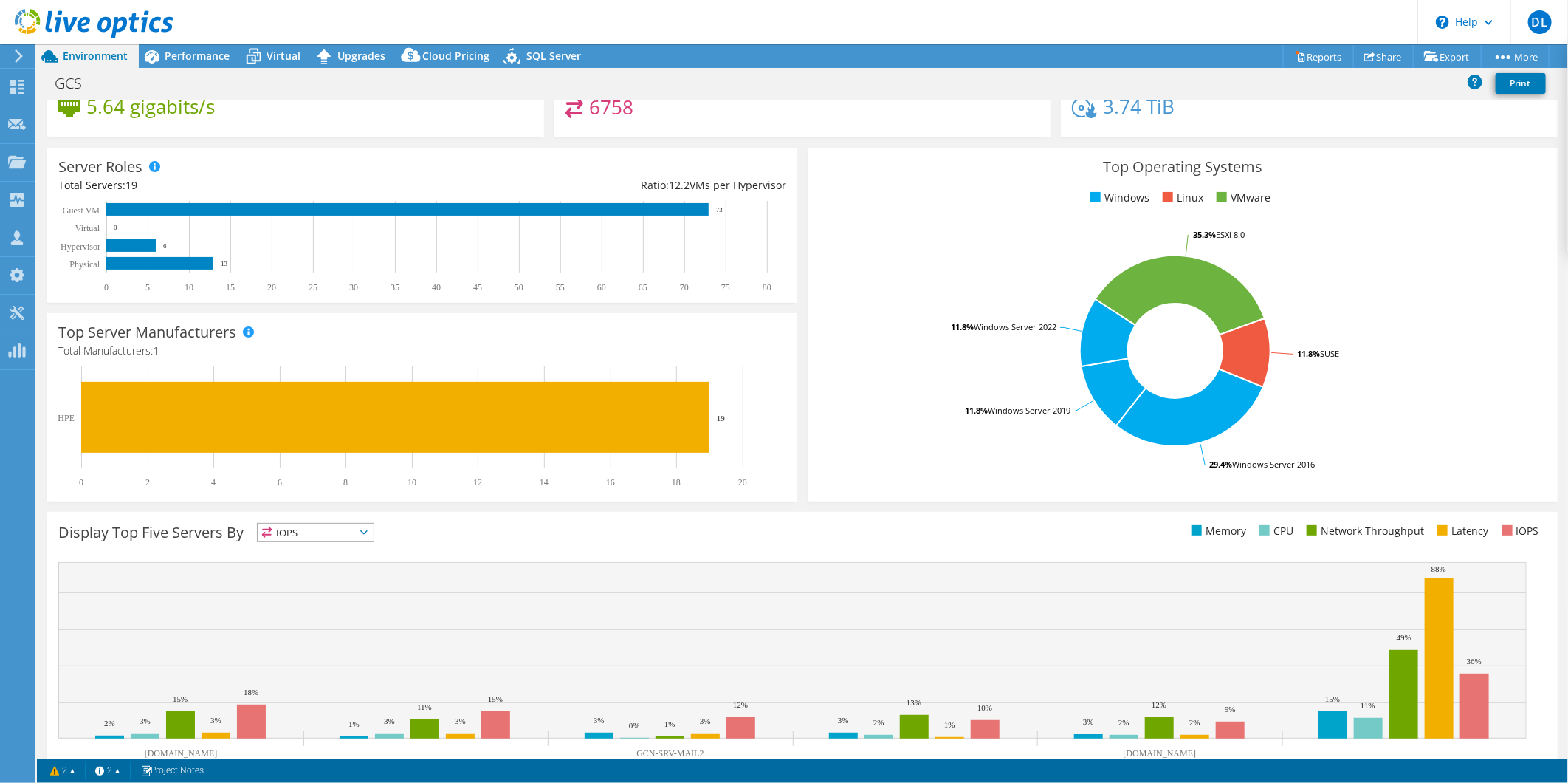
scroll to position [202, 0]
